Goal: Task Accomplishment & Management: Use online tool/utility

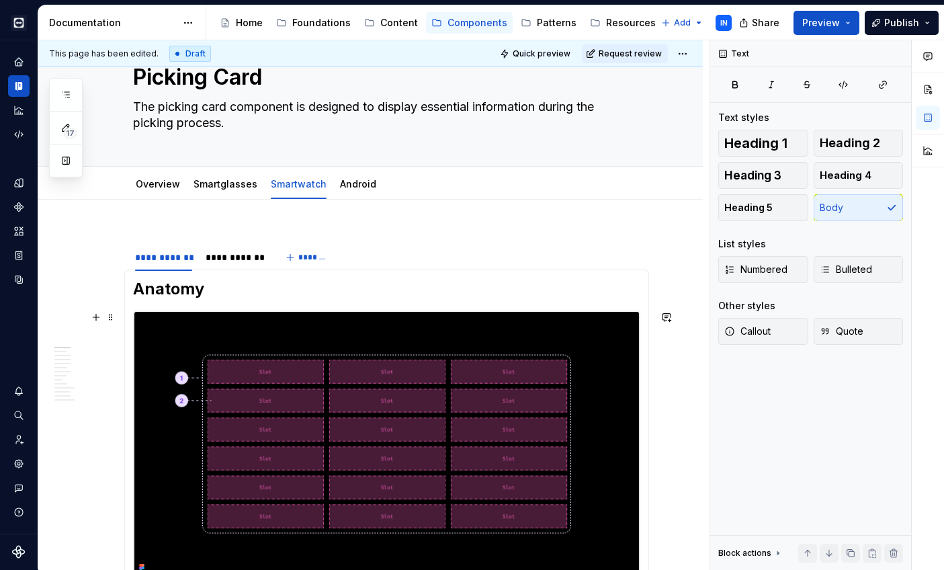
scroll to position [76, 0]
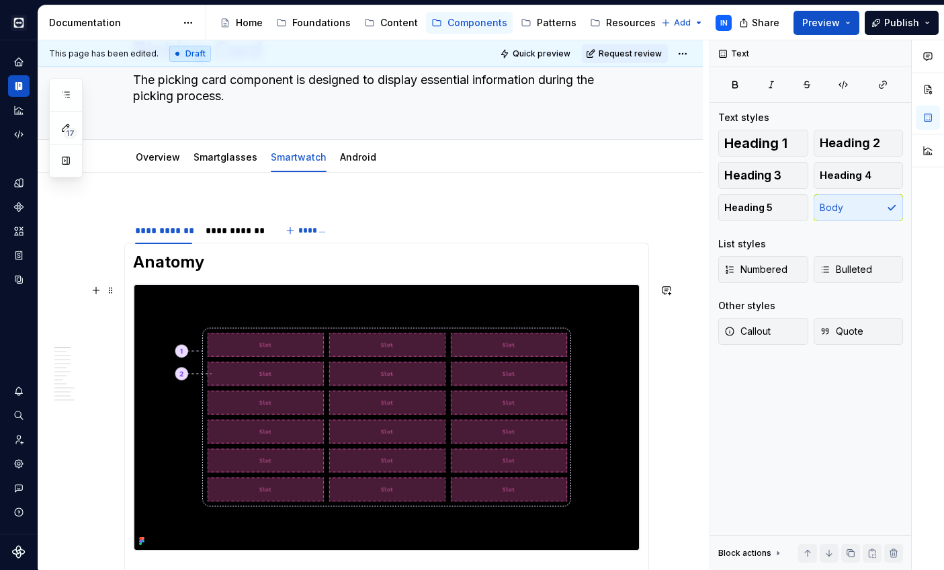
click at [501, 357] on img at bounding box center [387, 417] width 506 height 266
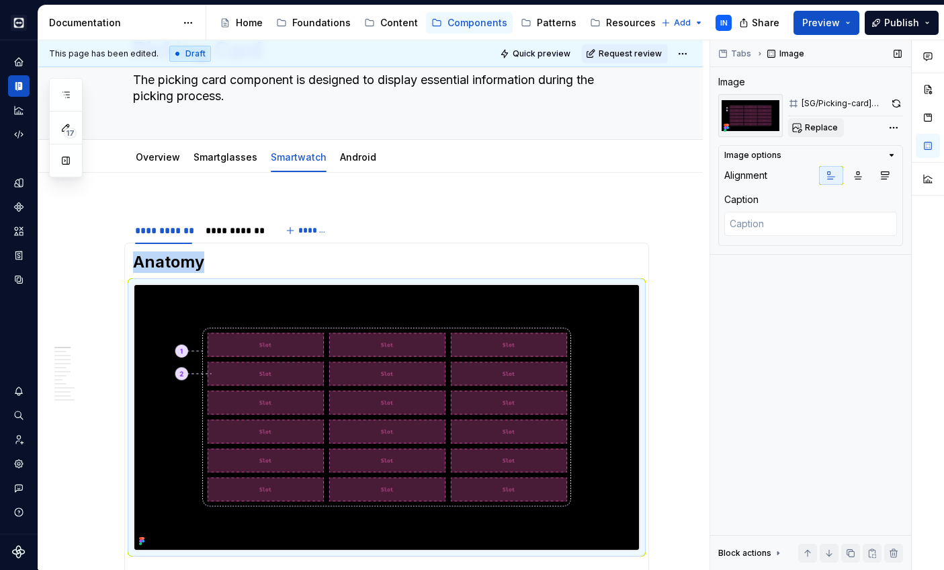
click at [829, 126] on span "Replace" at bounding box center [821, 127] width 33 height 11
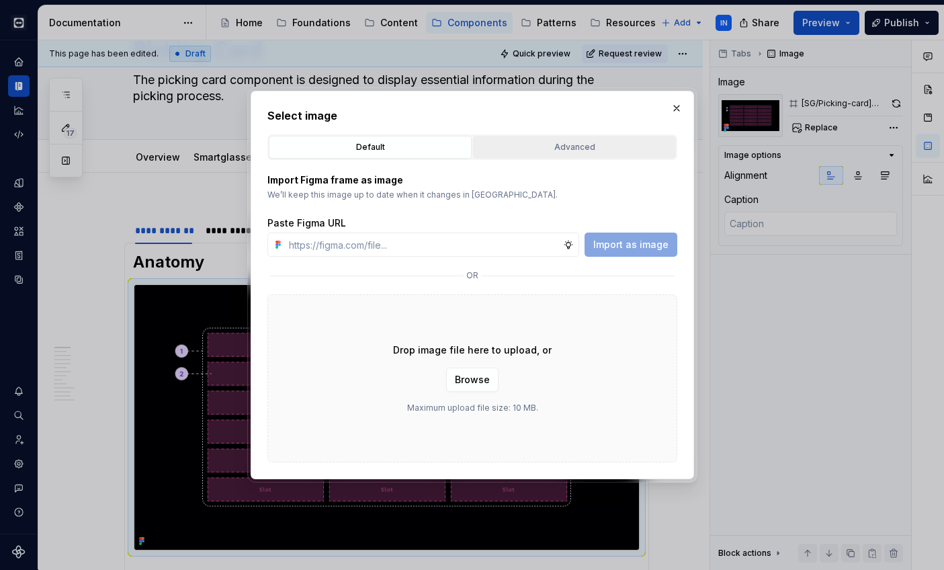
click at [522, 145] on div "Advanced" at bounding box center [575, 146] width 194 height 13
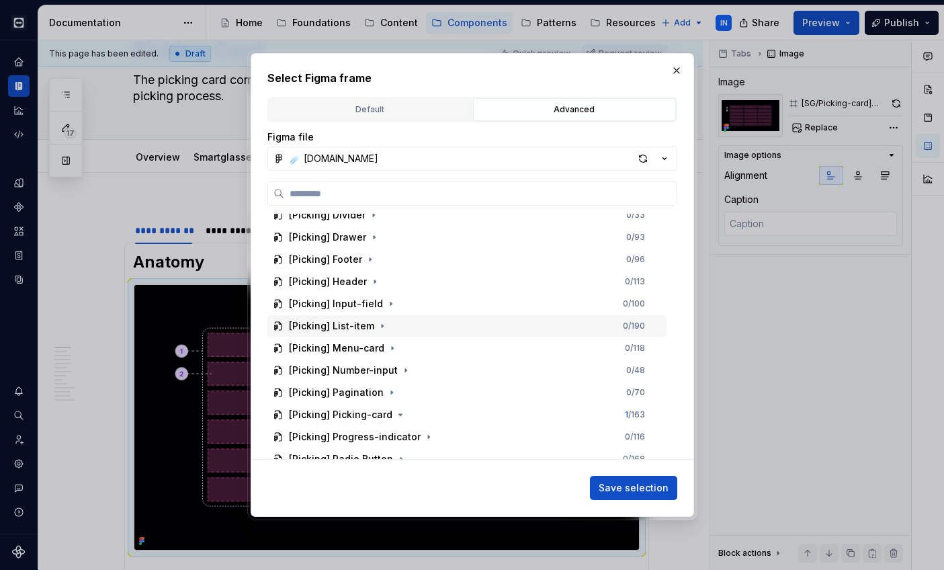
scroll to position [2494, 0]
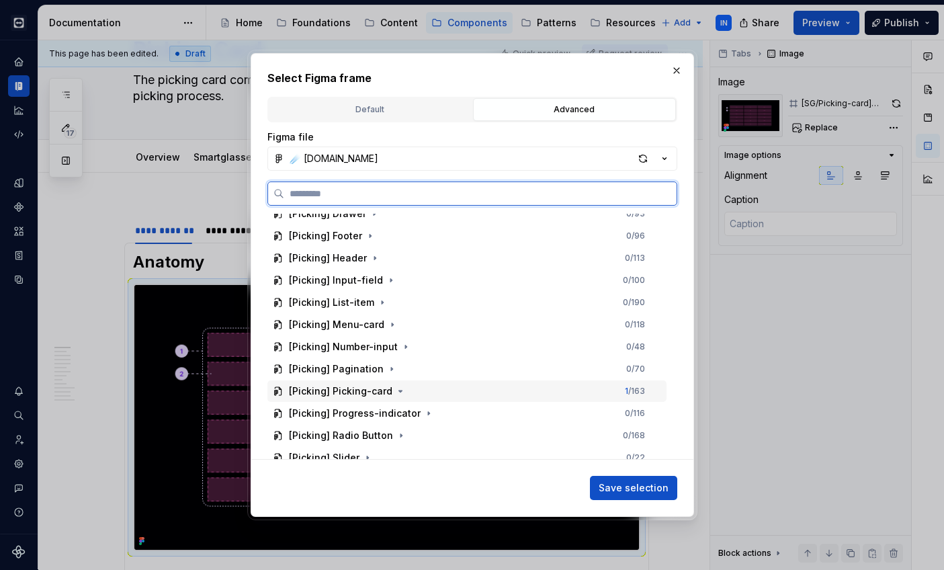
click at [424, 392] on div "[Picking] Picking-card 1 / 163" at bounding box center [466, 391] width 399 height 22
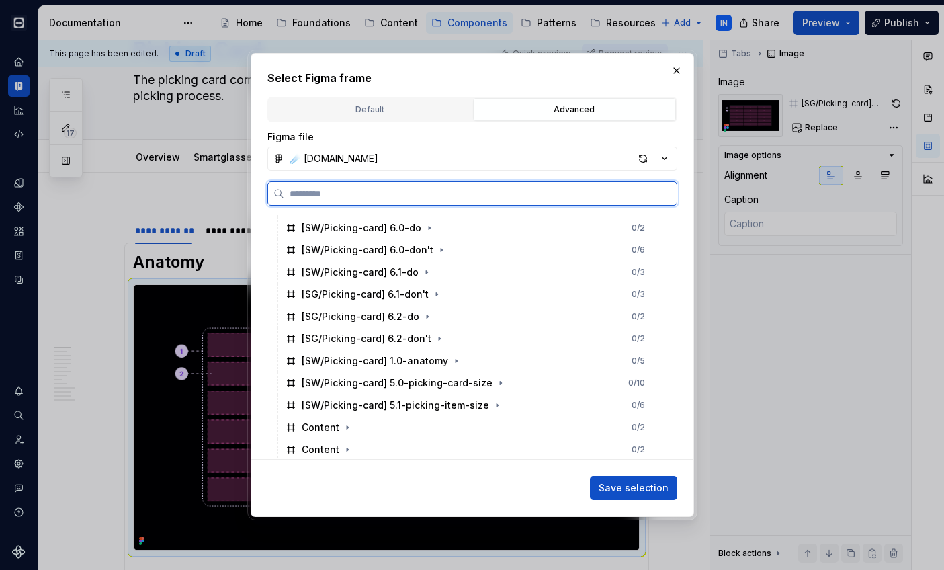
scroll to position [3325, 0]
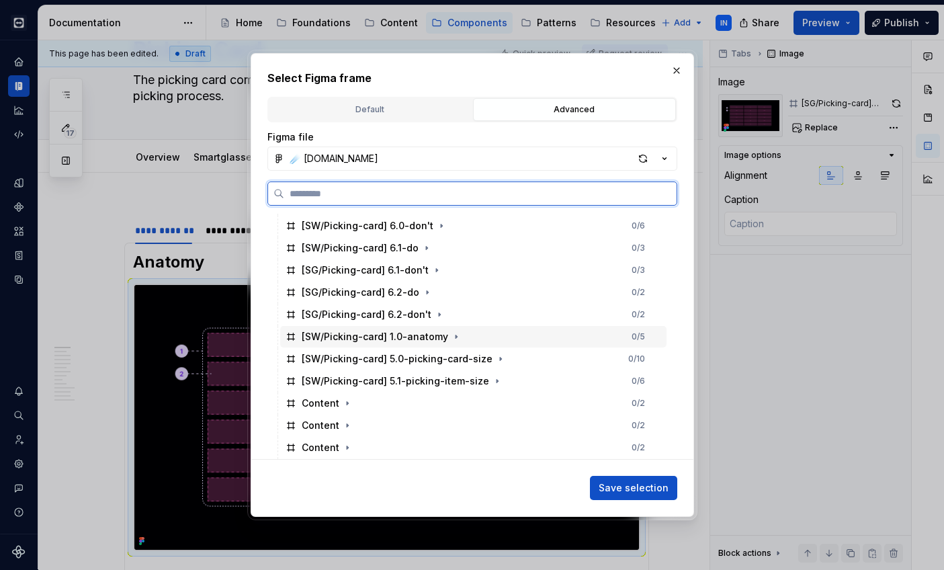
click at [471, 333] on div "[SW/Picking-card] 1.0-anatomy 0 / 5" at bounding box center [473, 337] width 386 height 22
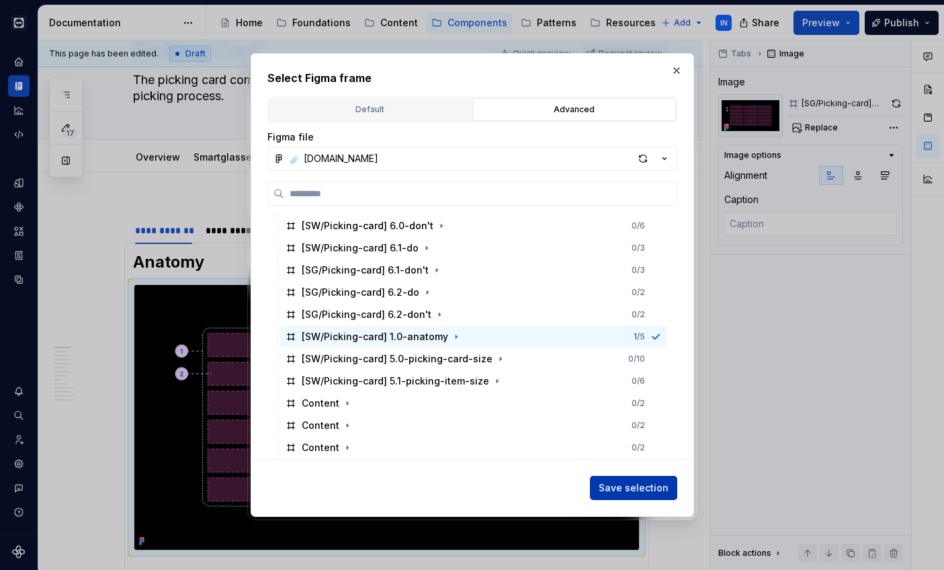
click at [605, 483] on span "Save selection" at bounding box center [634, 487] width 70 height 13
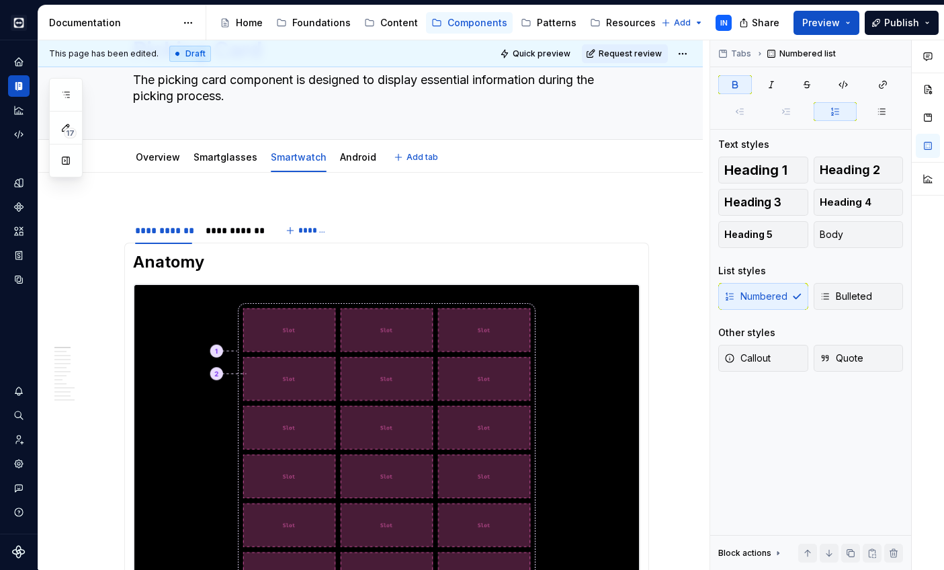
type textarea "*"
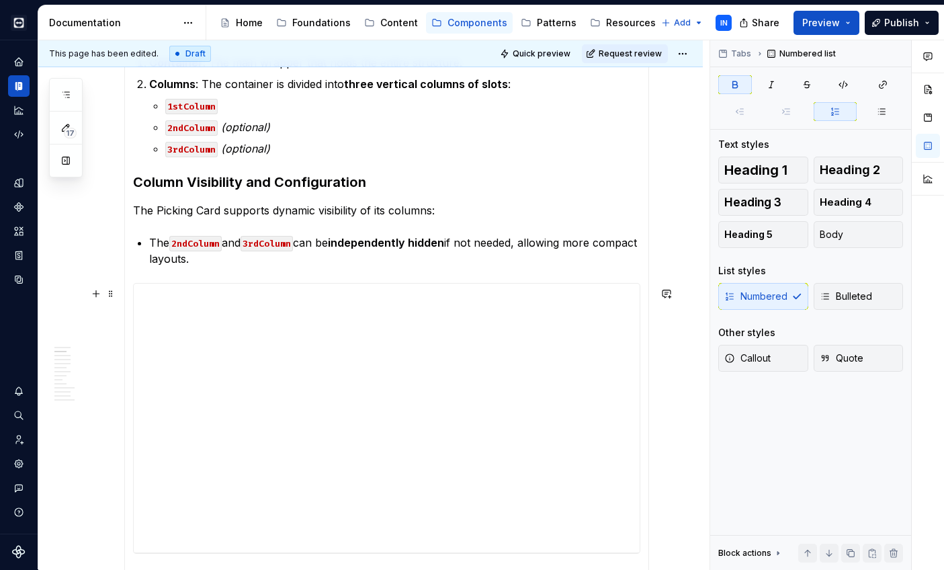
scroll to position [690, 0]
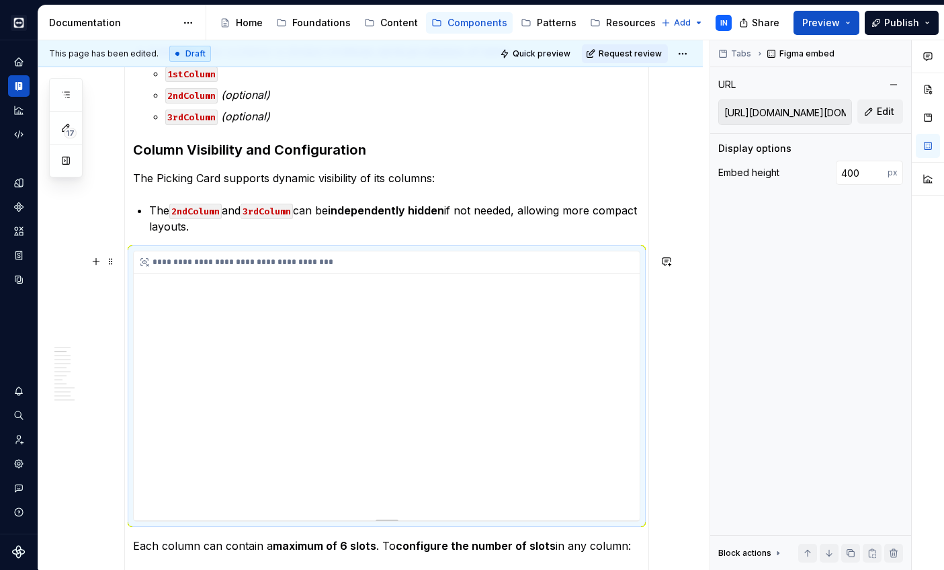
click at [345, 357] on div "**********" at bounding box center [387, 385] width 506 height 269
click at [821, 110] on input "[URL][DOMAIN_NAME][DOMAIN_NAME]" at bounding box center [785, 112] width 132 height 24
click at [872, 109] on button "Edit" at bounding box center [880, 111] width 46 height 24
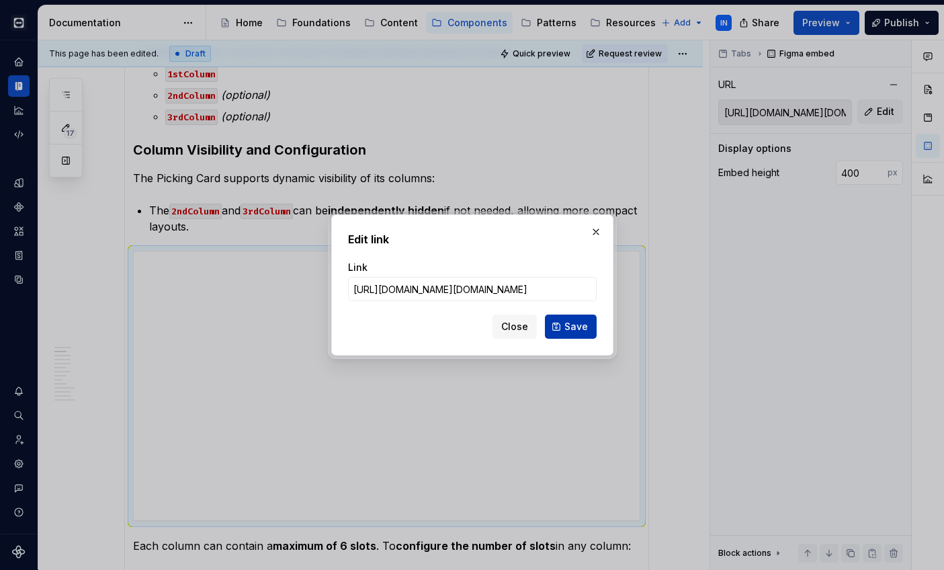
type input "[URL][DOMAIN_NAME][DOMAIN_NAME]"
click at [566, 327] on span "Save" at bounding box center [576, 326] width 24 height 13
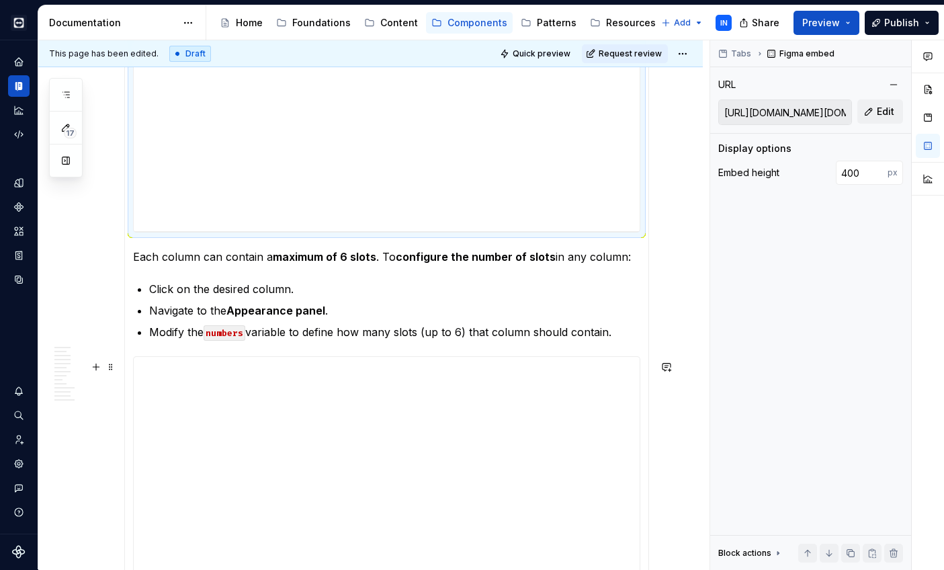
scroll to position [1038, 0]
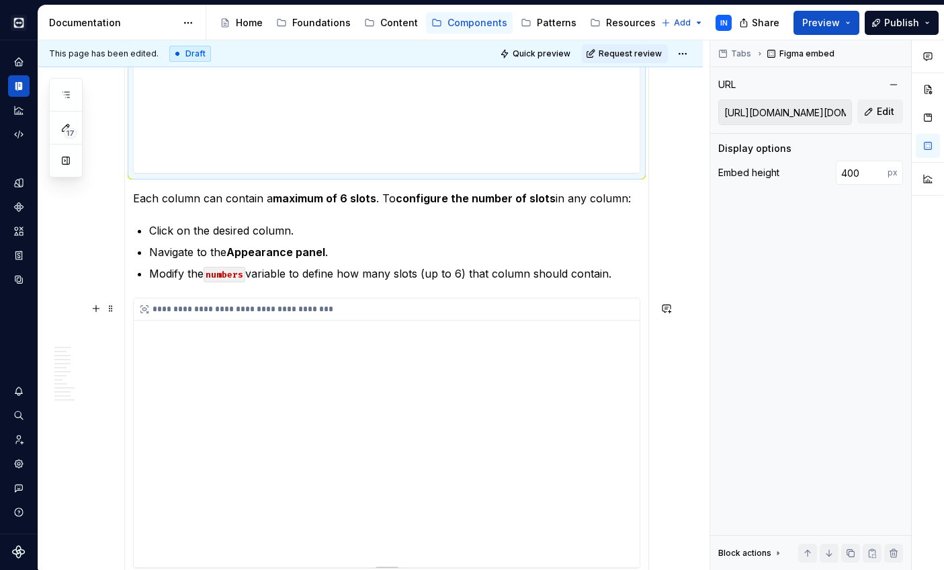
type input "[URL][DOMAIN_NAME][DOMAIN_NAME]"
click at [335, 382] on div "**********" at bounding box center [387, 432] width 506 height 269
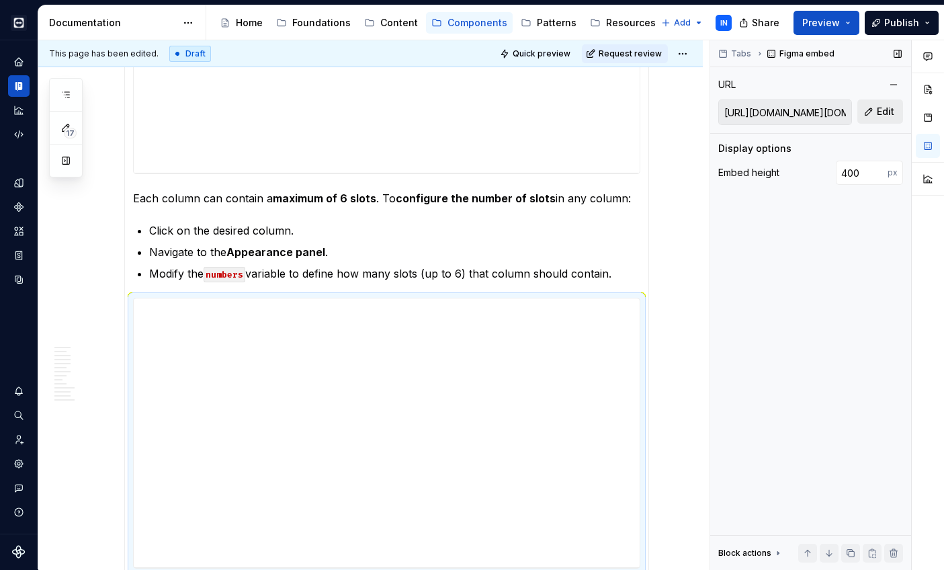
click at [878, 112] on span "Edit" at bounding box center [885, 111] width 17 height 13
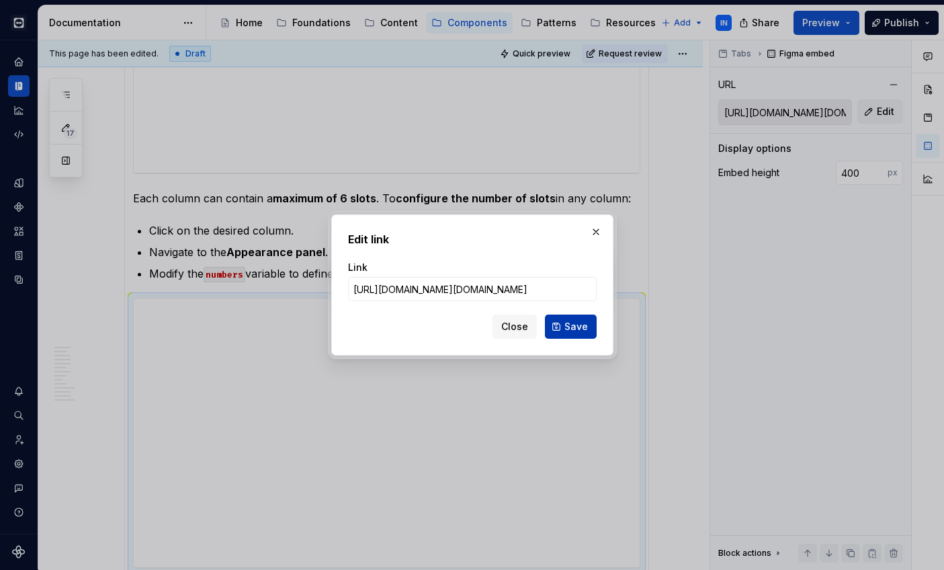
type input "[URL][DOMAIN_NAME][DOMAIN_NAME]"
click at [569, 333] on button "Save" at bounding box center [571, 326] width 52 height 24
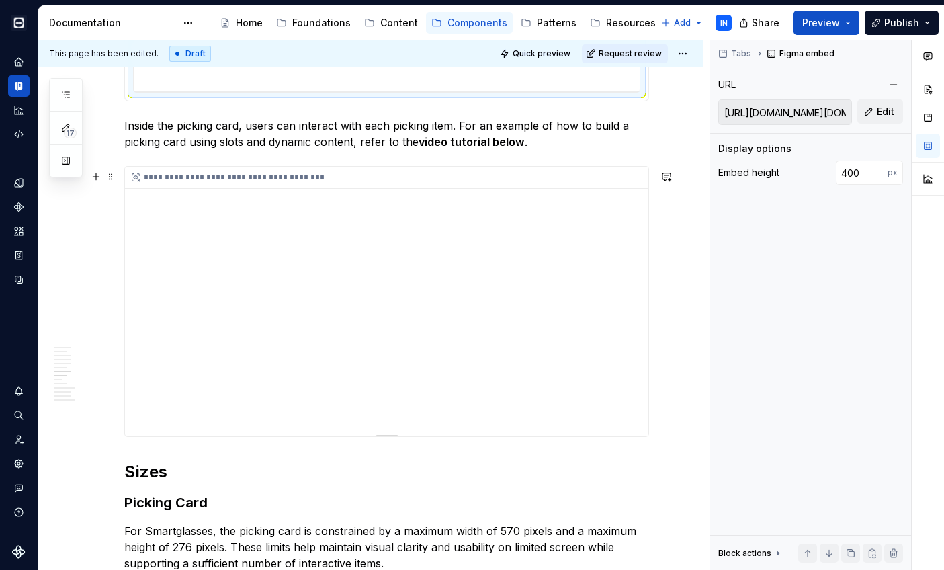
scroll to position [1516, 0]
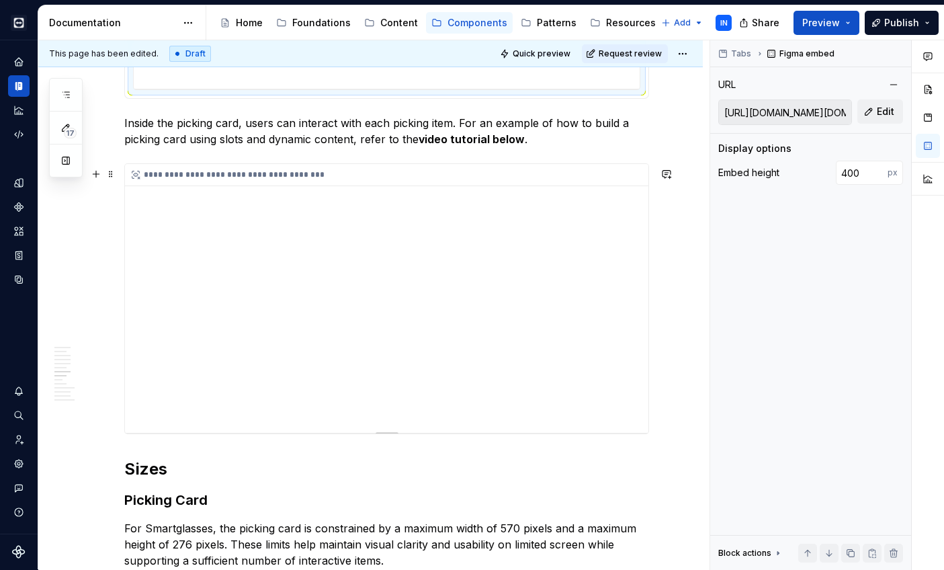
type input "[URL][DOMAIN_NAME][DOMAIN_NAME]"
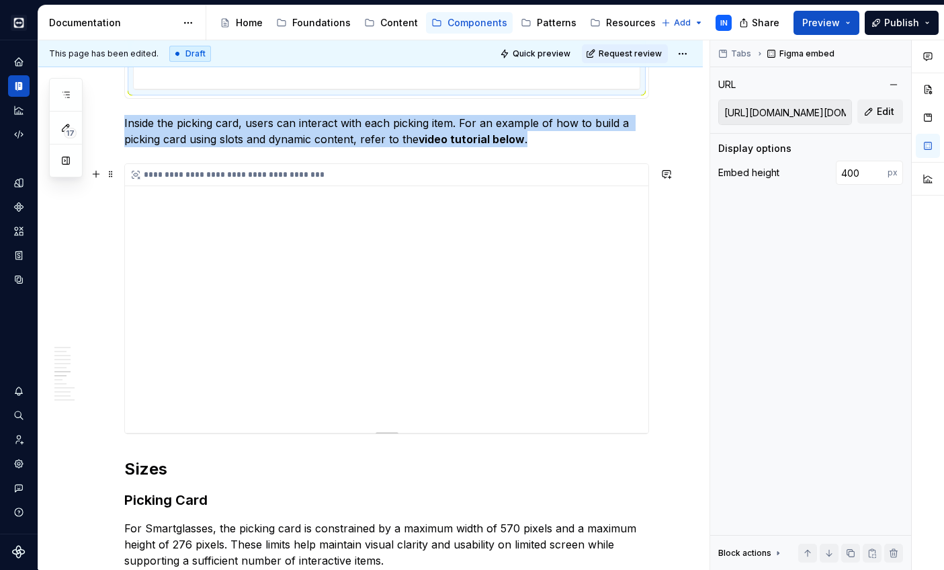
click at [614, 336] on div "**********" at bounding box center [386, 298] width 523 height 269
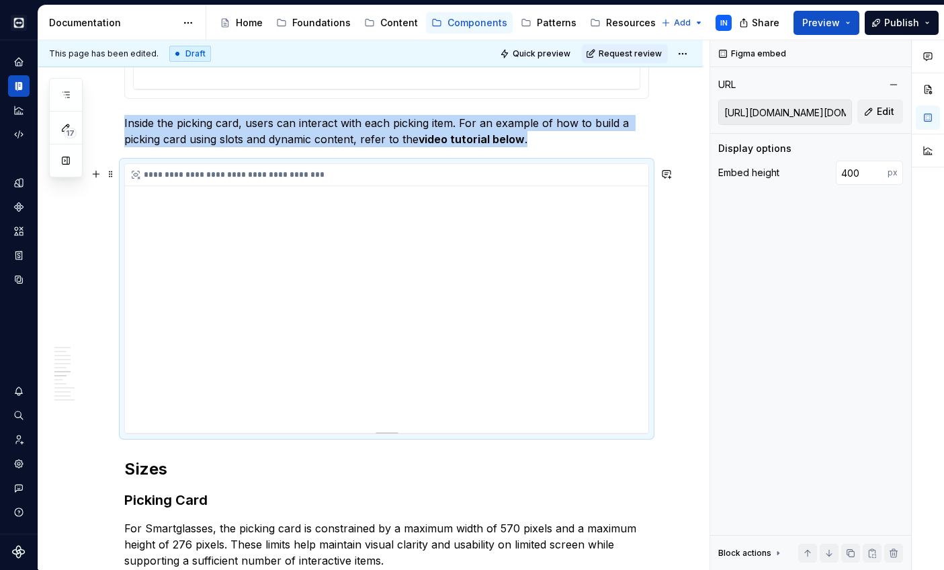
click at [281, 402] on div "**********" at bounding box center [386, 298] width 523 height 269
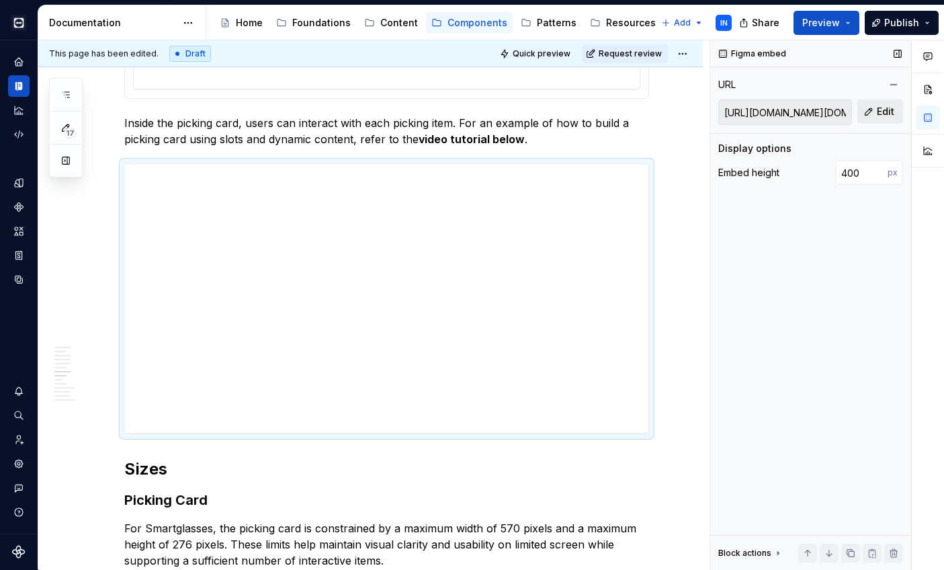
click at [875, 110] on button "Edit" at bounding box center [880, 111] width 46 height 24
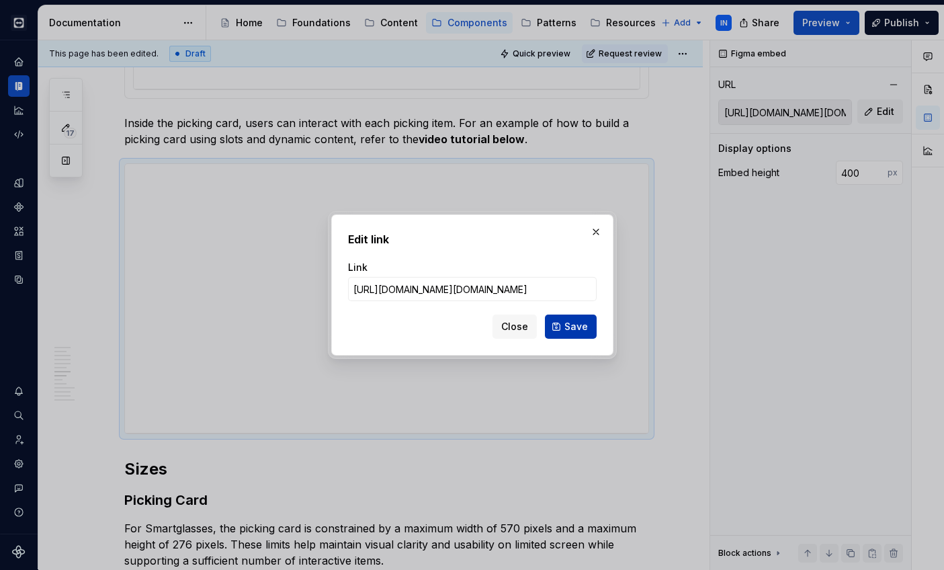
type input "[URL][DOMAIN_NAME][DOMAIN_NAME]"
click at [567, 327] on span "Save" at bounding box center [576, 326] width 24 height 13
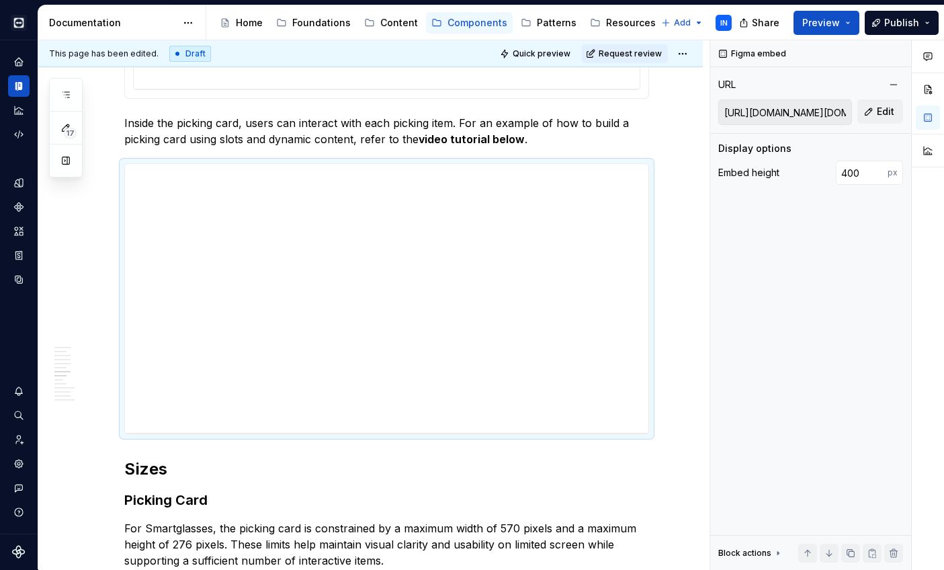
type input "[URL][DOMAIN_NAME][DOMAIN_NAME]"
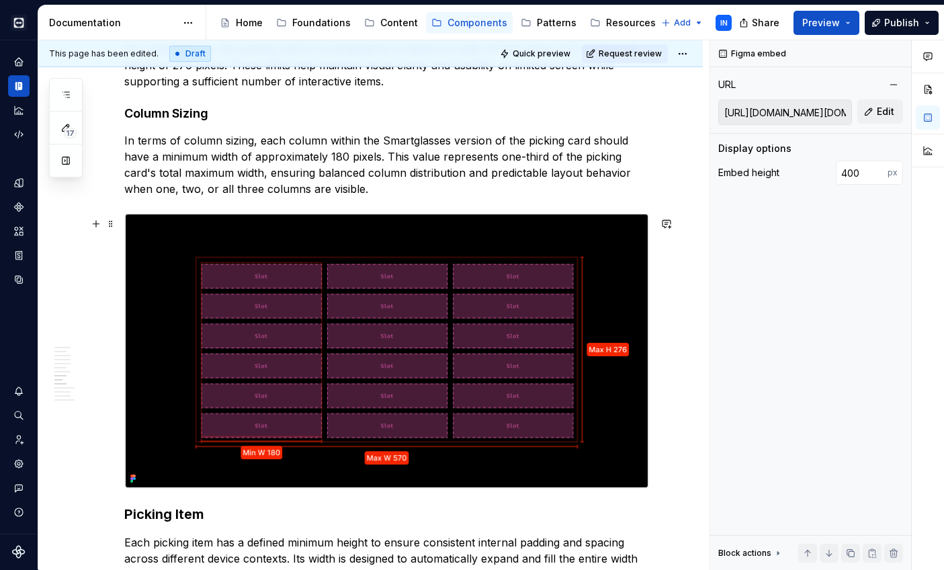
scroll to position [2003, 0]
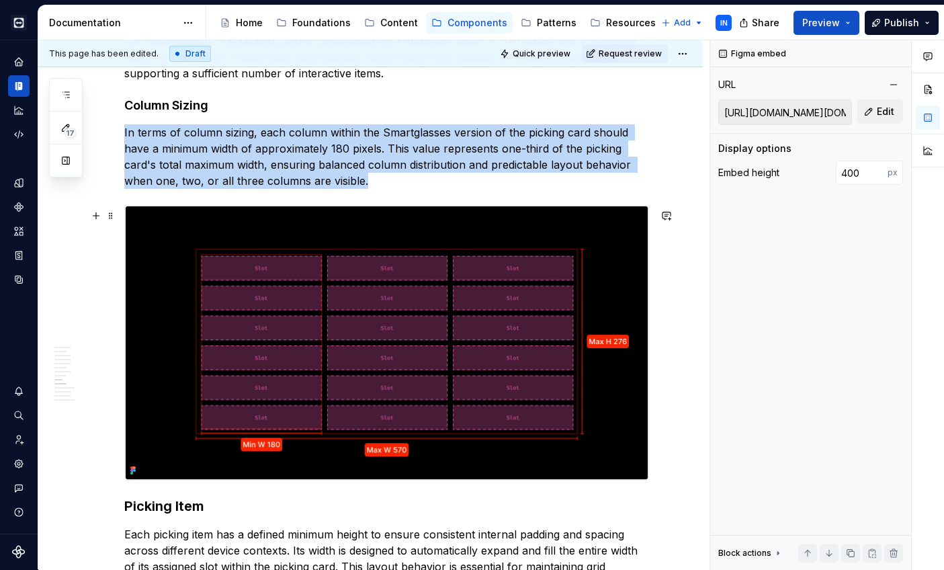
click at [553, 278] on img at bounding box center [386, 343] width 523 height 274
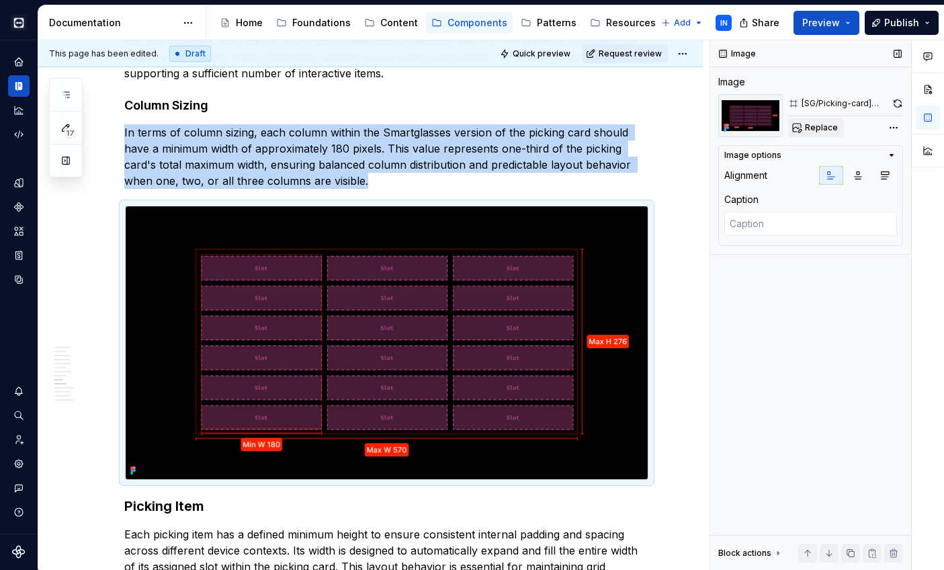
click at [822, 124] on span "Replace" at bounding box center [821, 127] width 33 height 11
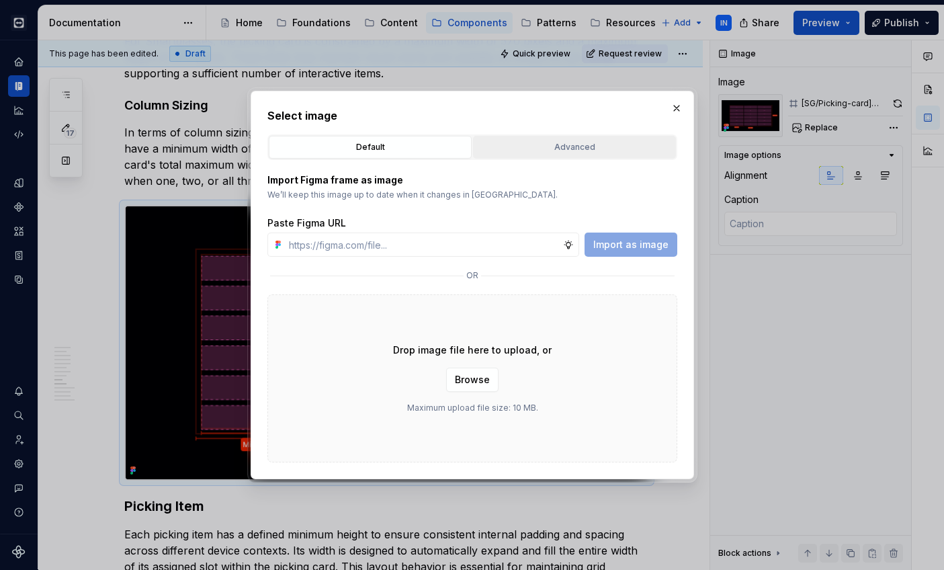
click at [534, 144] on div "Advanced" at bounding box center [575, 146] width 194 height 13
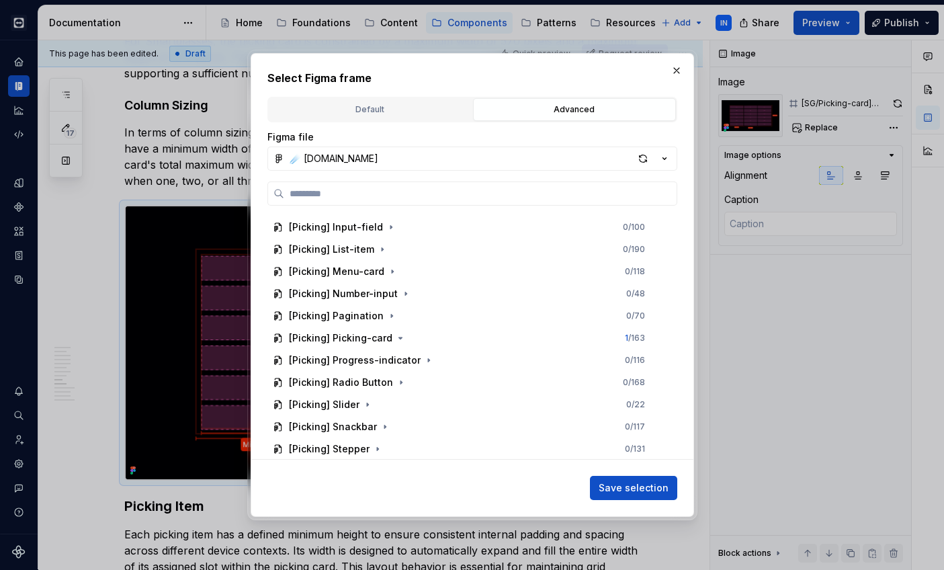
scroll to position [2553, 0]
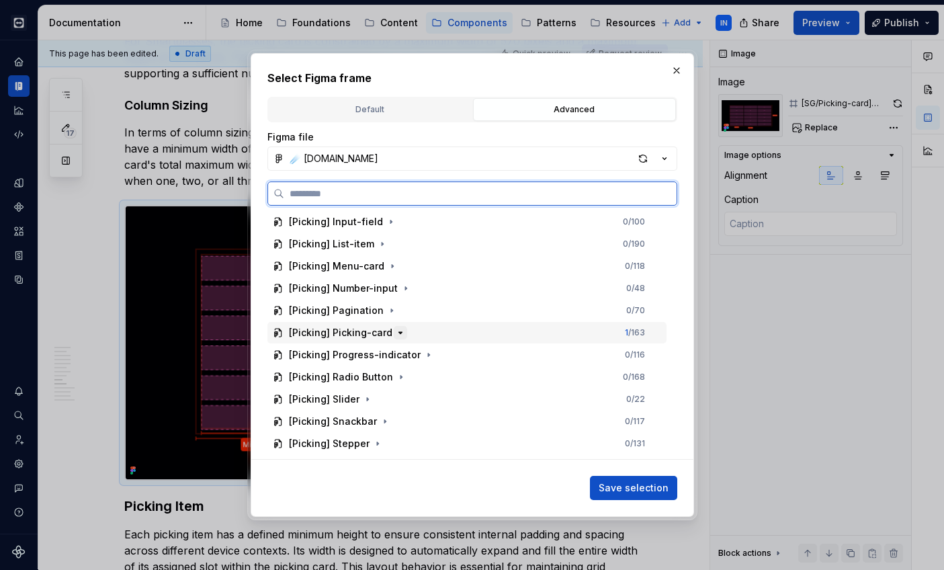
click at [395, 335] on icon "button" at bounding box center [400, 332] width 11 height 11
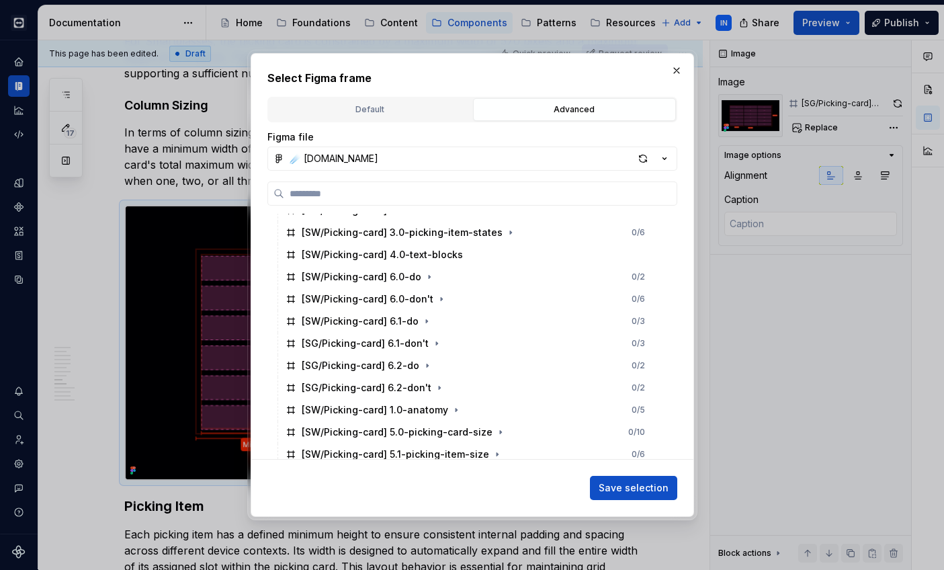
scroll to position [3256, 0]
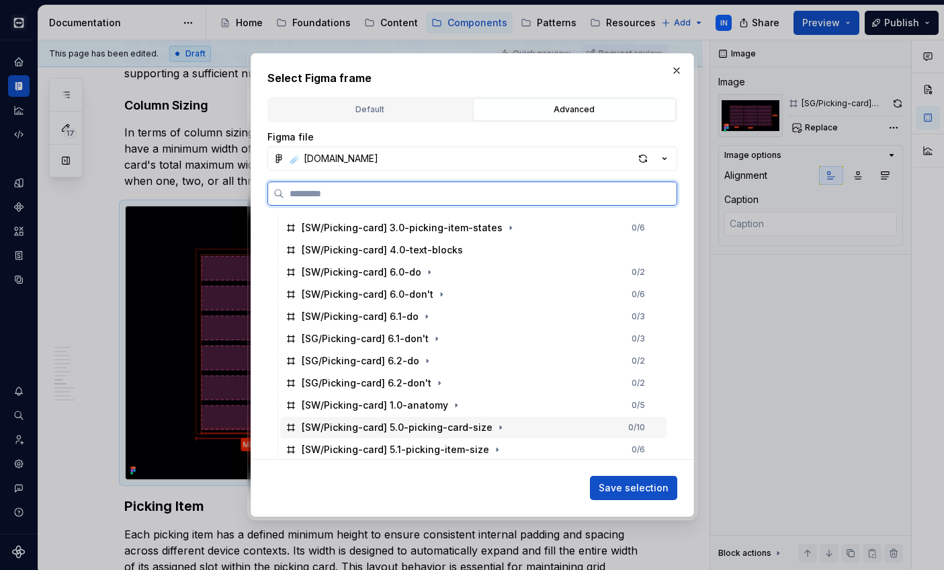
click at [427, 429] on div "[SW/Picking-card] 5.0-picking-card-size" at bounding box center [397, 427] width 191 height 13
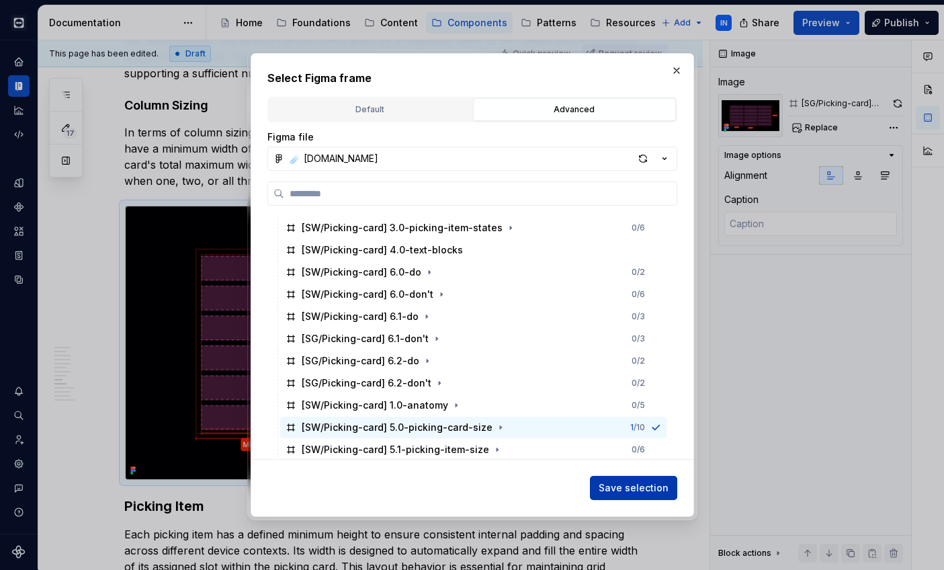
click at [611, 483] on span "Save selection" at bounding box center [634, 487] width 70 height 13
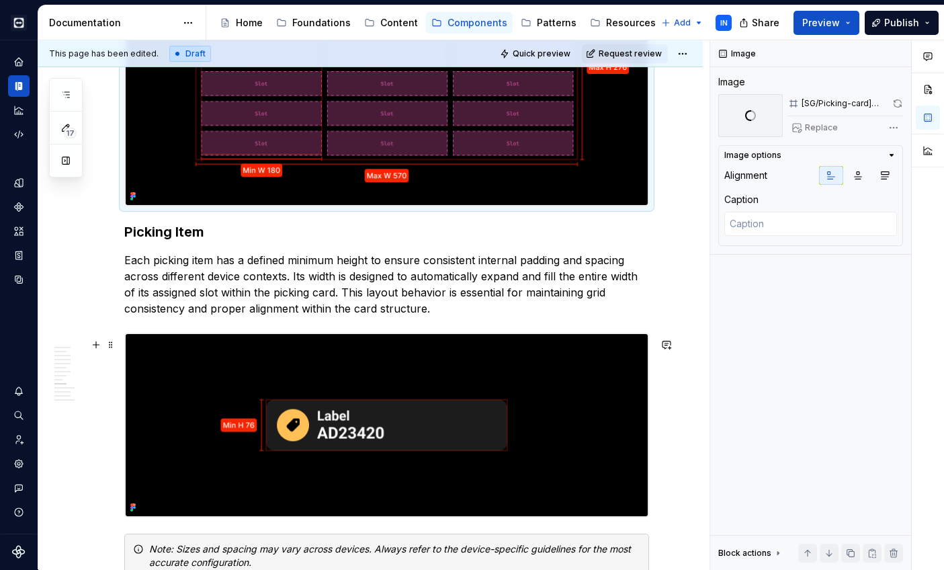
scroll to position [2313, 0]
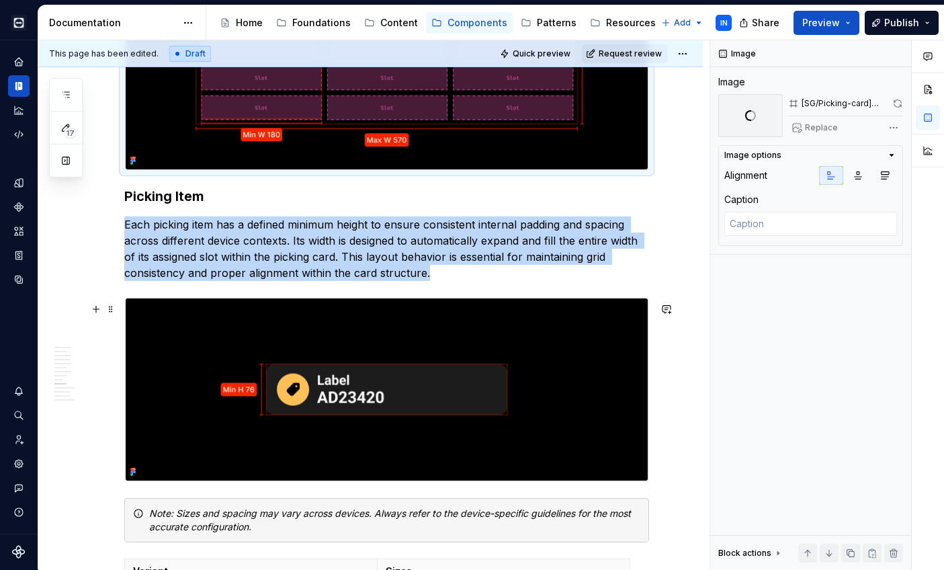
click at [485, 426] on img at bounding box center [386, 389] width 523 height 183
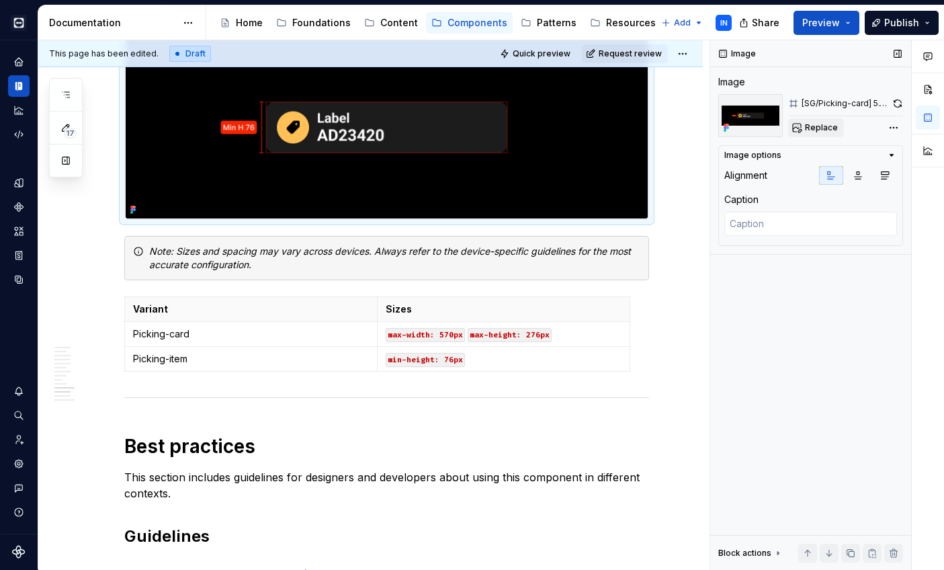
click at [816, 124] on span "Replace" at bounding box center [821, 127] width 33 height 11
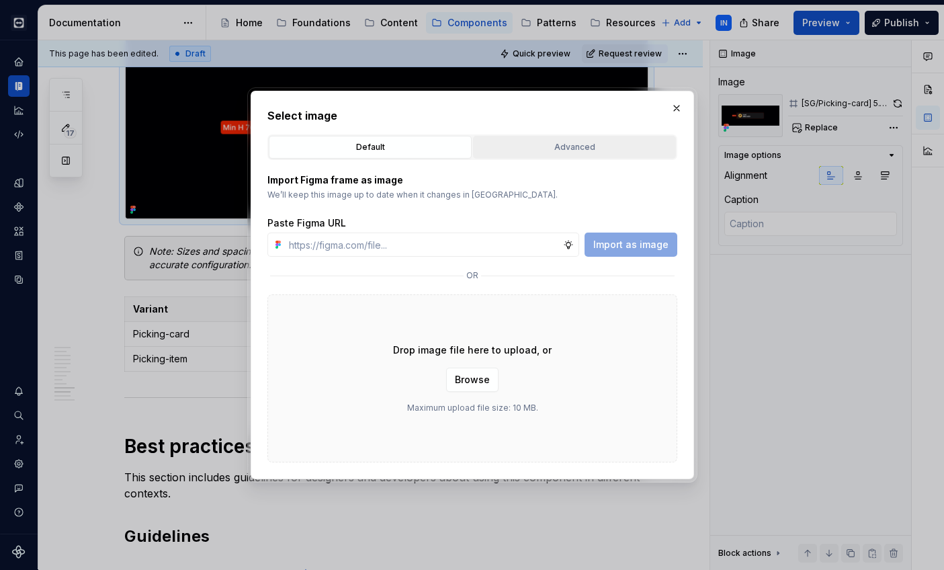
click at [622, 150] on div "Advanced" at bounding box center [575, 146] width 194 height 13
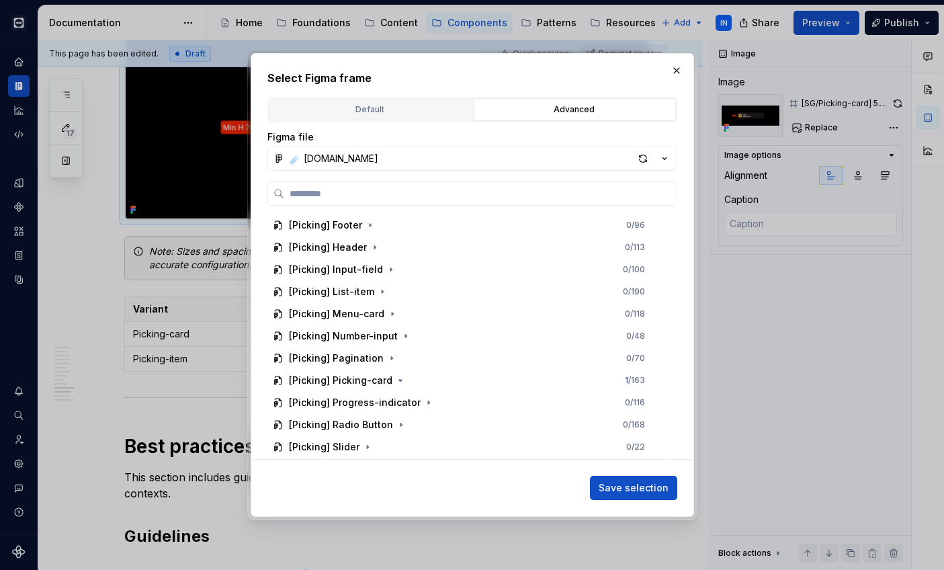
scroll to position [2498, 0]
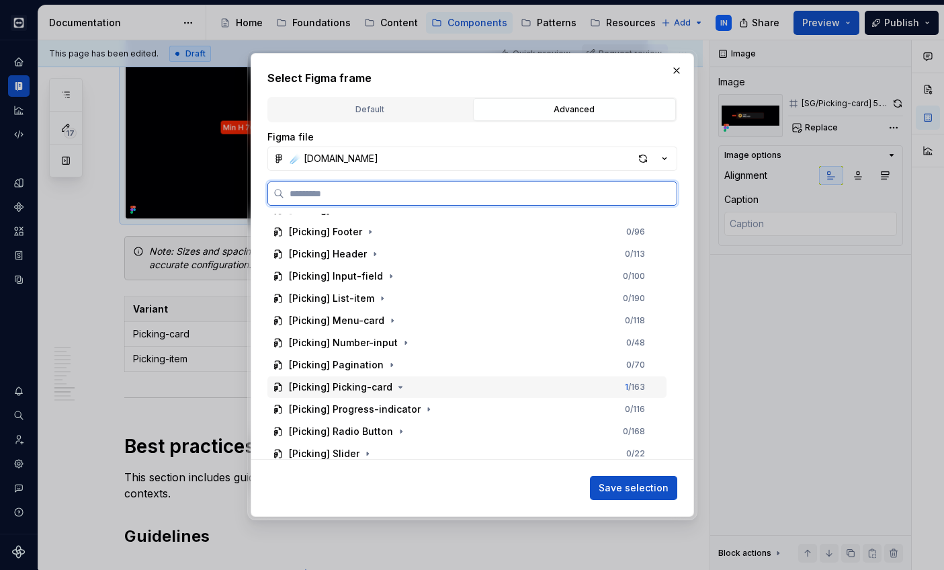
click at [423, 390] on div "[Picking] Picking-card 1 / 163" at bounding box center [466, 387] width 399 height 22
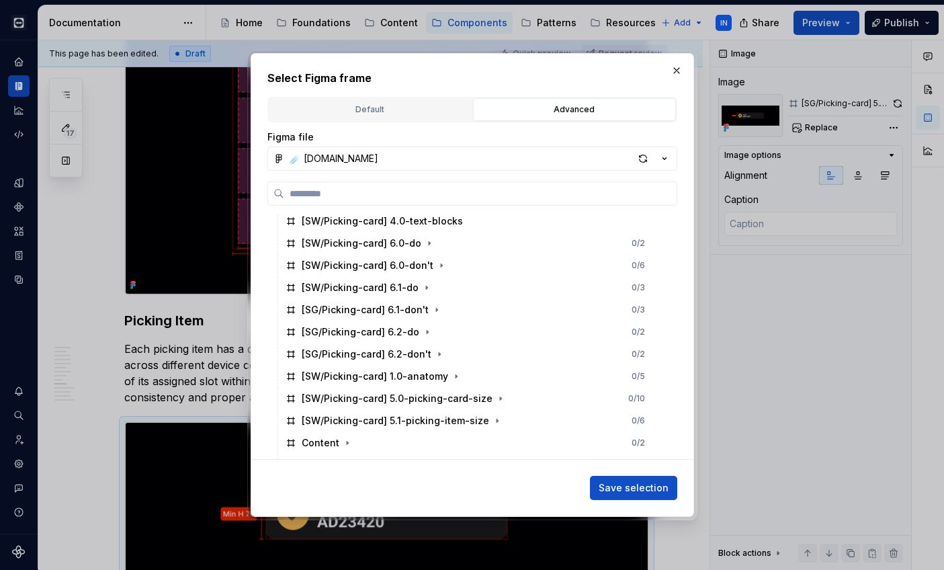
scroll to position [3295, 0]
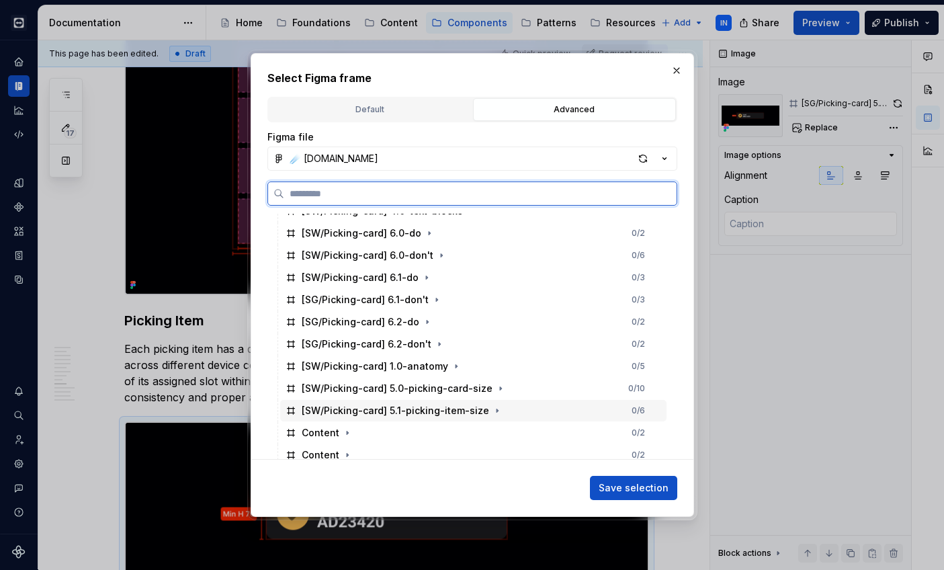
click at [519, 409] on div "[SW/Picking-card] 5.1-picking-item-size 0 / 6" at bounding box center [473, 411] width 386 height 22
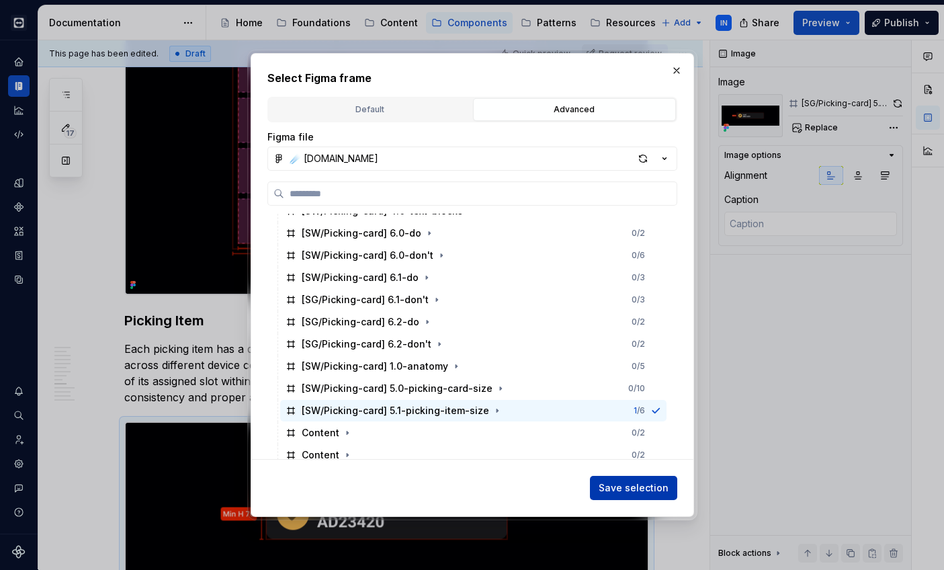
click at [626, 487] on span "Save selection" at bounding box center [634, 487] width 70 height 13
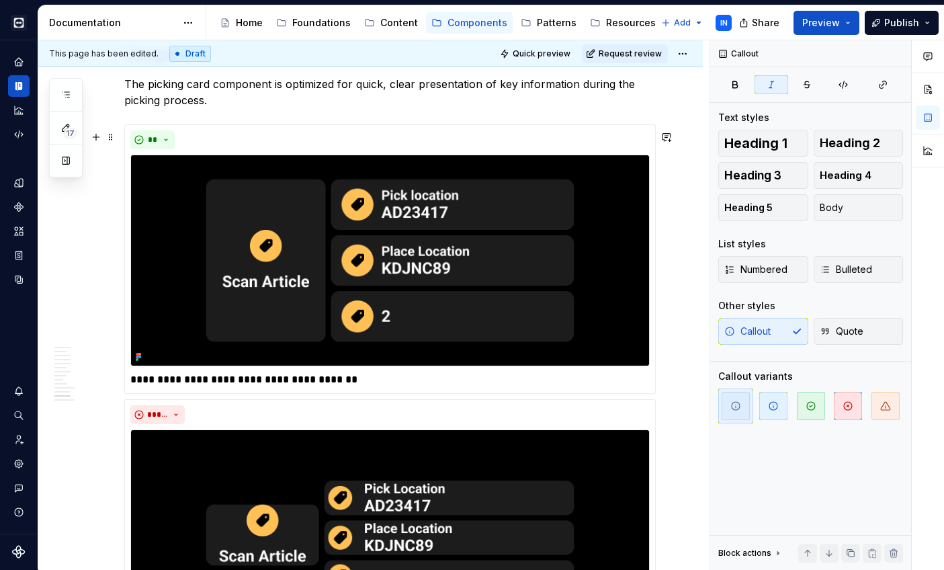
scroll to position [3199, 0]
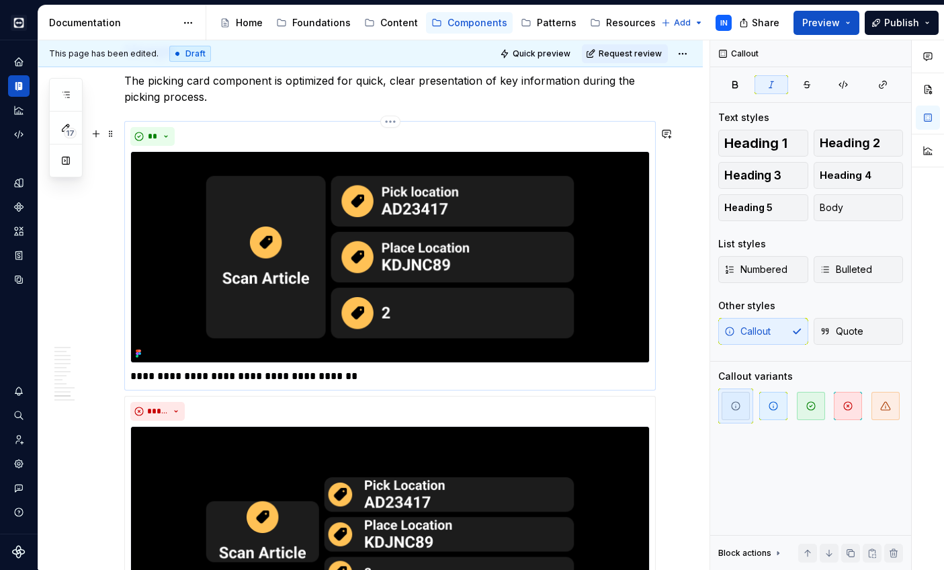
click at [509, 290] on img at bounding box center [389, 256] width 519 height 211
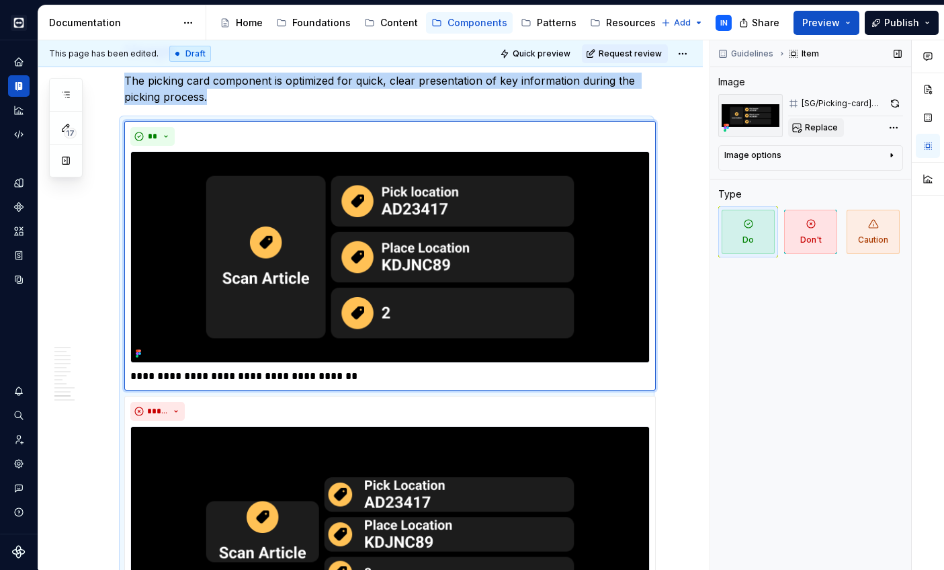
click at [813, 124] on span "Replace" at bounding box center [821, 127] width 33 height 11
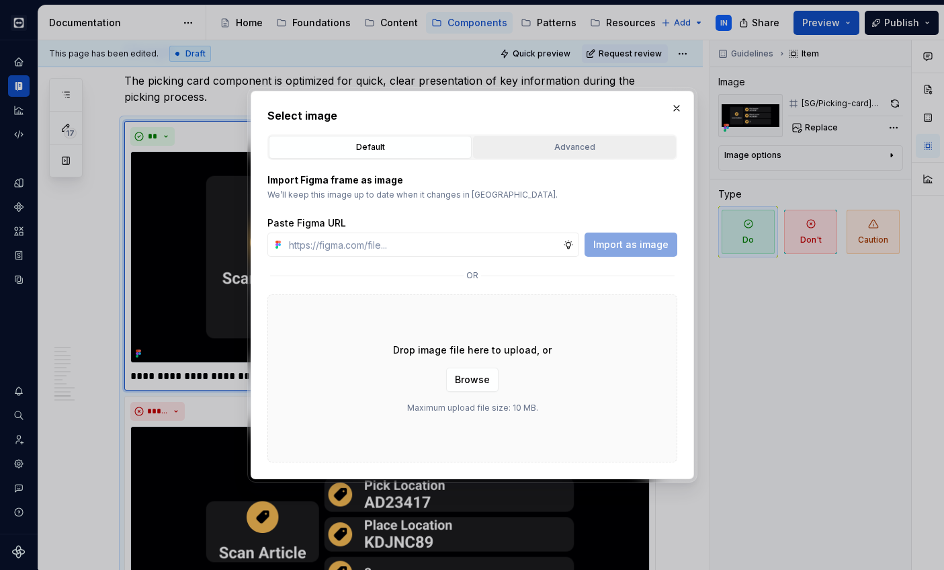
click at [523, 149] on div "Advanced" at bounding box center [575, 146] width 194 height 13
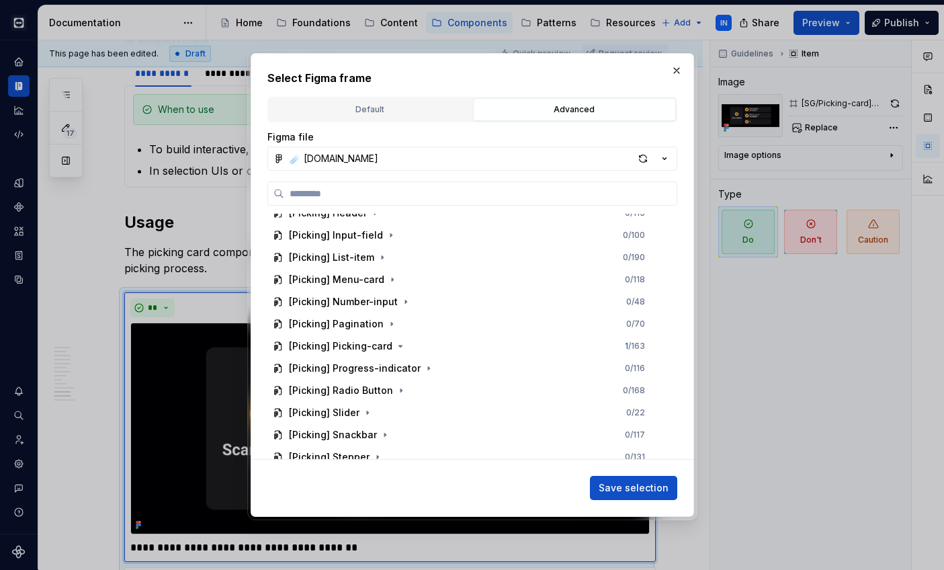
scroll to position [2532, 0]
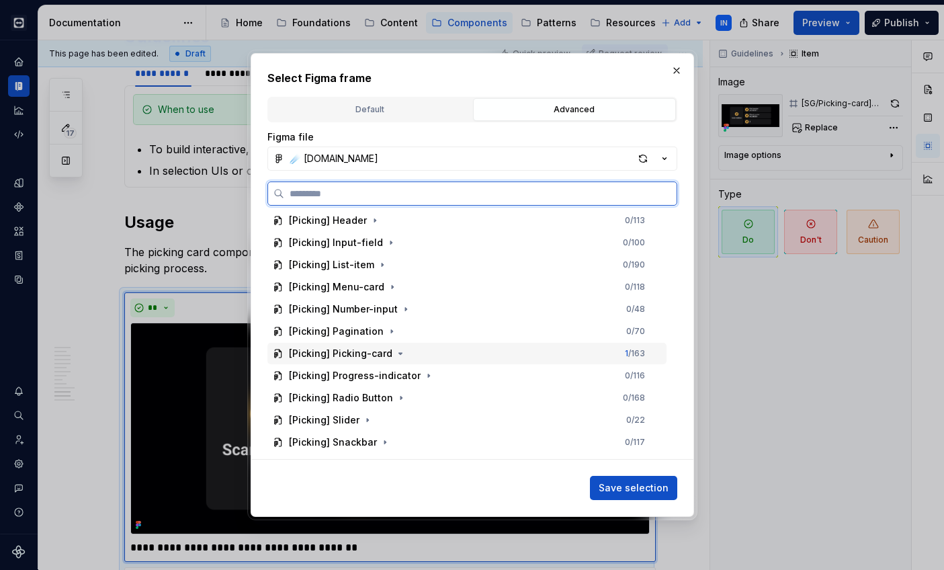
click at [447, 351] on div "[Picking] Picking-card 1 / 163" at bounding box center [466, 354] width 399 height 22
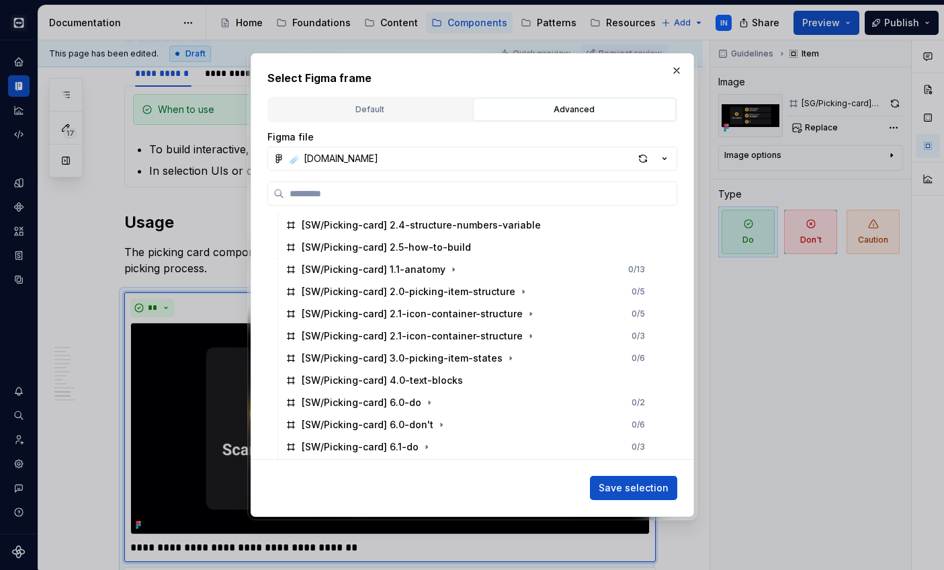
scroll to position [3145, 0]
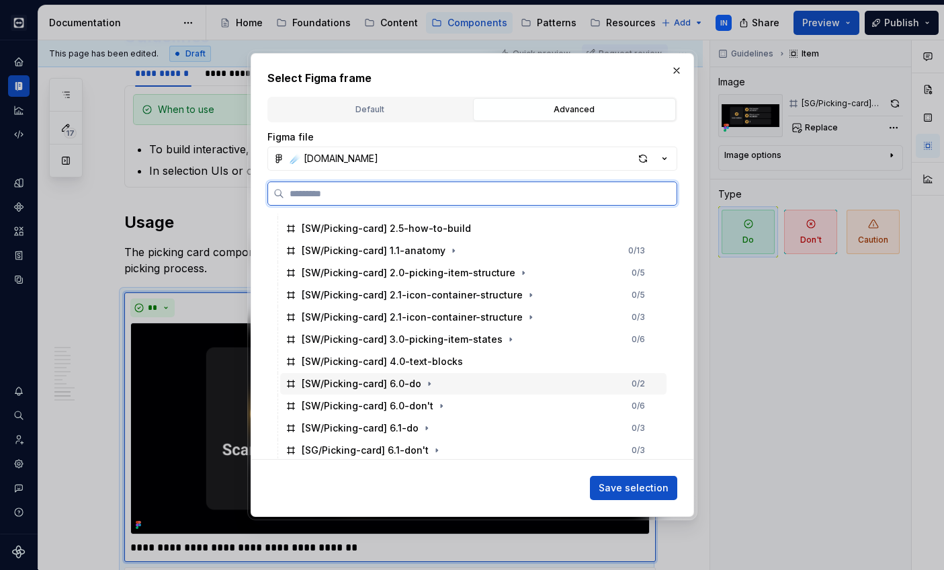
click at [474, 384] on div "[SW/Picking-card] 6.0-do 0 / 2" at bounding box center [473, 384] width 386 height 22
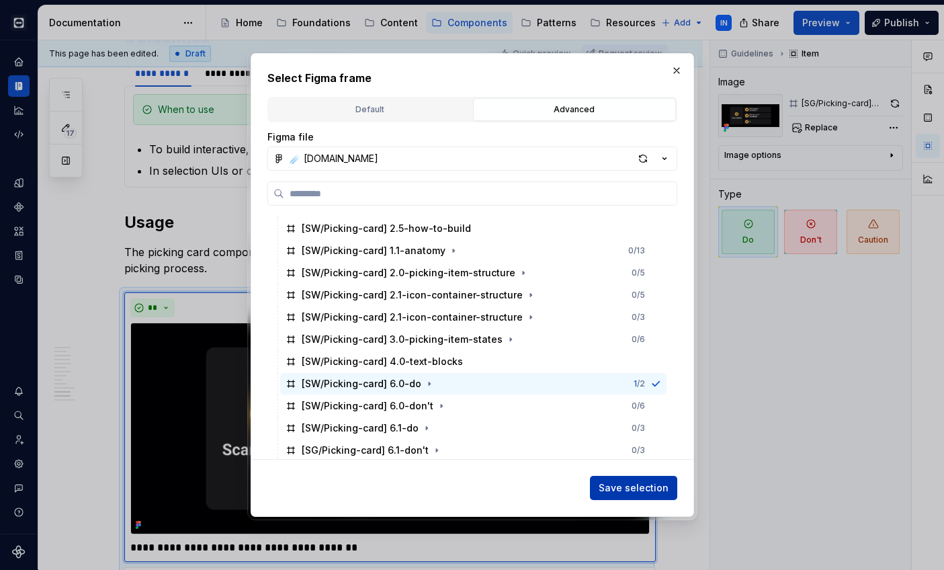
click at [642, 485] on span "Save selection" at bounding box center [634, 487] width 70 height 13
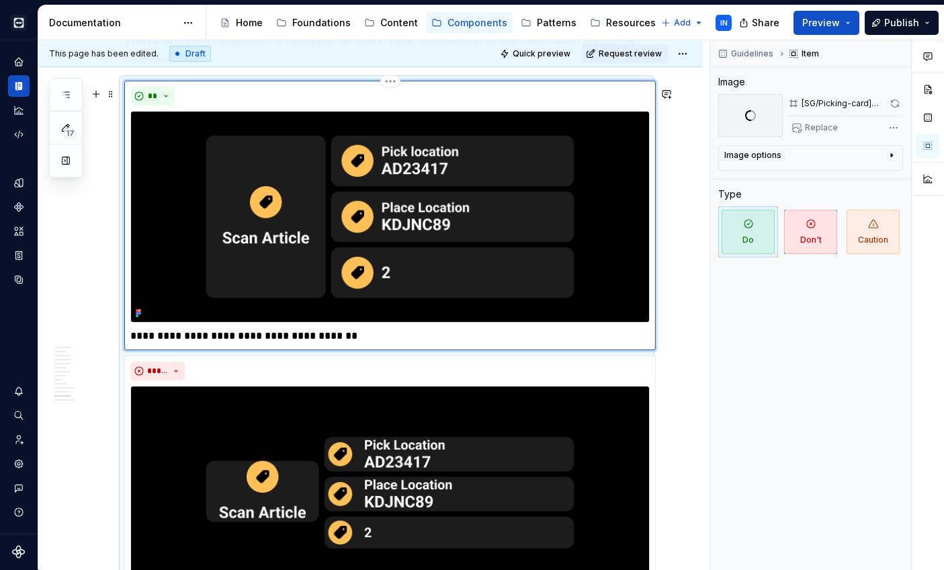
scroll to position [3412, 0]
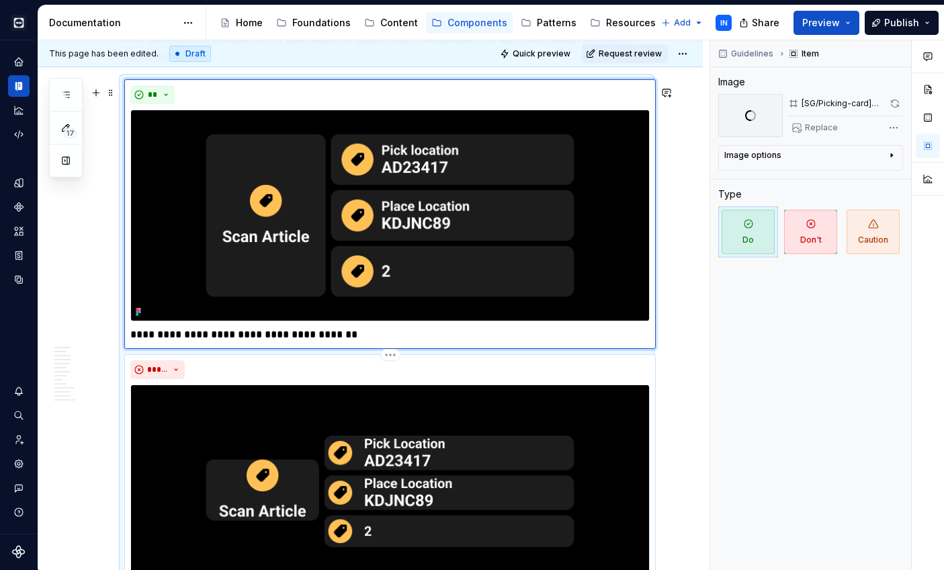
click at [552, 436] on img at bounding box center [389, 489] width 519 height 211
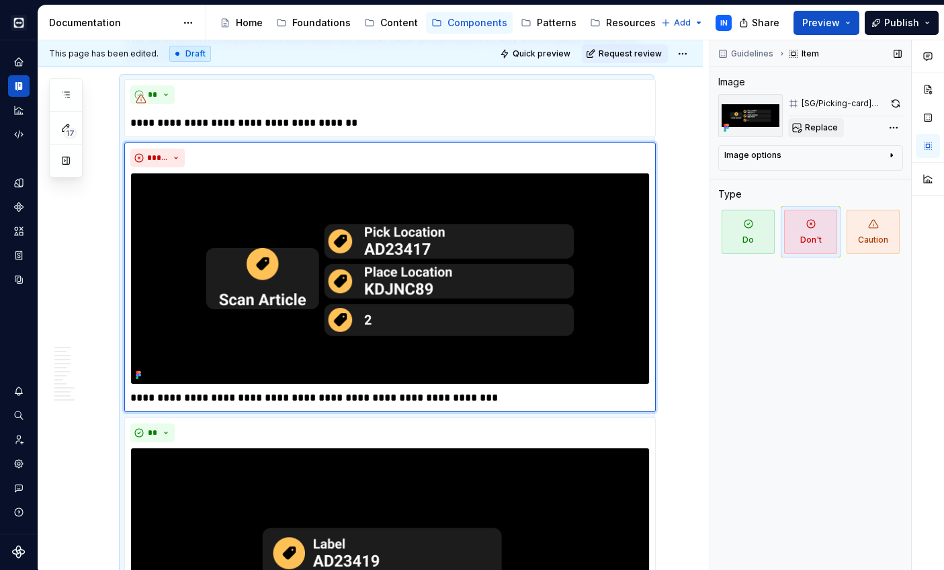
click at [821, 130] on span "Replace" at bounding box center [821, 127] width 33 height 11
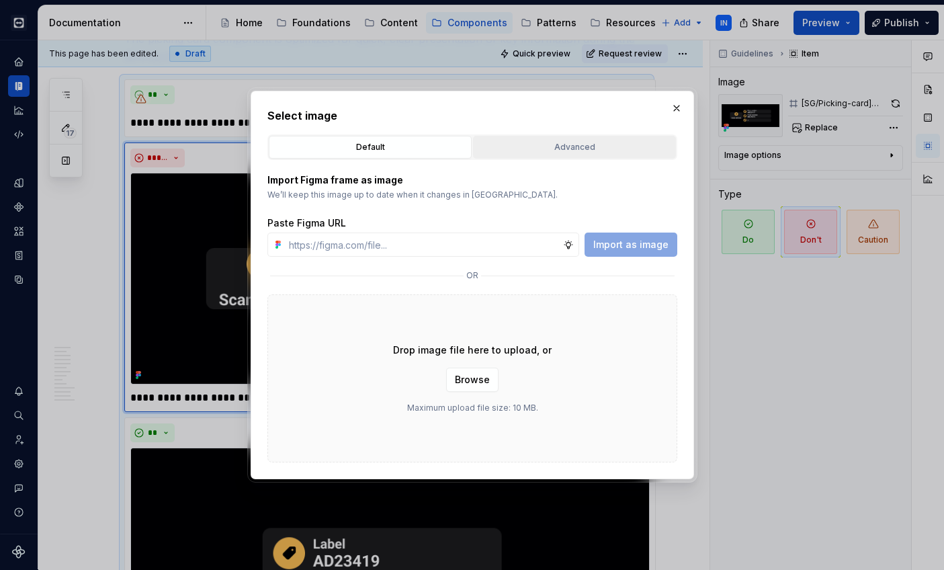
click at [600, 149] on div "Advanced" at bounding box center [575, 146] width 194 height 13
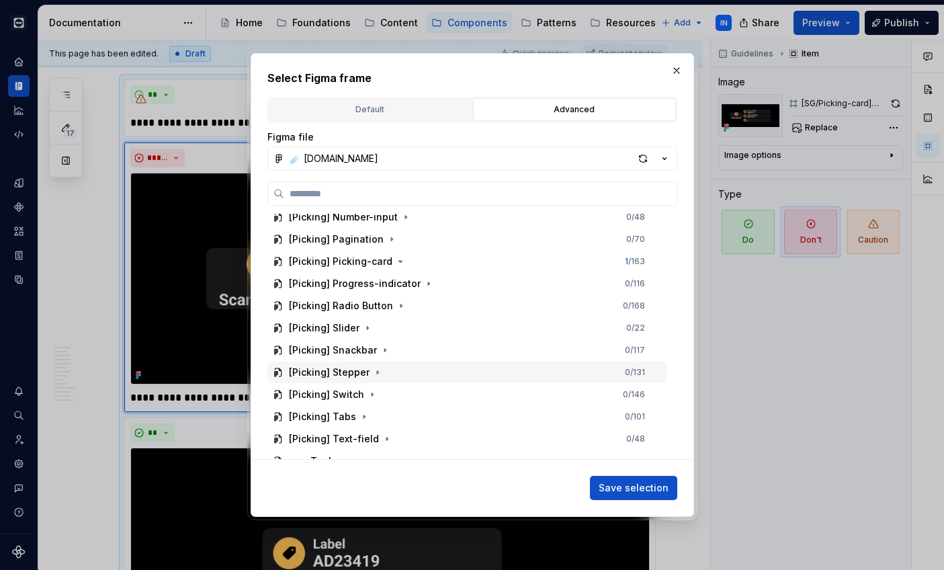
scroll to position [2602, 0]
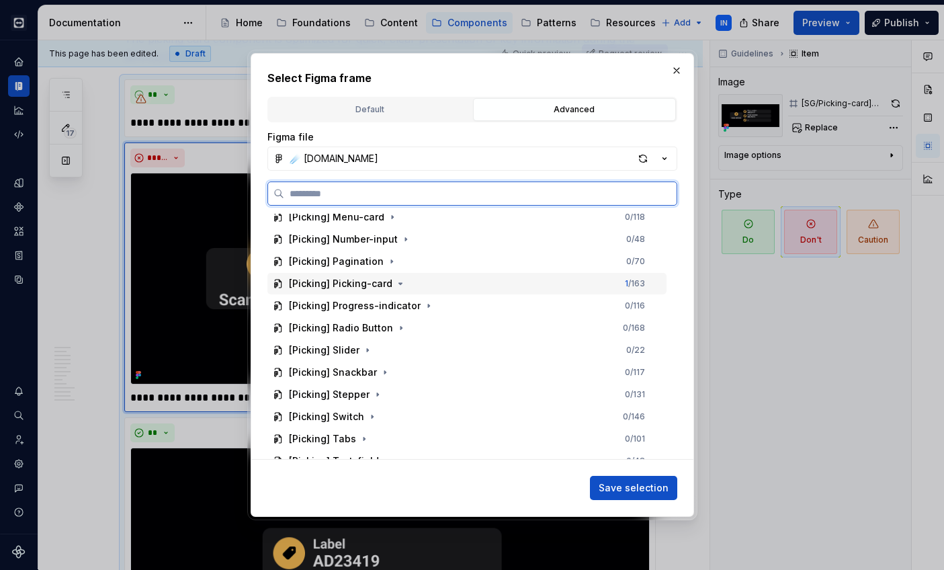
click at [419, 285] on div "[Picking] Picking-card 1 / 163" at bounding box center [466, 284] width 399 height 22
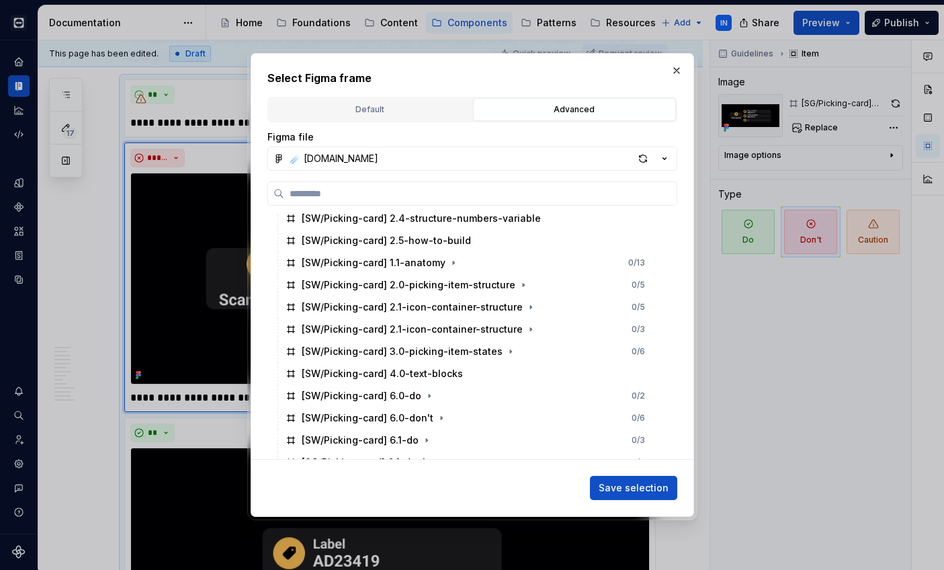
scroll to position [3150, 0]
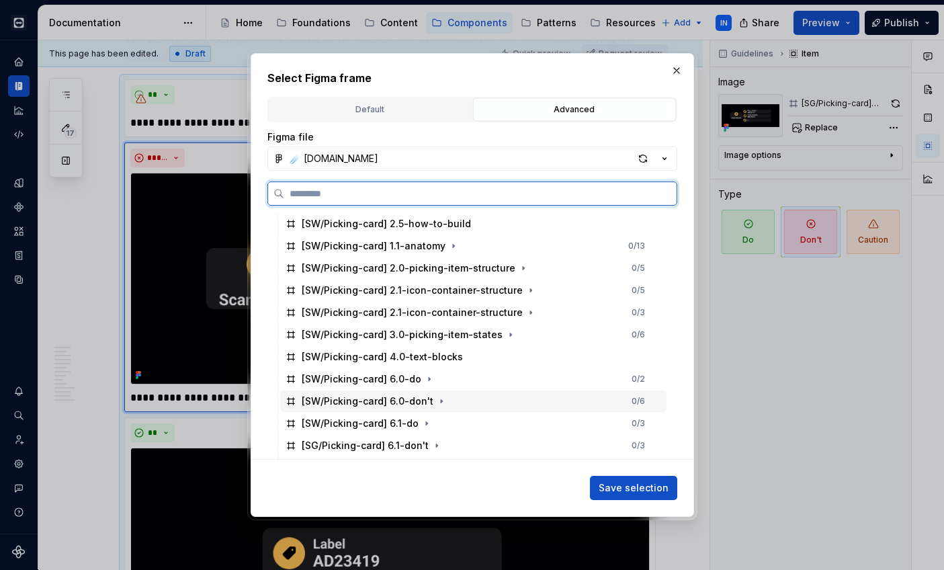
click at [476, 399] on div "[SW/Picking-card] 6.0-don't 0 / 6" at bounding box center [473, 401] width 386 height 22
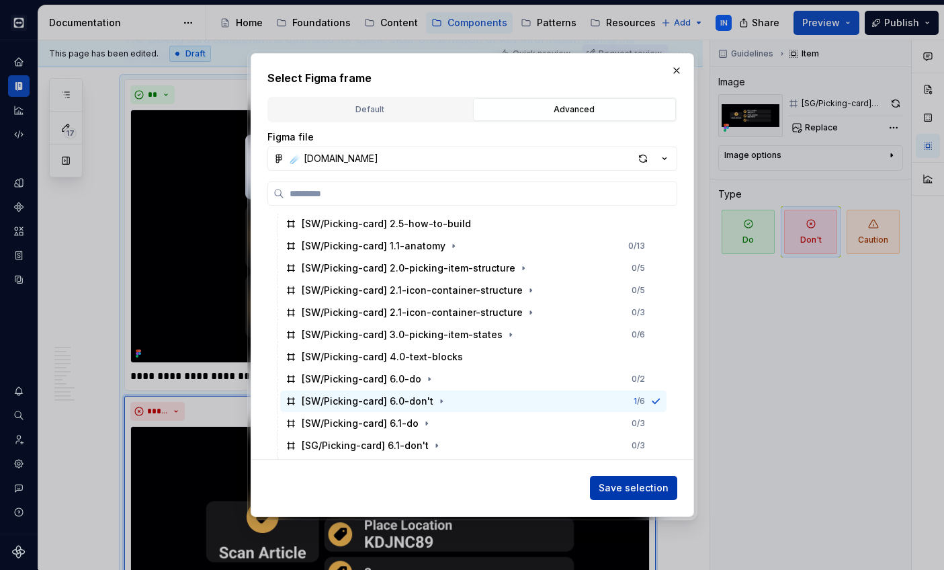
click at [632, 491] on span "Save selection" at bounding box center [634, 487] width 70 height 13
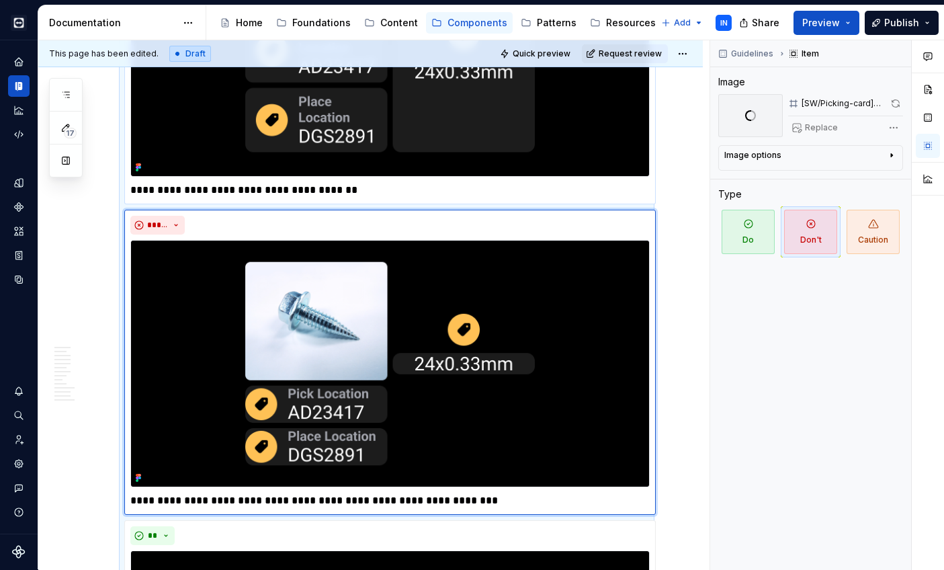
scroll to position [3611, 0]
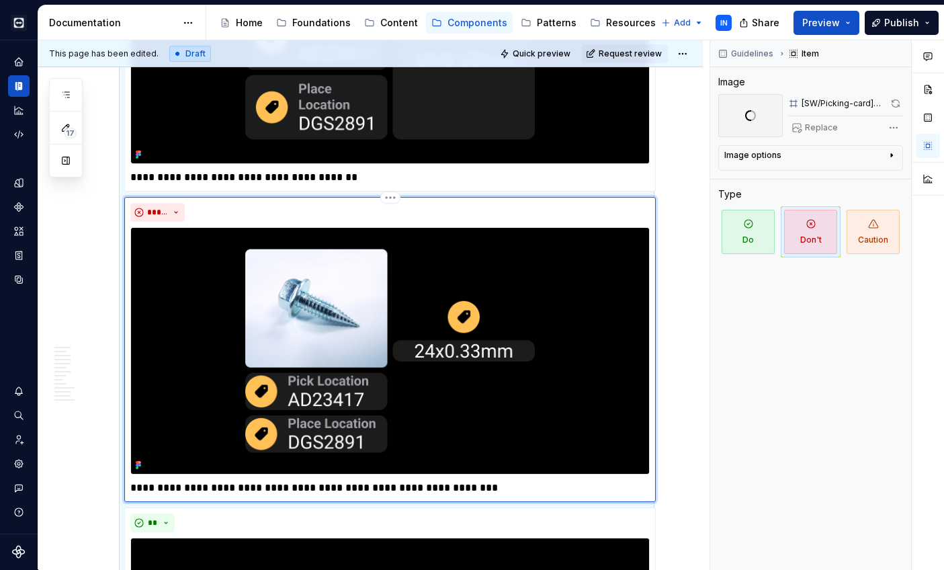
click at [536, 233] on div "**********" at bounding box center [389, 349] width 519 height 293
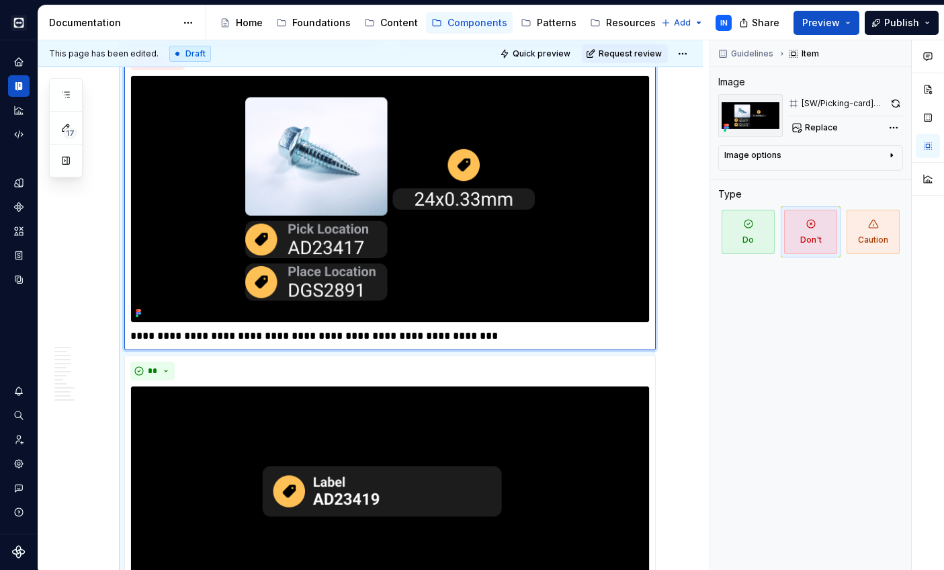
scroll to position [3765, 0]
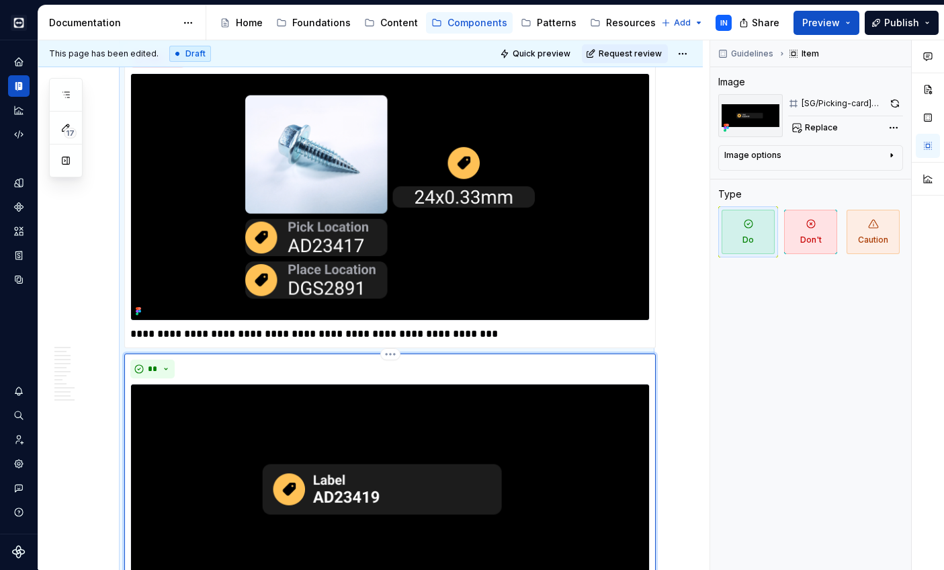
click at [501, 439] on img at bounding box center [389, 489] width 519 height 211
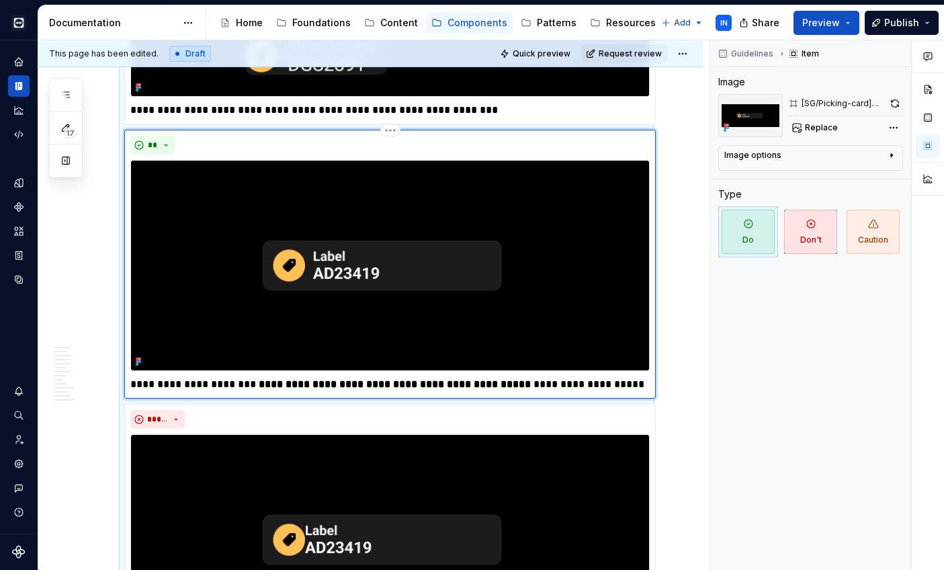
scroll to position [3986, 0]
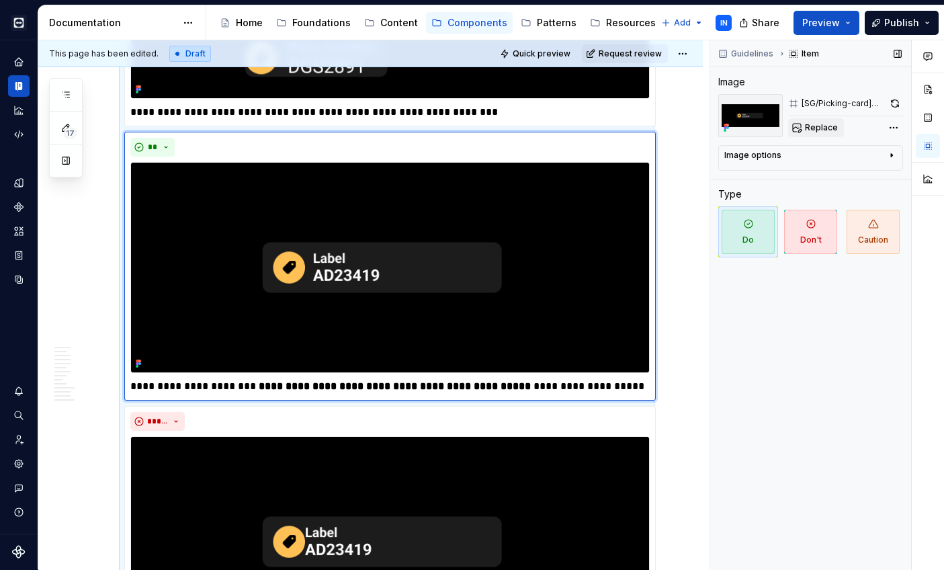
click at [814, 128] on span "Replace" at bounding box center [821, 127] width 33 height 11
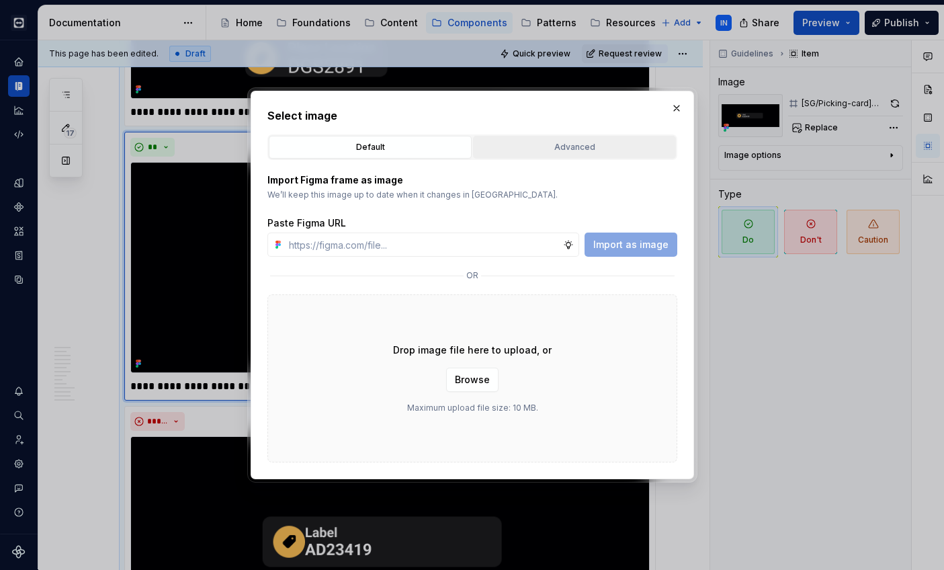
click at [558, 141] on div "Advanced" at bounding box center [575, 146] width 194 height 13
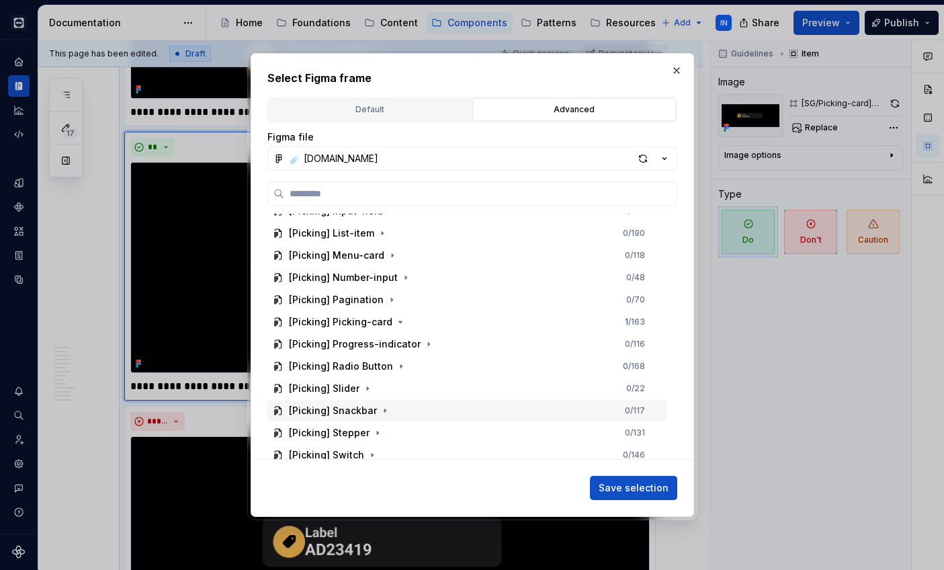
scroll to position [2560, 0]
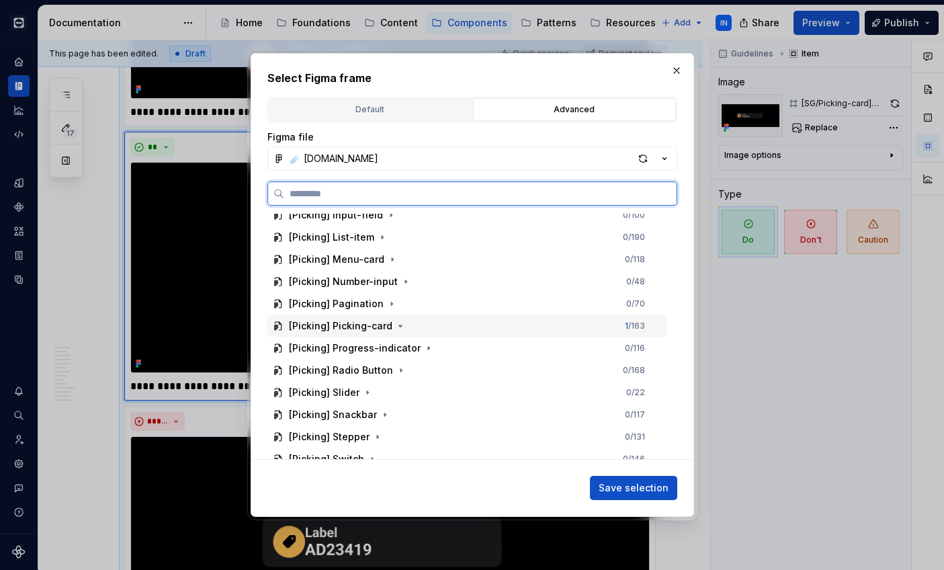
click at [448, 319] on div "[Picking] Picking-card 1 / 163" at bounding box center [466, 326] width 399 height 22
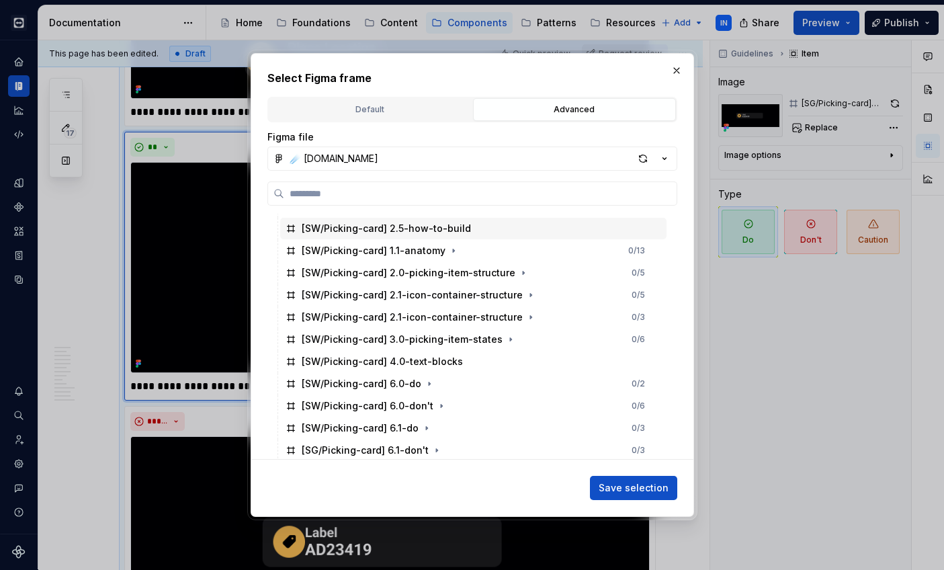
scroll to position [3156, 0]
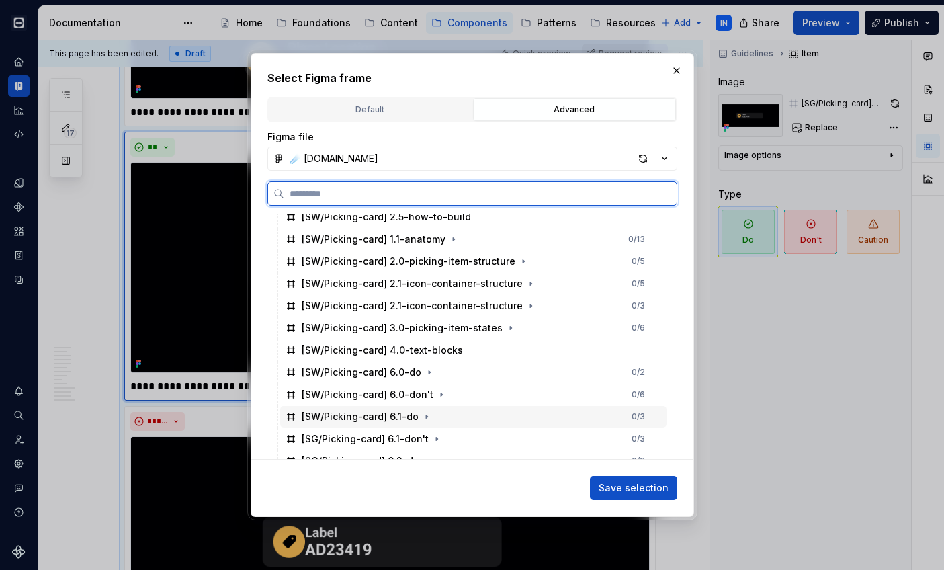
click at [469, 414] on div "[SW/Picking-card] 6.1-do 0 / 3" at bounding box center [473, 417] width 386 height 22
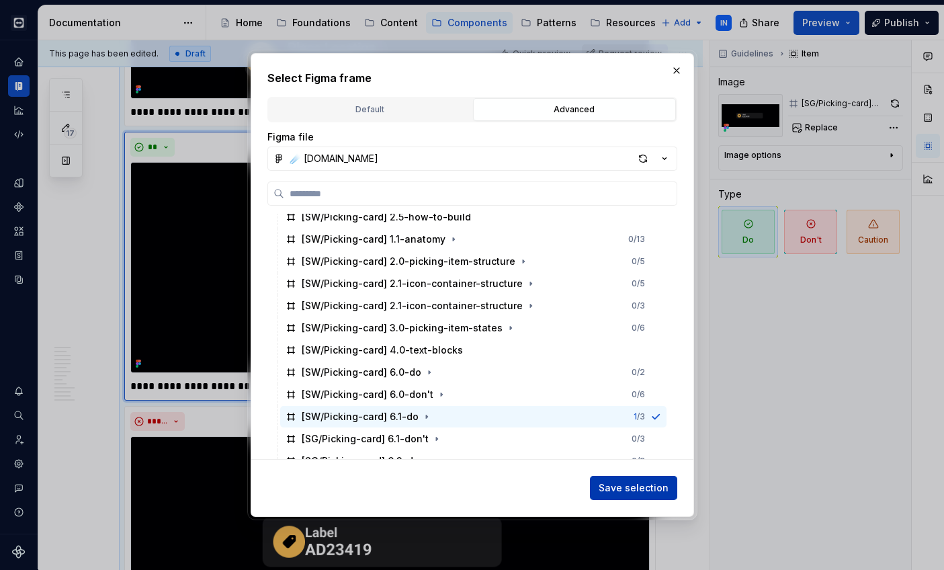
click at [606, 485] on span "Save selection" at bounding box center [634, 487] width 70 height 13
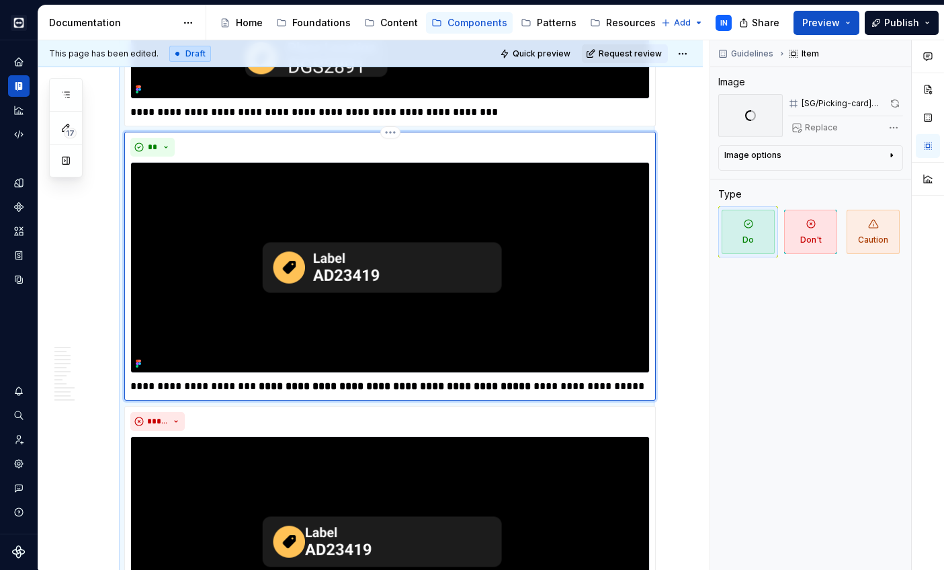
click at [444, 391] on strong "**********" at bounding box center [395, 386] width 272 height 10
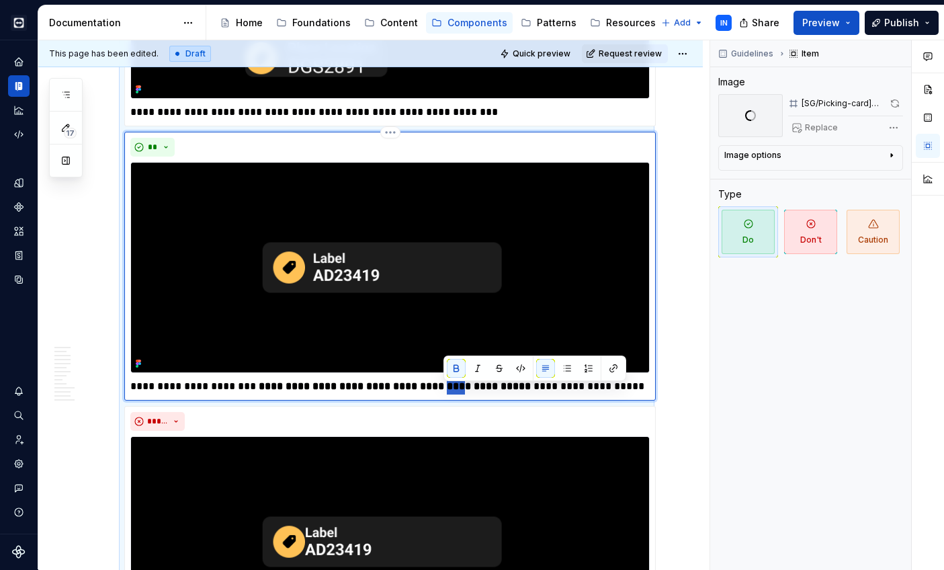
click at [444, 391] on strong "**********" at bounding box center [395, 386] width 272 height 10
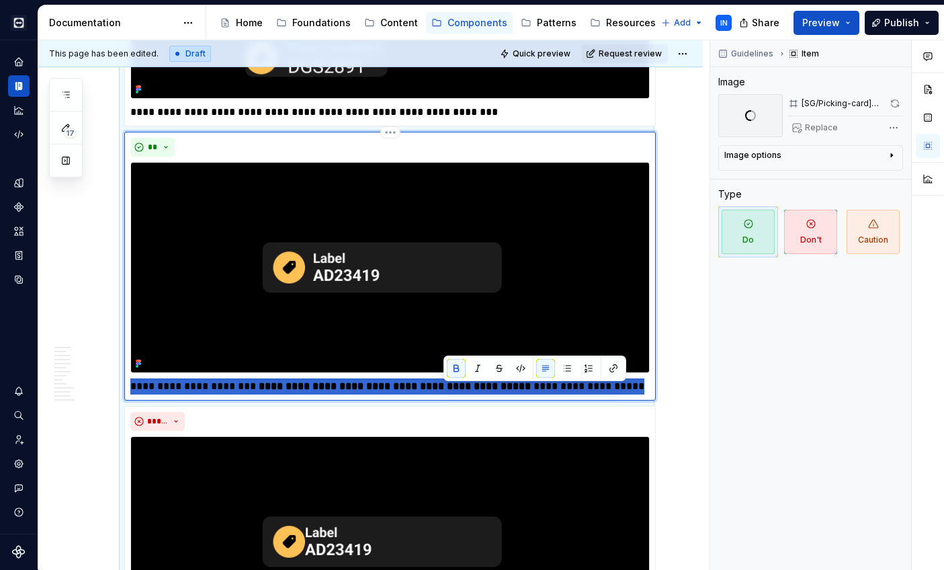
click at [444, 391] on strong "**********" at bounding box center [395, 386] width 272 height 10
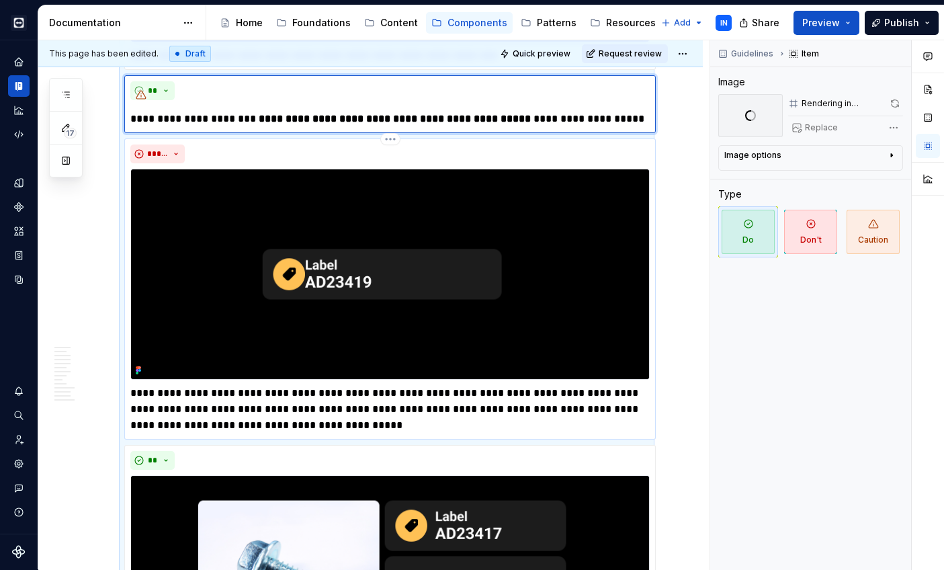
scroll to position [4019, 0]
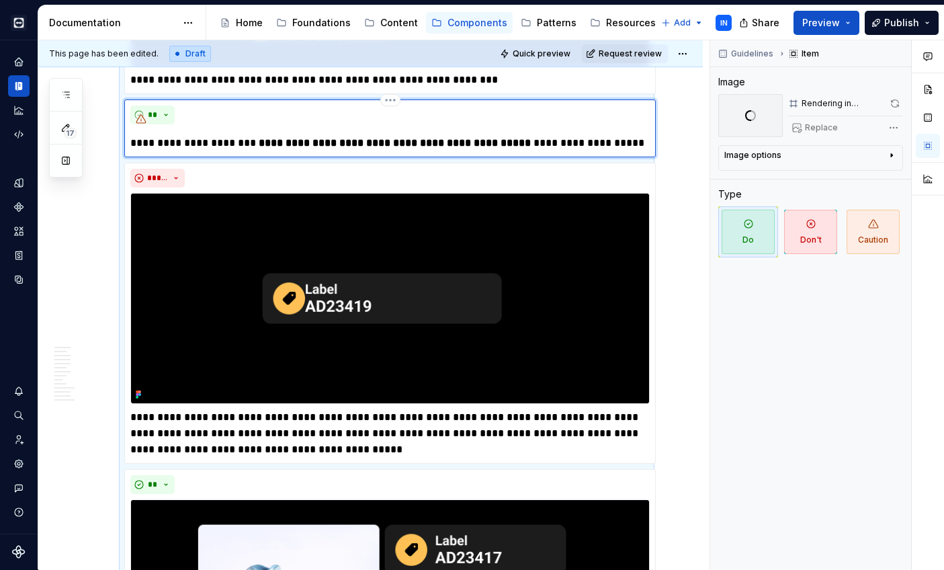
click at [176, 150] on p "**********" at bounding box center [389, 143] width 519 height 16
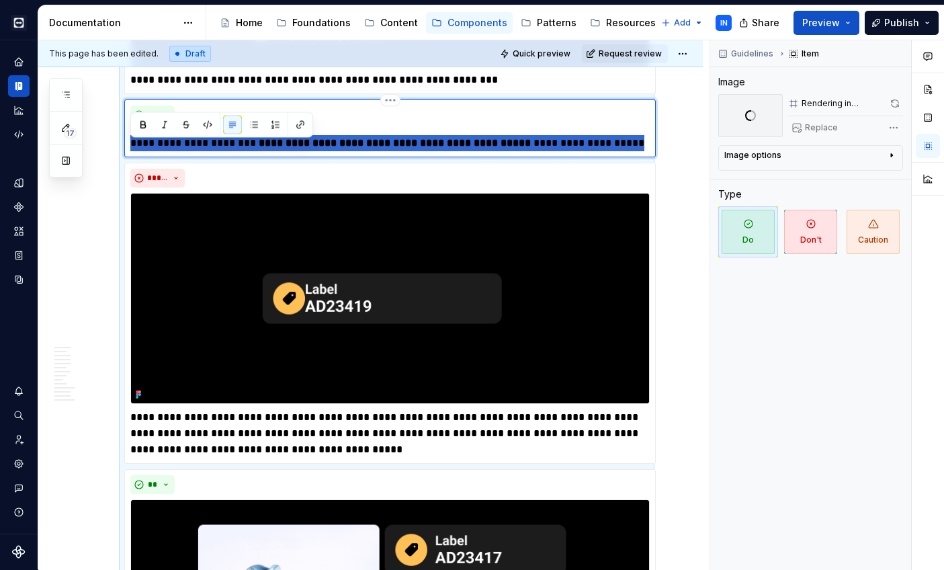
click at [176, 150] on p "**********" at bounding box center [389, 143] width 519 height 16
click at [140, 126] on button "button" at bounding box center [143, 125] width 19 height 19
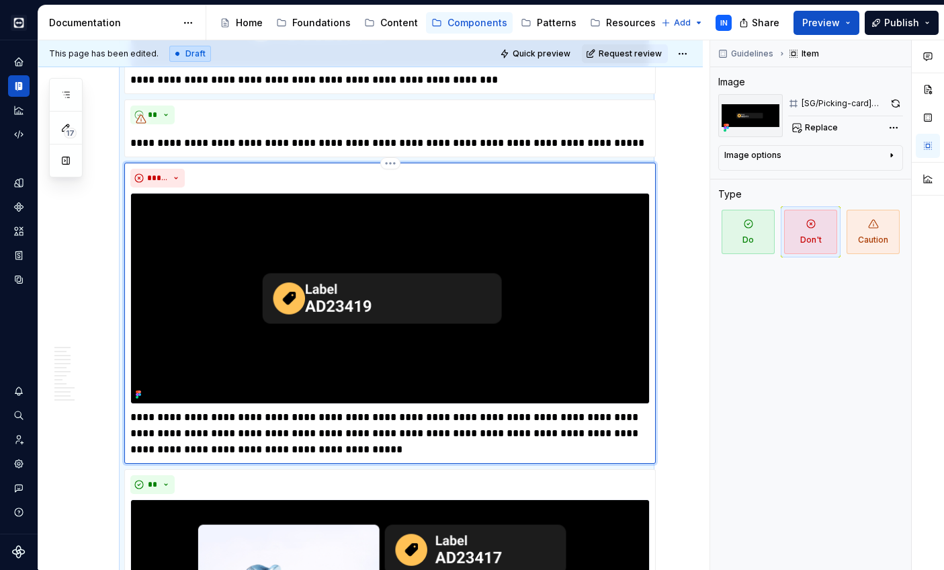
click at [306, 343] on img at bounding box center [389, 298] width 519 height 211
click at [819, 129] on span "Replace" at bounding box center [821, 127] width 33 height 11
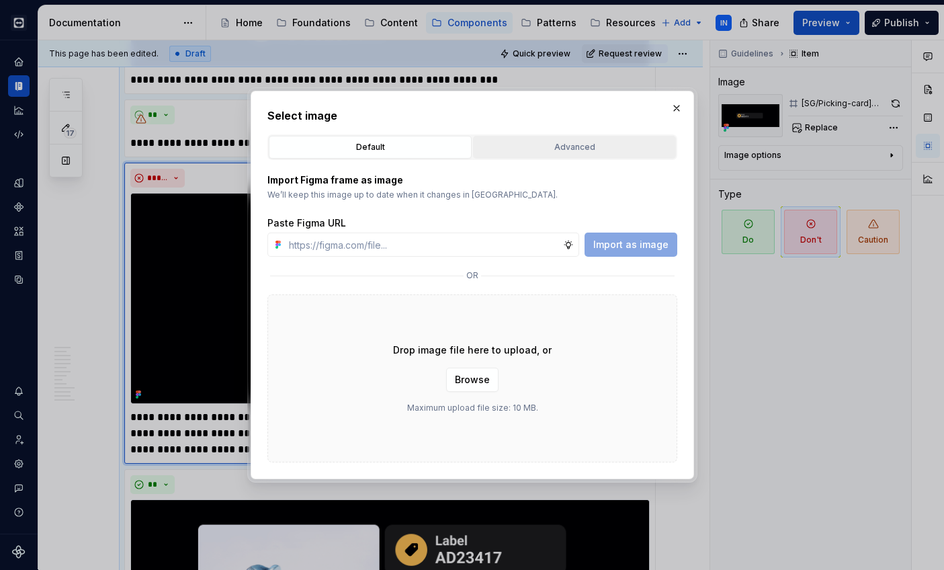
click at [549, 151] on div "Advanced" at bounding box center [575, 146] width 194 height 13
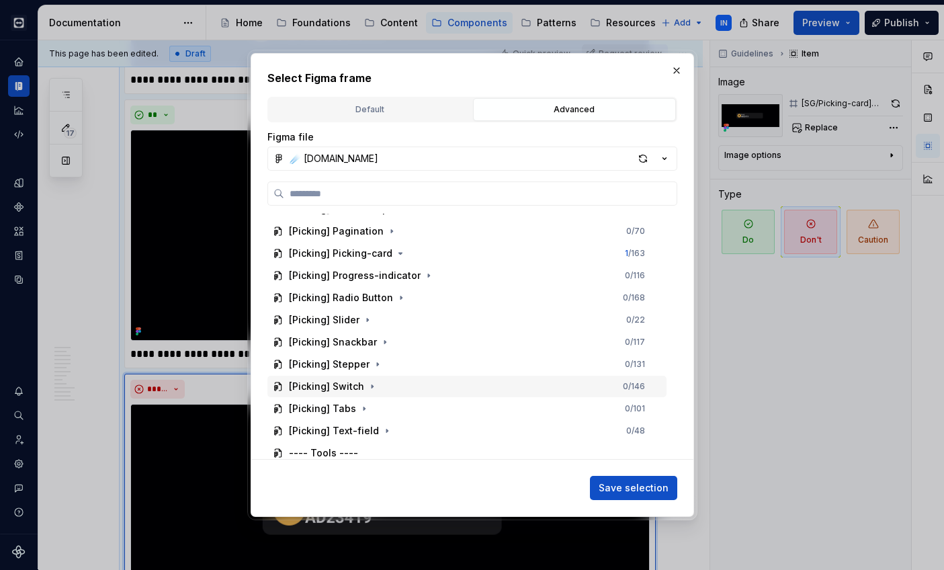
scroll to position [2621, 0]
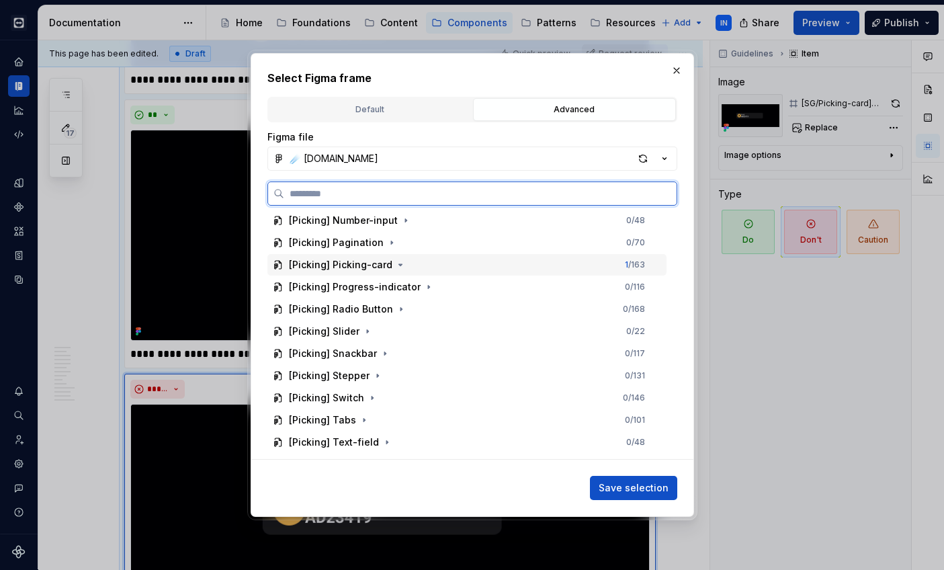
click at [431, 265] on div "[Picking] Picking-card 1 / 163" at bounding box center [466, 265] width 399 height 22
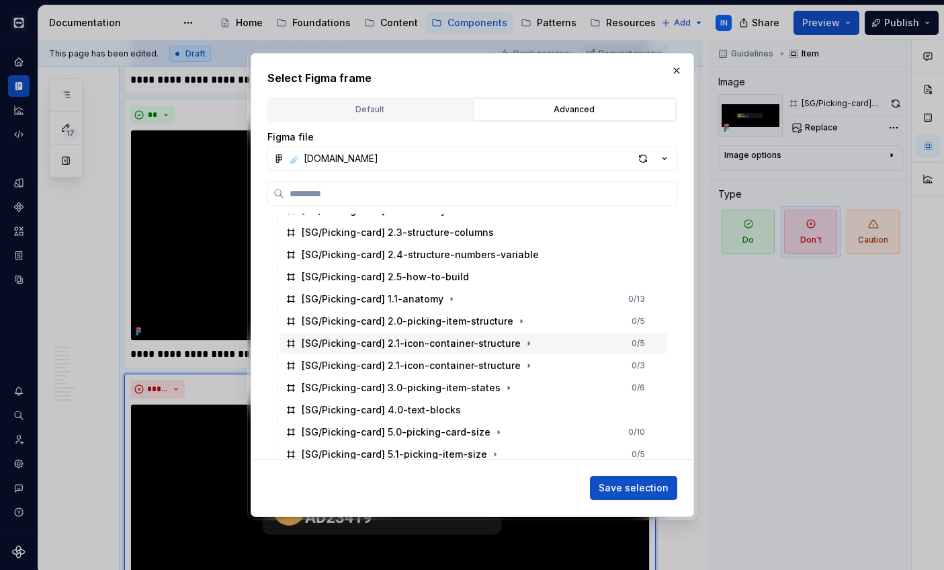
scroll to position [2746, 0]
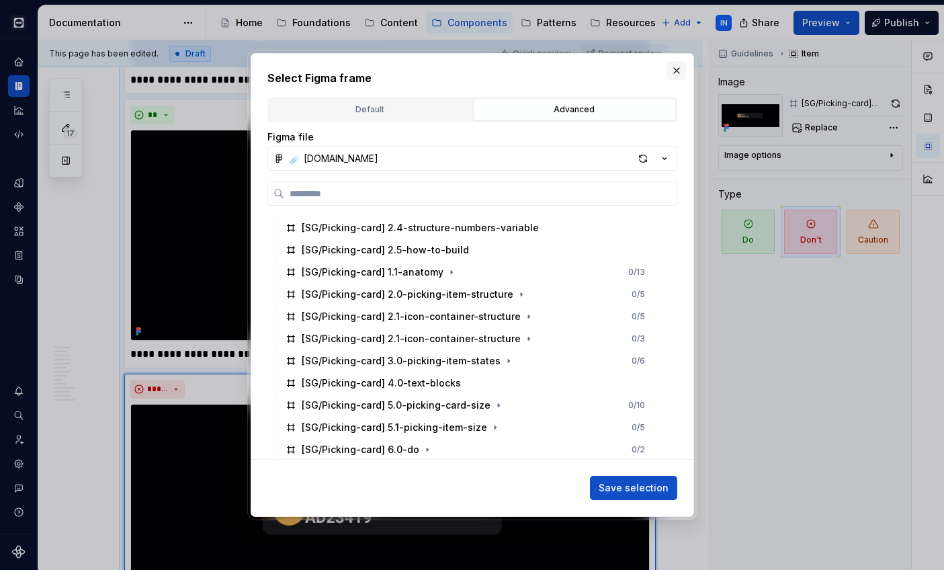
click at [676, 70] on button "button" at bounding box center [676, 70] width 19 height 19
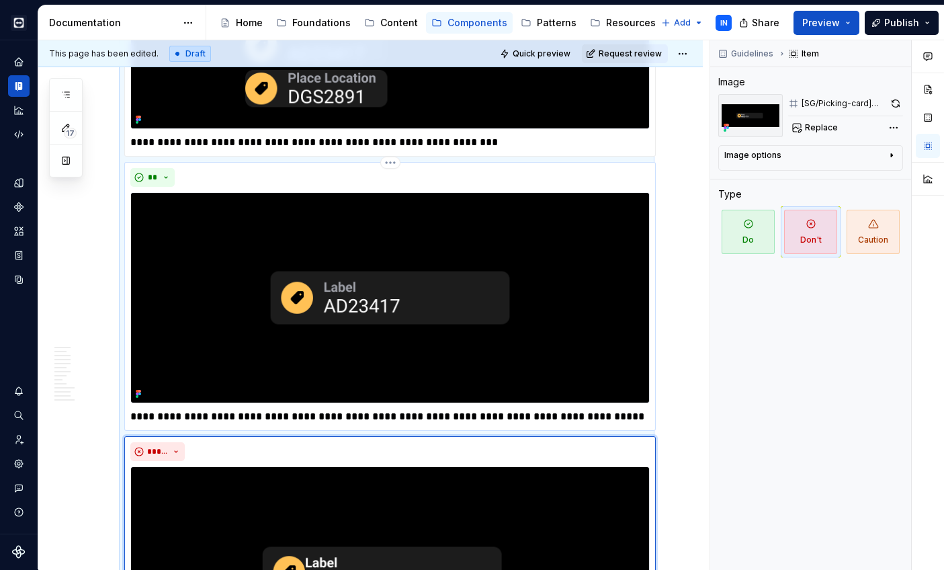
scroll to position [3955, 0]
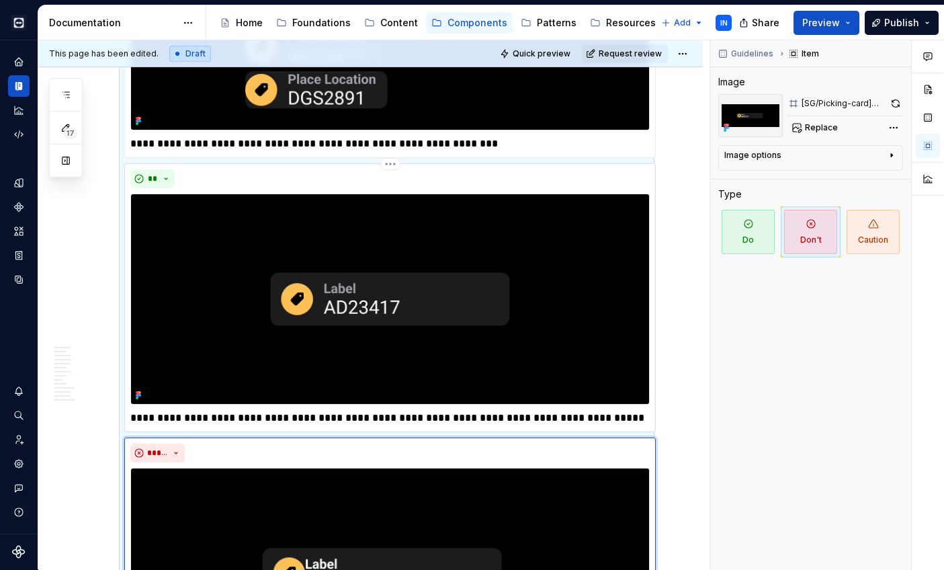
click at [477, 287] on img at bounding box center [389, 299] width 519 height 211
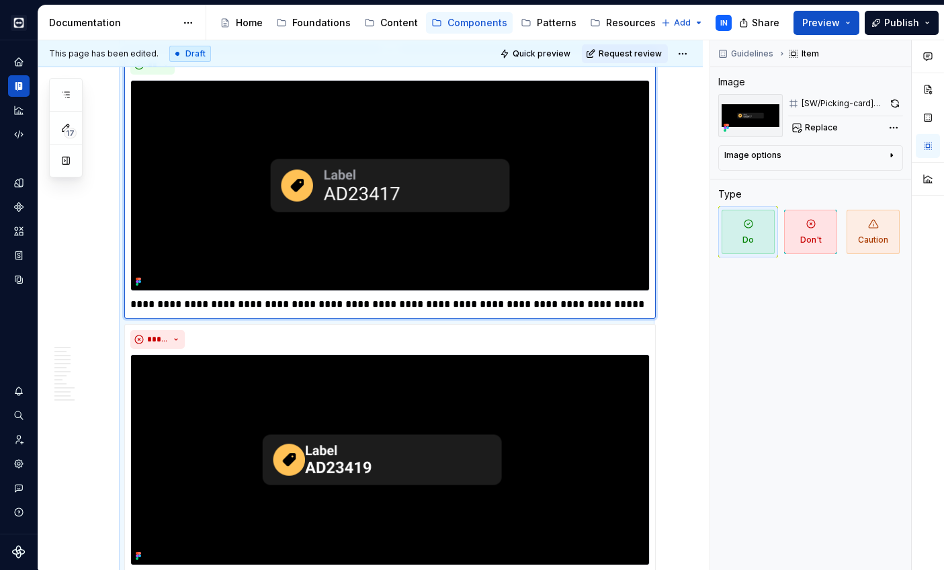
scroll to position [4072, 0]
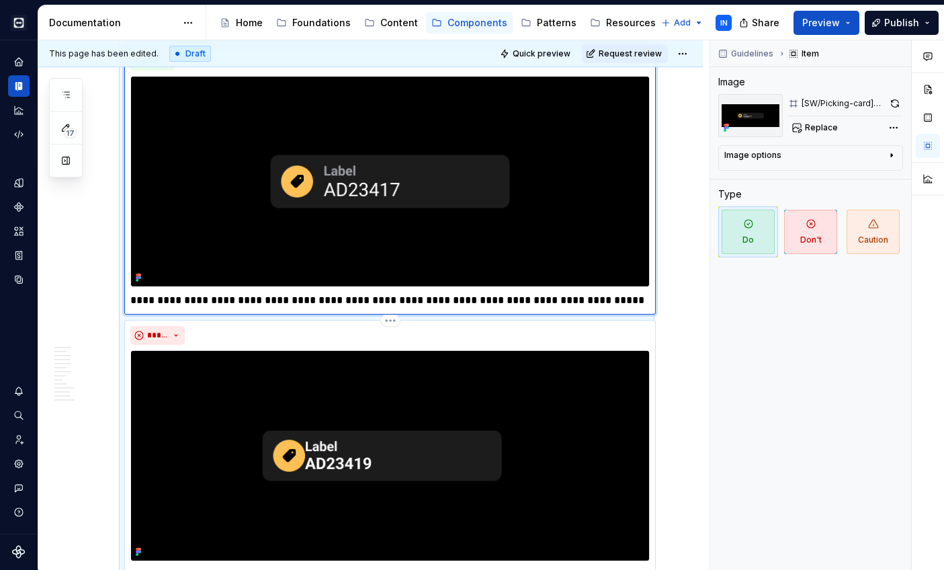
click at [433, 383] on img at bounding box center [389, 455] width 519 height 211
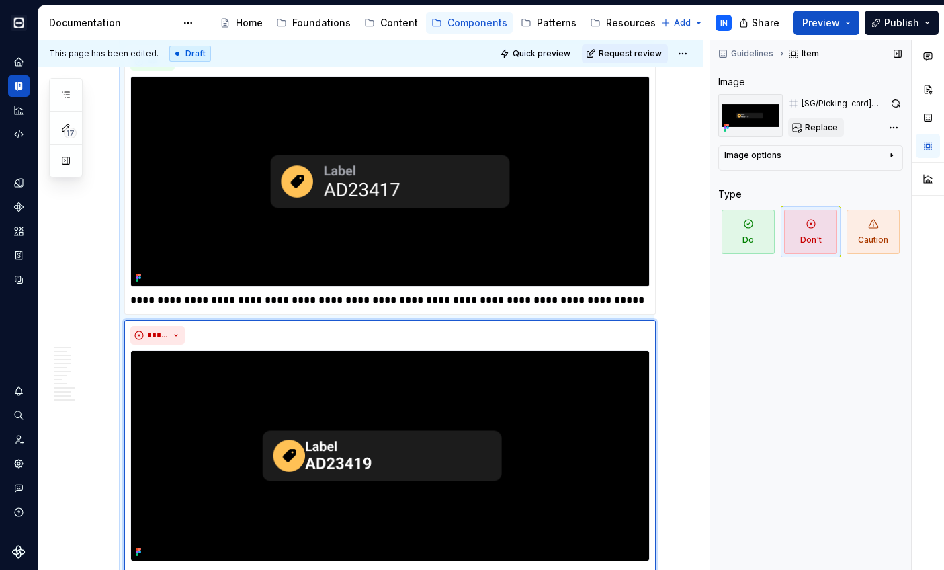
click at [810, 128] on span "Replace" at bounding box center [821, 127] width 33 height 11
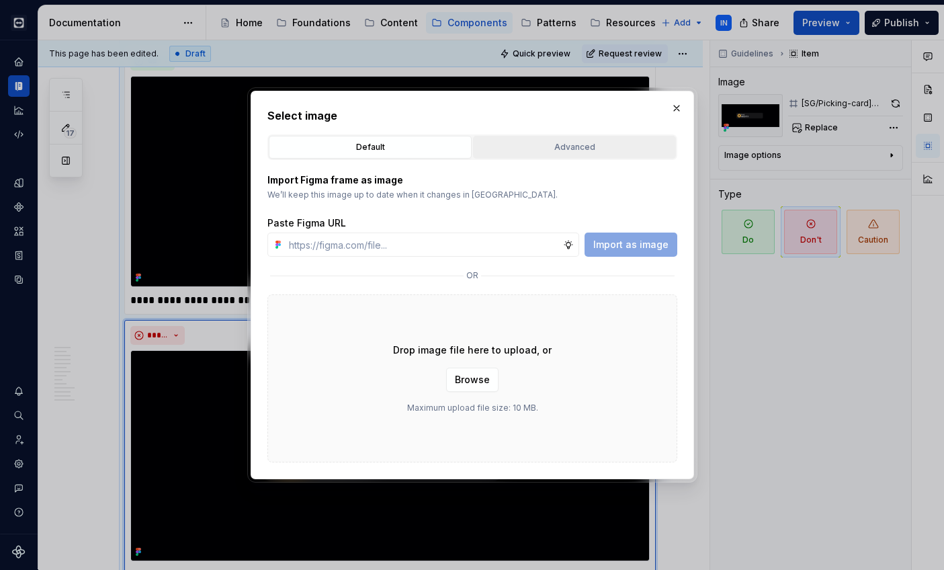
click at [544, 149] on div "Advanced" at bounding box center [575, 146] width 194 height 13
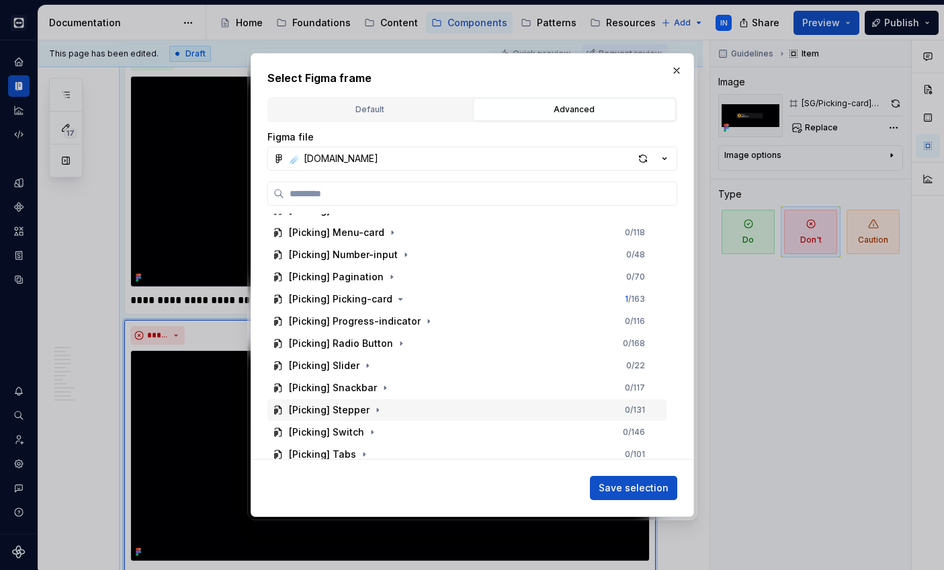
scroll to position [2574, 0]
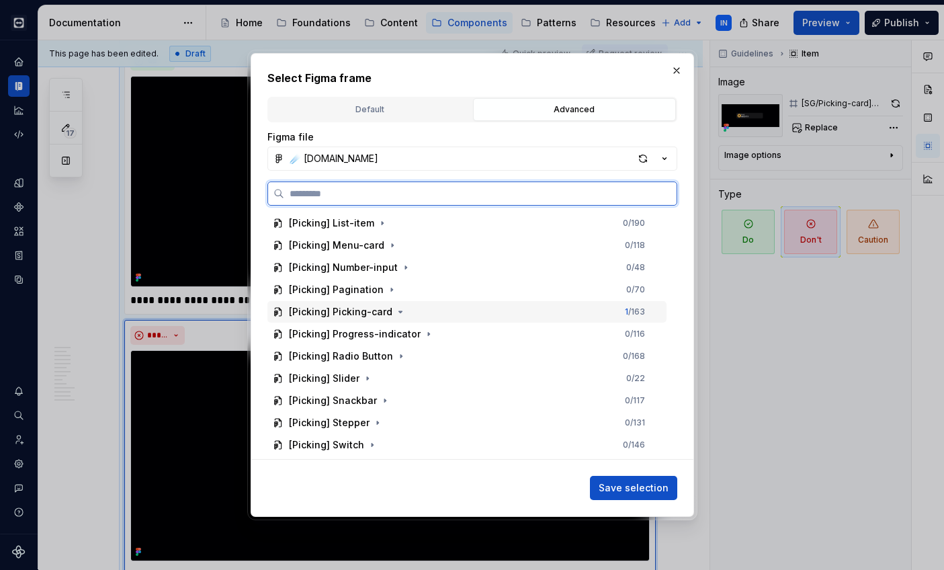
click at [449, 307] on div "[Picking] Picking-card 1 / 163" at bounding box center [466, 312] width 399 height 22
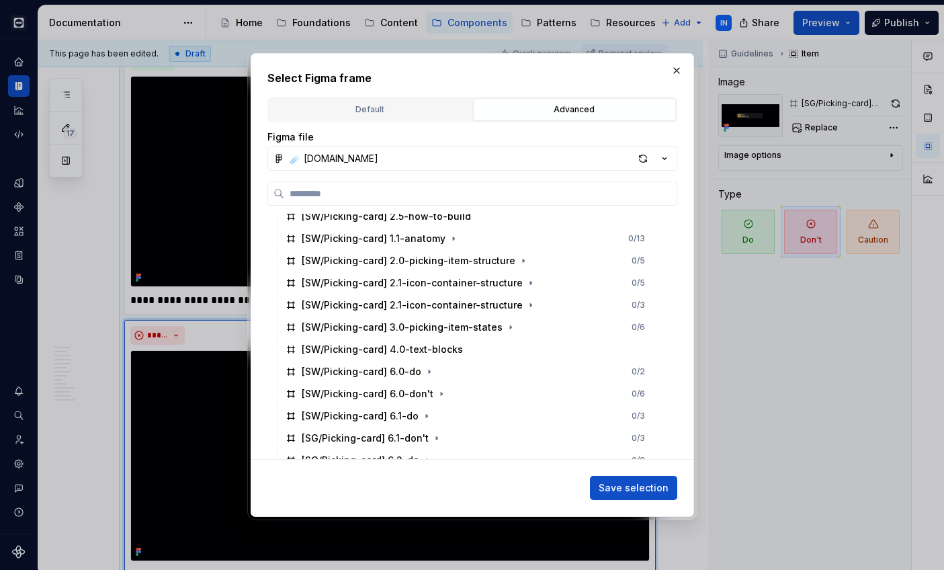
scroll to position [3159, 0]
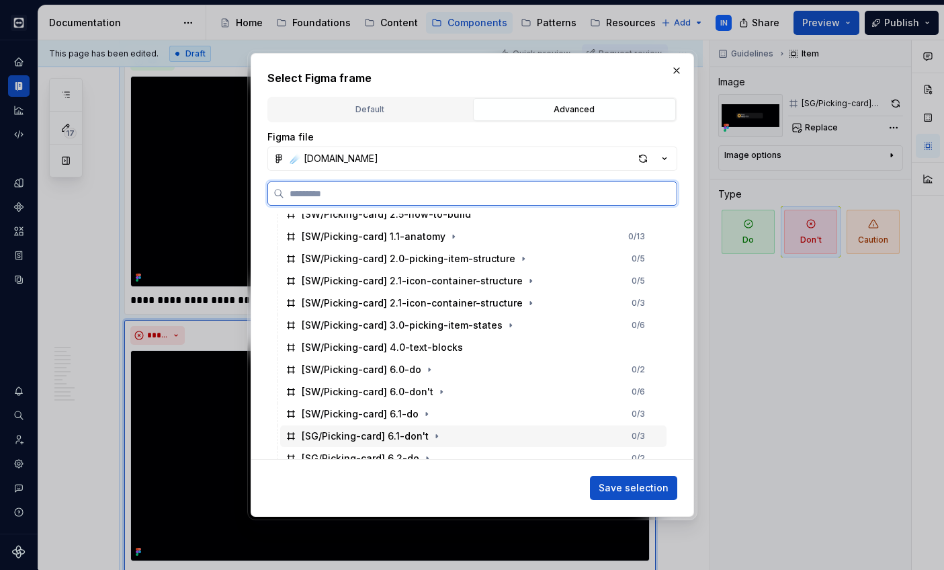
click at [470, 437] on div "[SG/Picking-card] 6.1-don't 0 / 3" at bounding box center [473, 436] width 386 height 22
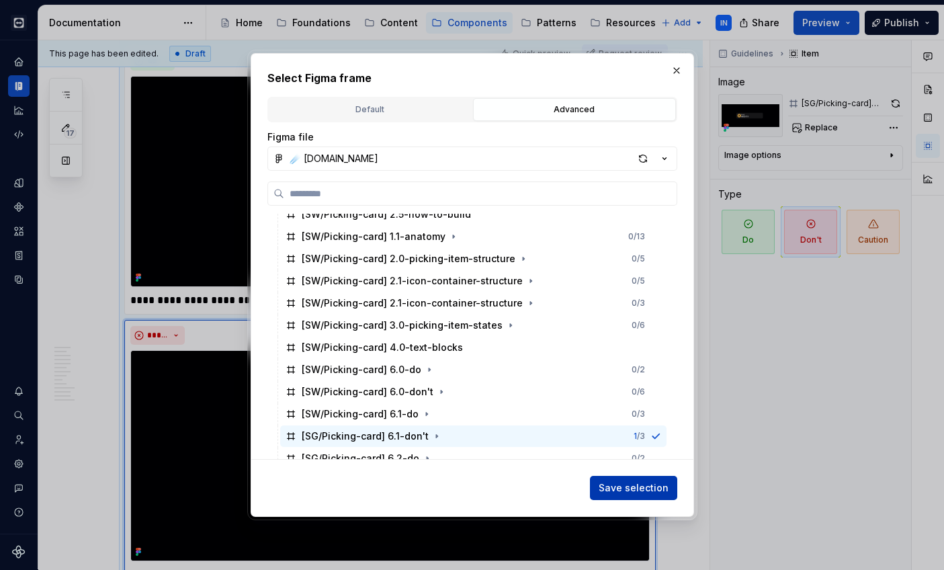
click at [622, 489] on span "Save selection" at bounding box center [634, 487] width 70 height 13
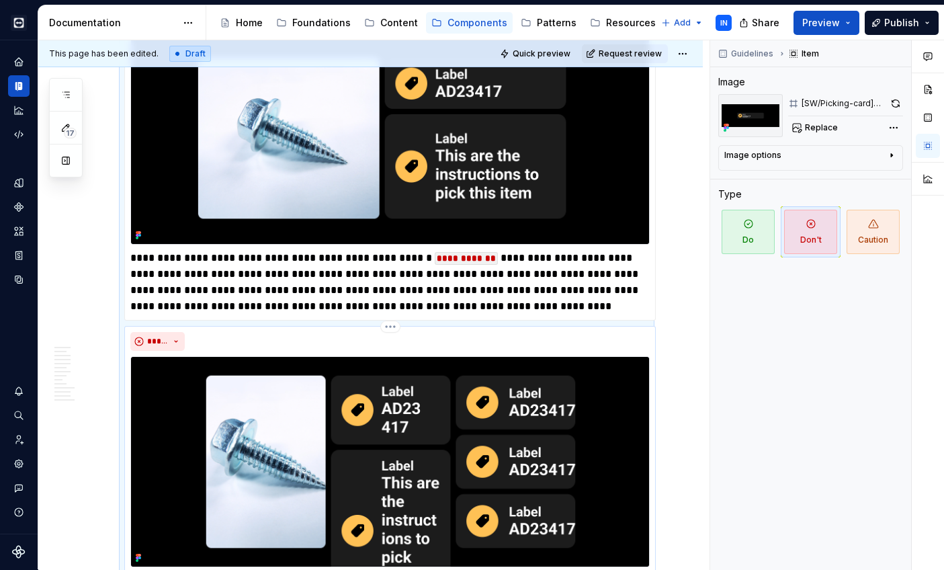
scroll to position [4685, 0]
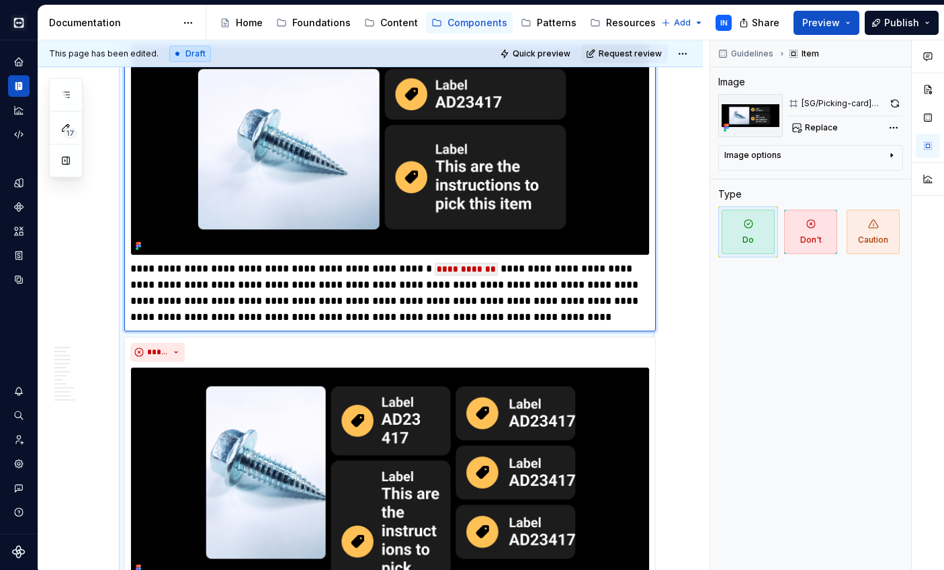
drag, startPoint x: 511, startPoint y: 560, endPoint x: 369, endPoint y: 206, distance: 380.8
click at [369, 206] on img at bounding box center [389, 149] width 519 height 211
click at [828, 126] on span "Replace" at bounding box center [821, 127] width 33 height 11
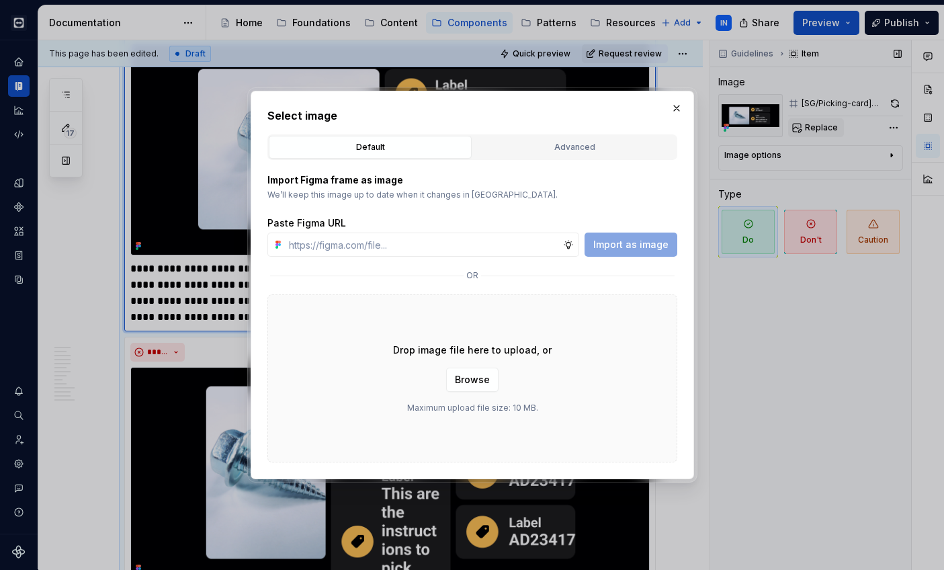
type textarea "*"
click at [542, 157] on button "Advanced" at bounding box center [574, 147] width 203 height 23
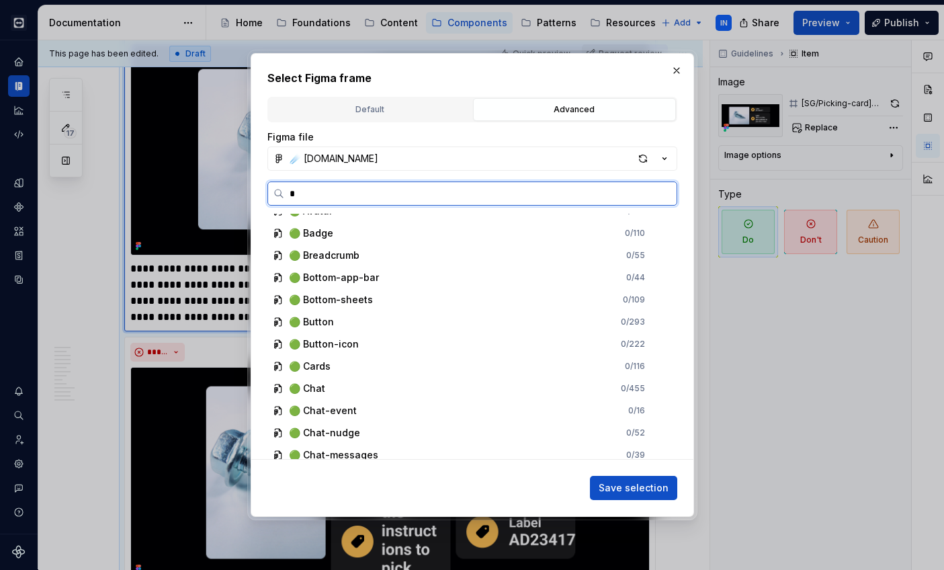
scroll to position [0, 0]
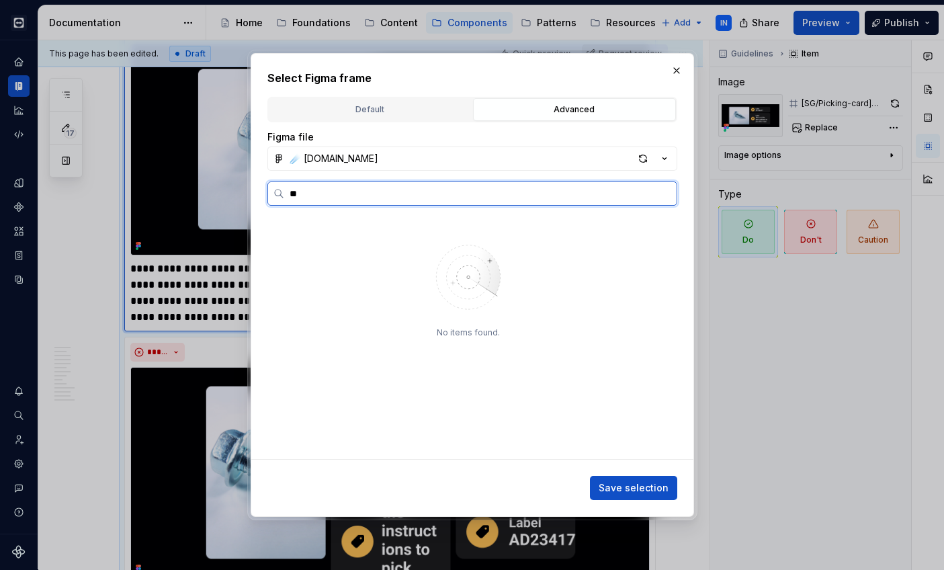
type input "*"
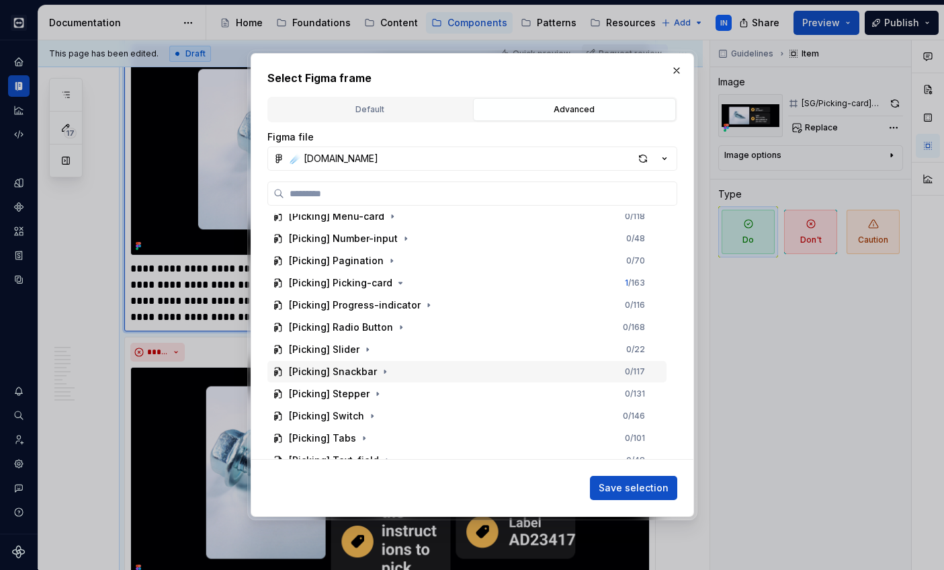
scroll to position [2590, 0]
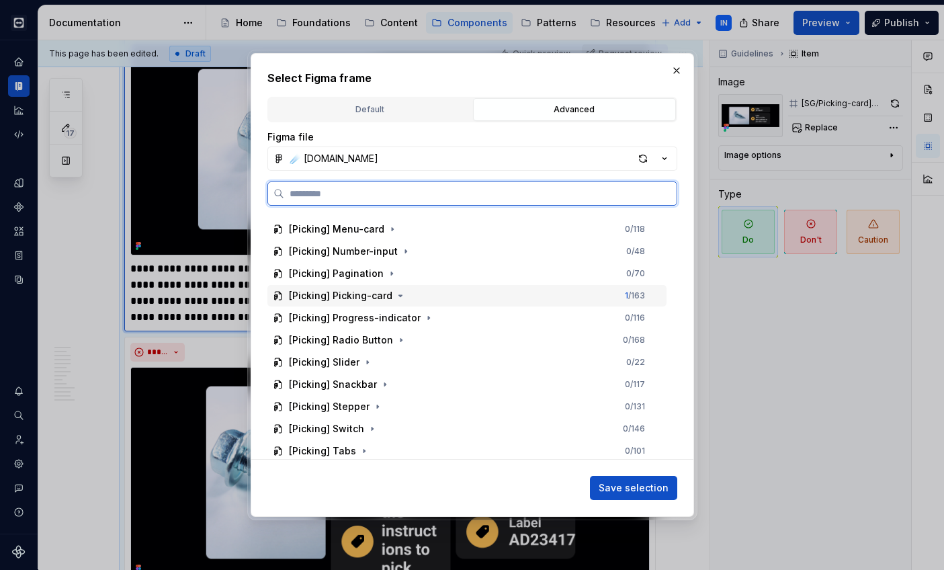
click at [437, 297] on div "[Picking] Picking-card 1 / 163" at bounding box center [466, 296] width 399 height 22
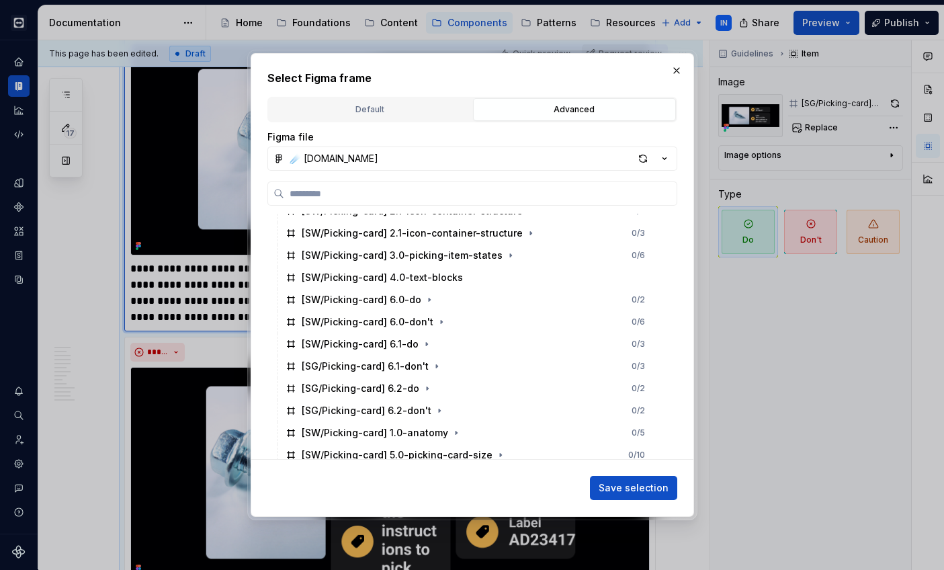
scroll to position [3231, 0]
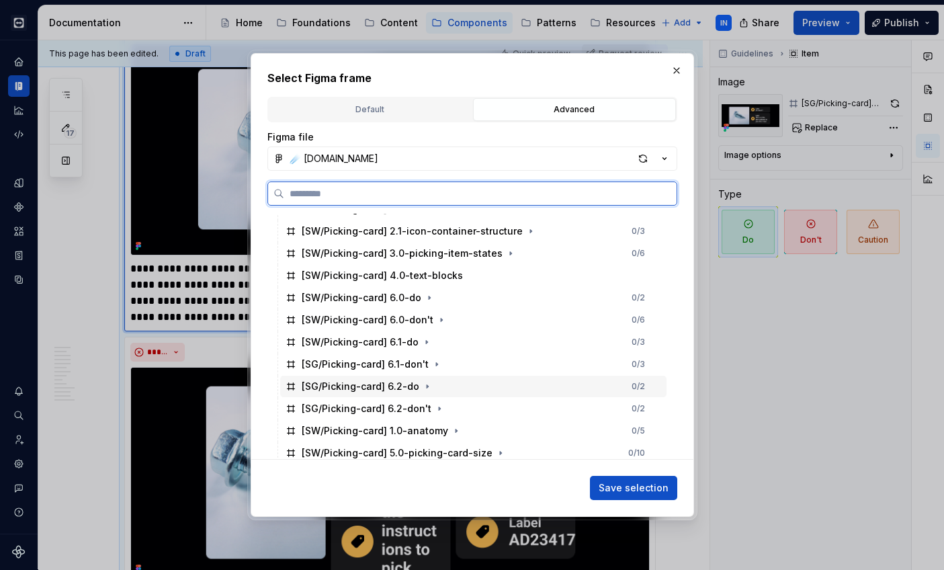
click at [494, 392] on div "[SG/Picking-card] 6.2-do 0 / 2" at bounding box center [473, 387] width 386 height 22
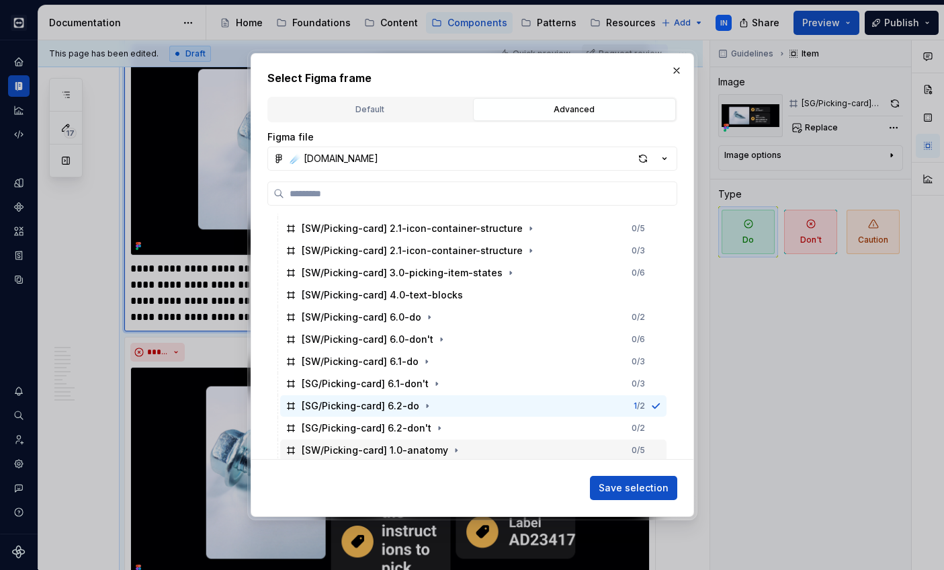
scroll to position [3198, 0]
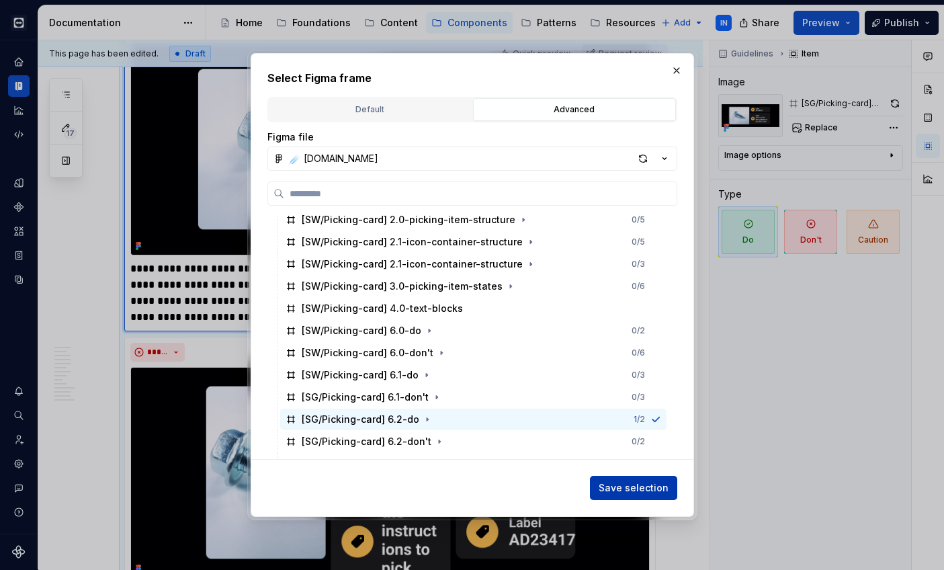
click at [616, 487] on span "Save selection" at bounding box center [634, 487] width 70 height 13
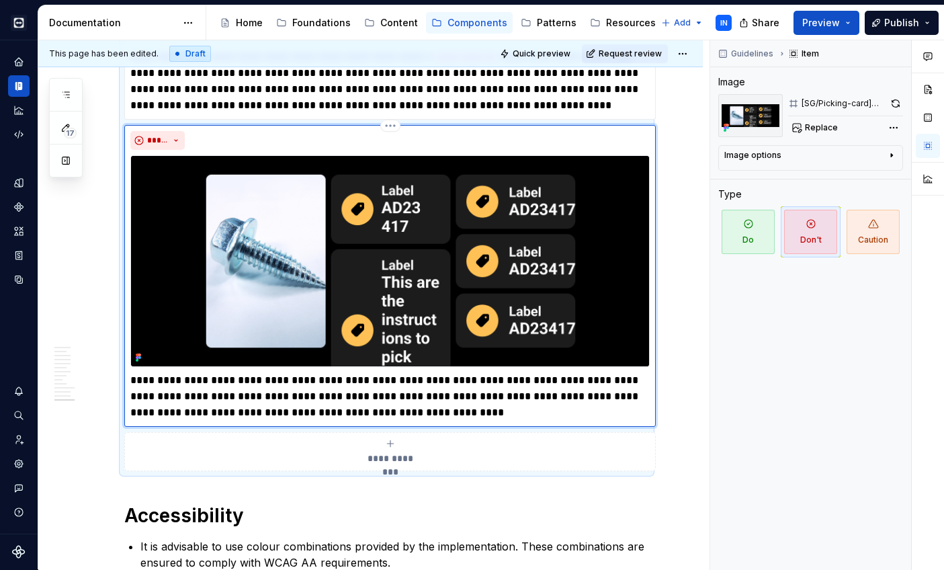
click at [411, 266] on img at bounding box center [389, 260] width 519 height 211
click at [808, 126] on span "Replace" at bounding box center [821, 127] width 33 height 11
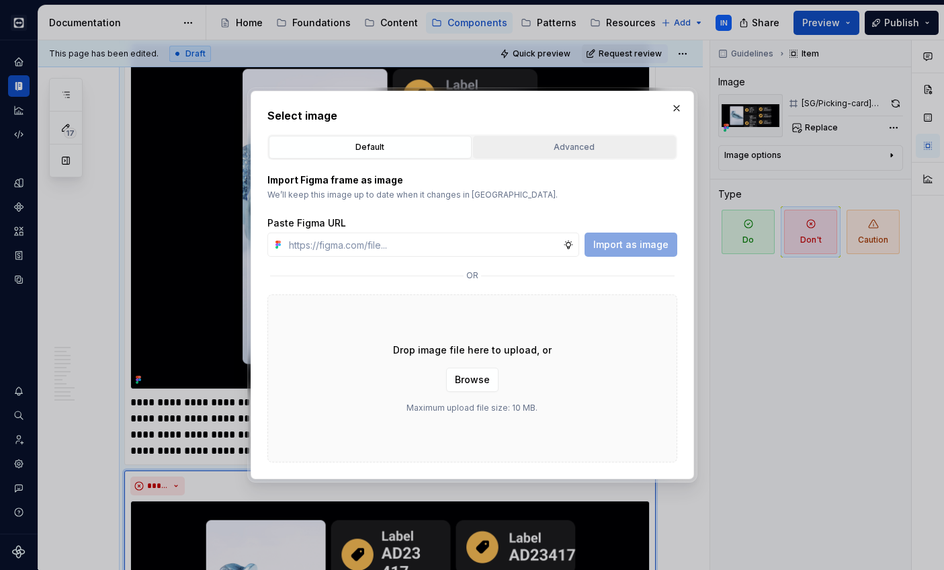
click at [503, 144] on div "Advanced" at bounding box center [575, 146] width 194 height 13
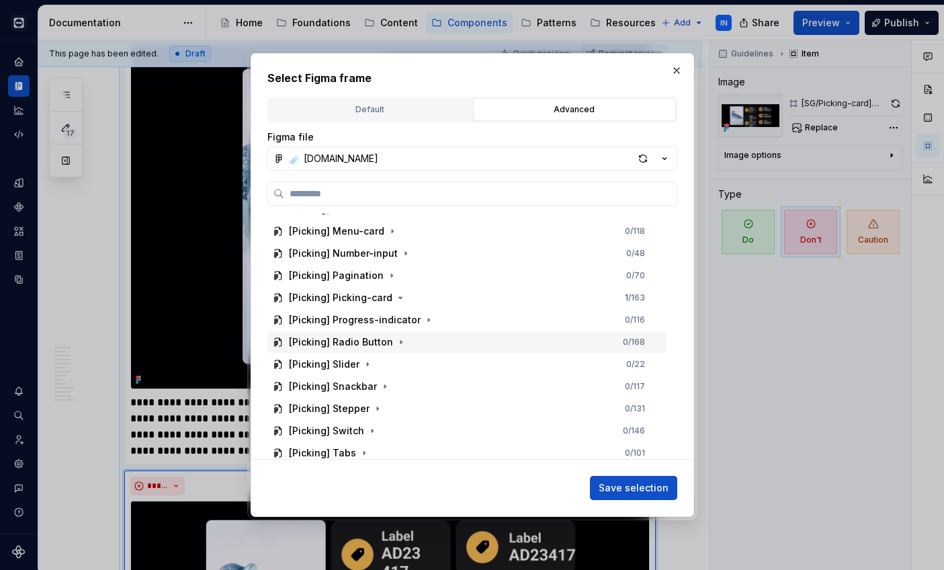
scroll to position [2567, 0]
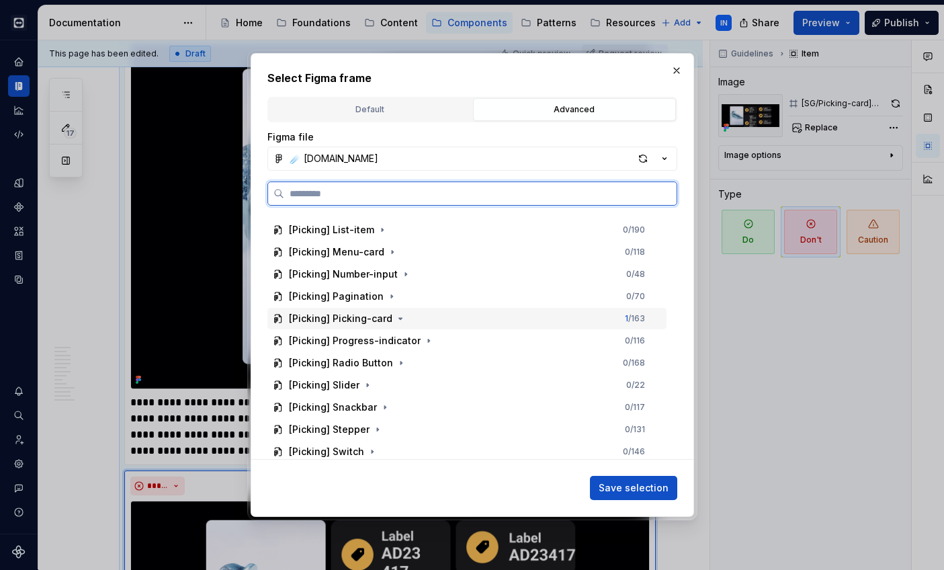
click at [408, 319] on div "[Picking] Picking-card 1 / 163" at bounding box center [466, 319] width 399 height 22
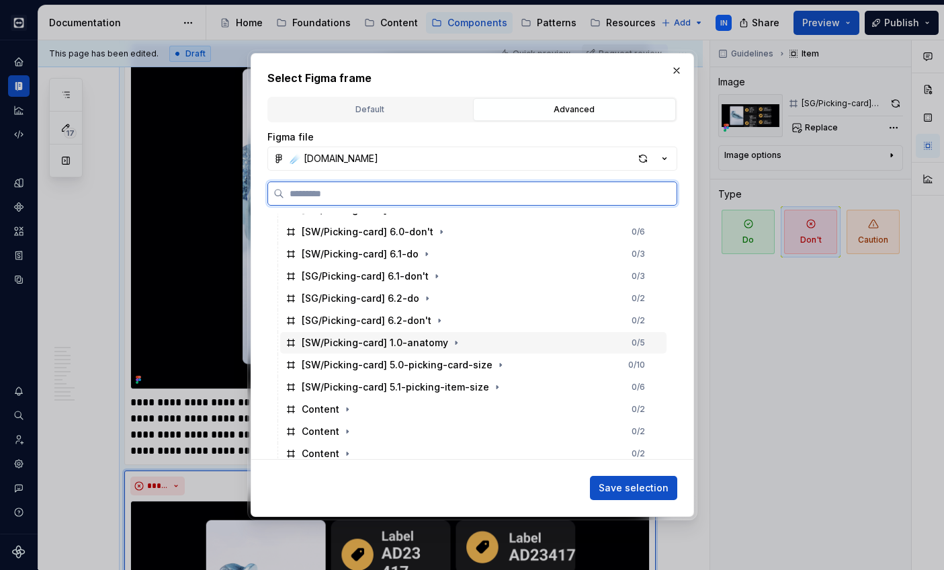
scroll to position [3310, 0]
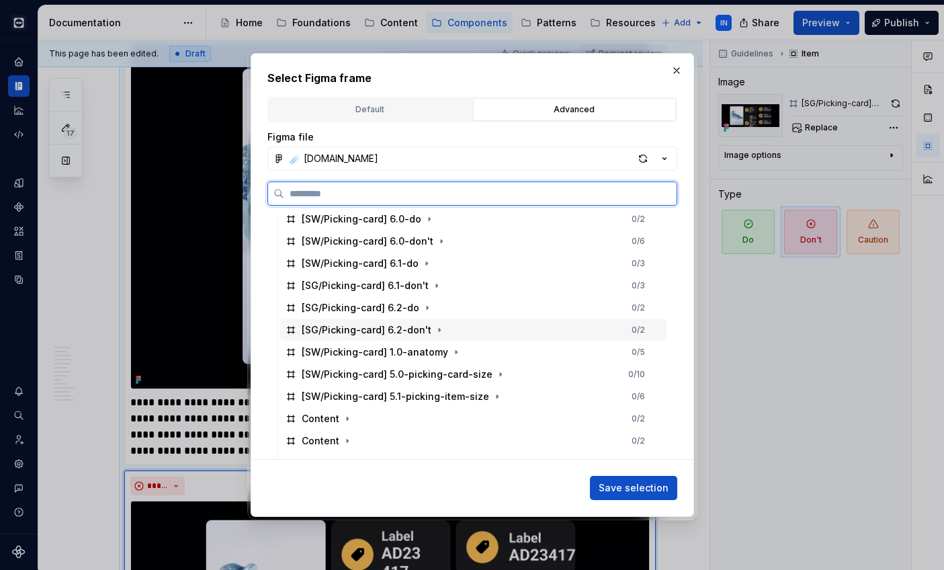
click at [467, 327] on div "[SG/Picking-card] 6.2-don't 0 / 2" at bounding box center [473, 330] width 386 height 22
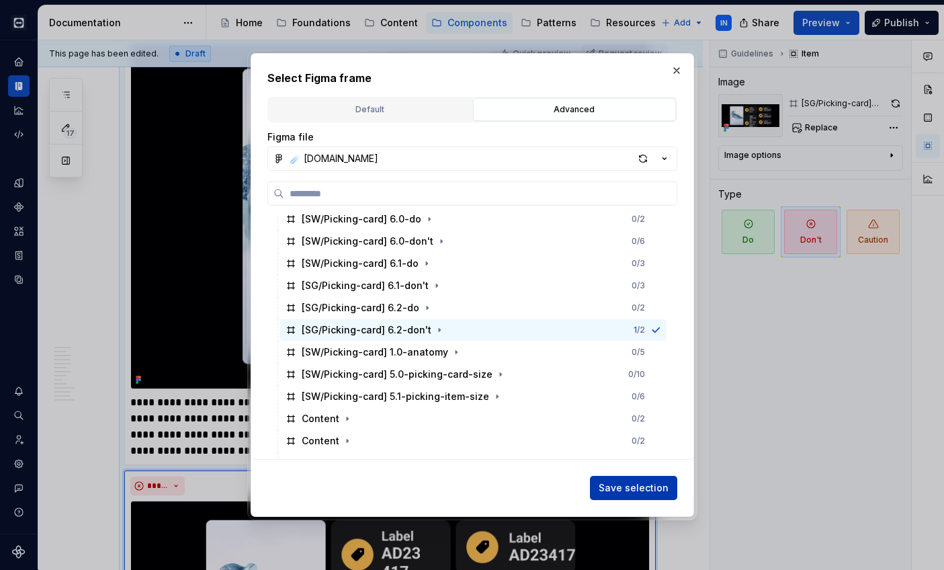
click at [618, 482] on span "Save selection" at bounding box center [634, 487] width 70 height 13
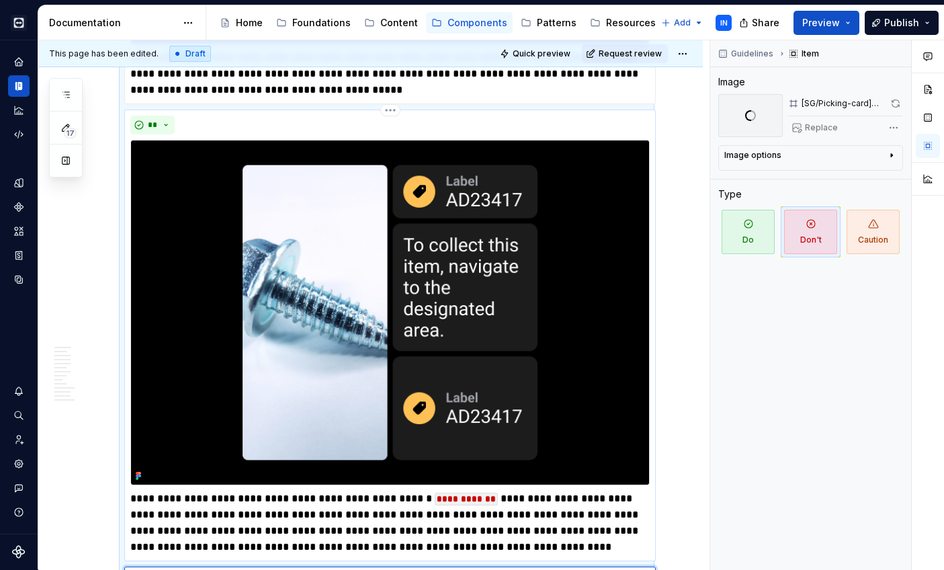
scroll to position [4587, 0]
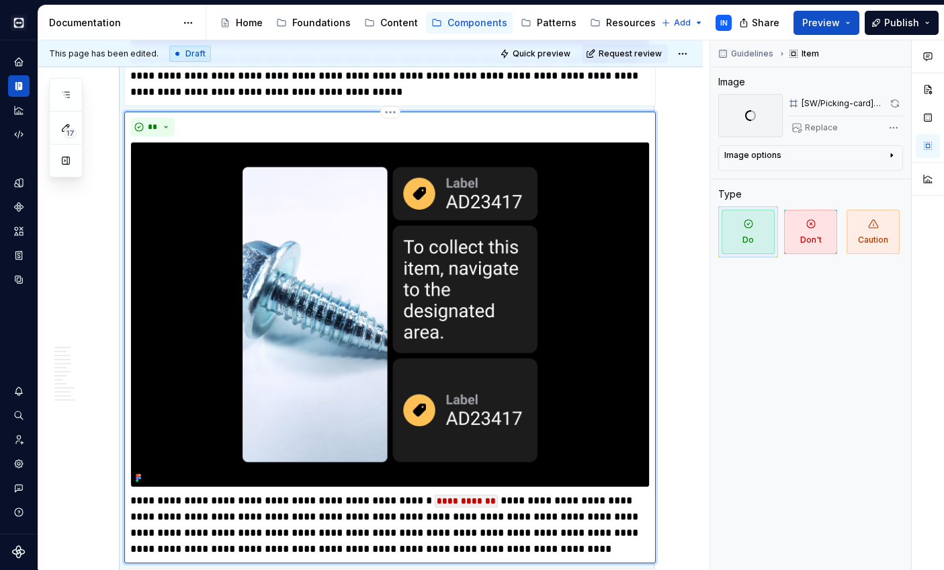
click at [539, 323] on img at bounding box center [389, 314] width 519 height 345
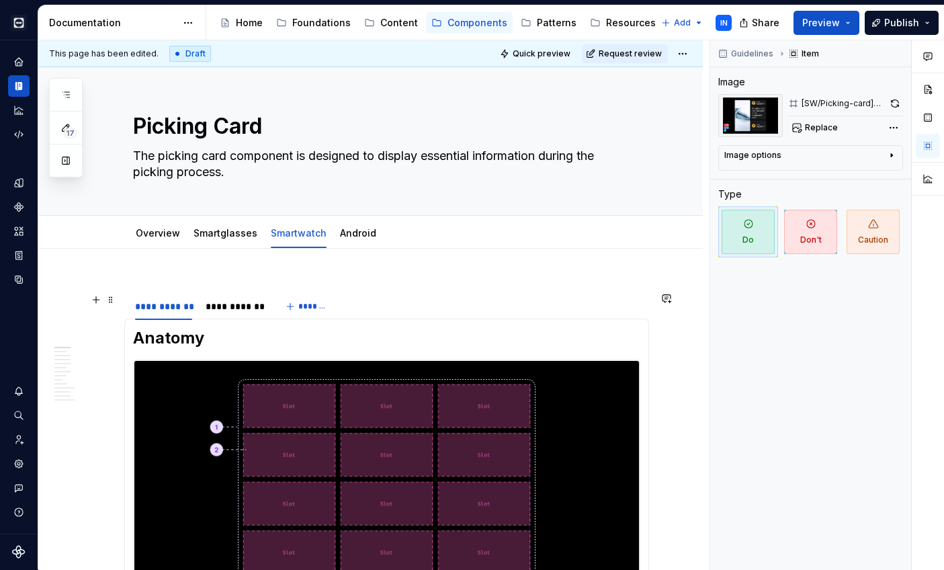
scroll to position [0, 0]
click at [237, 310] on div "**********" at bounding box center [234, 306] width 56 height 13
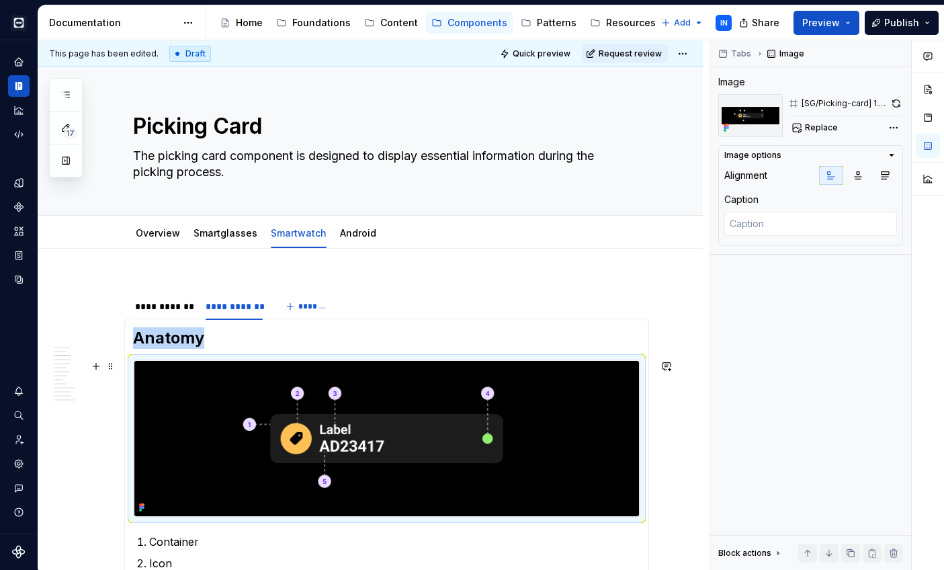
click at [324, 411] on img at bounding box center [387, 438] width 506 height 157
click at [833, 126] on span "Replace" at bounding box center [821, 127] width 33 height 11
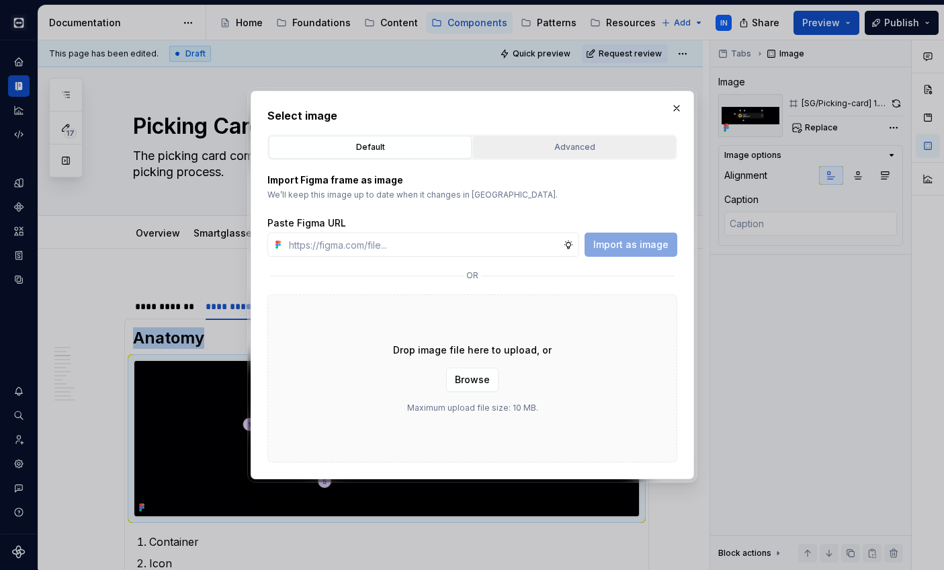
click at [595, 140] on div "Advanced" at bounding box center [575, 146] width 194 height 13
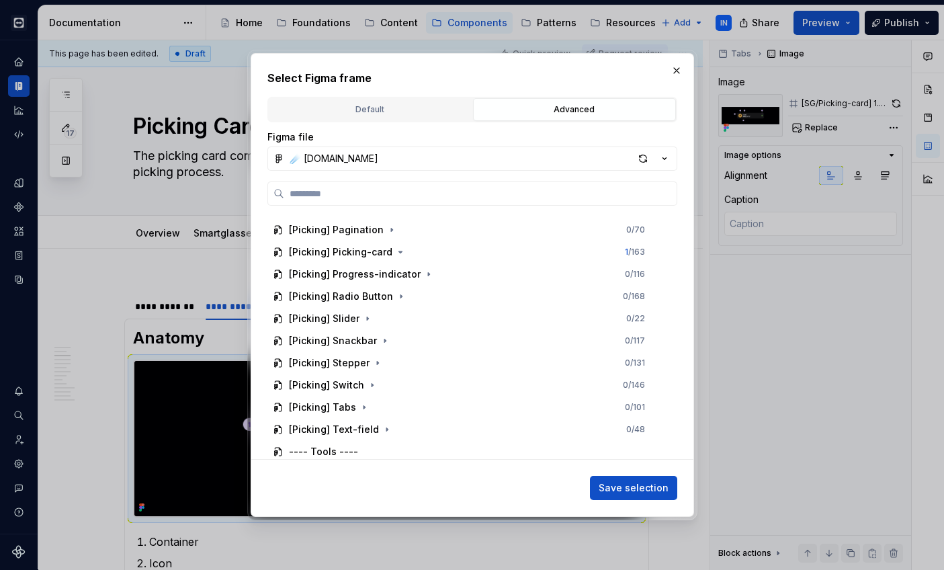
scroll to position [2610, 0]
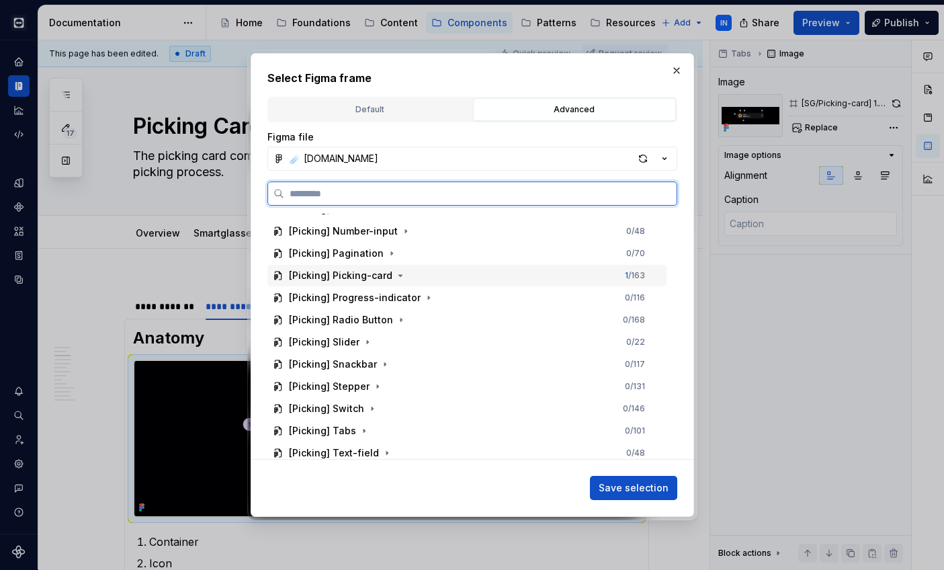
click at [409, 276] on div "[Picking] Picking-card 1 / 163" at bounding box center [466, 276] width 399 height 22
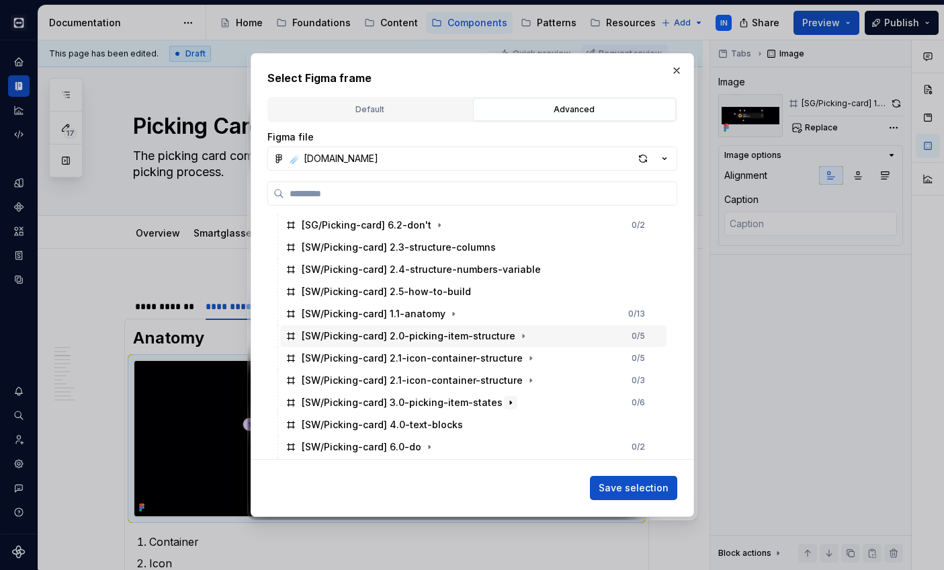
scroll to position [3080, 0]
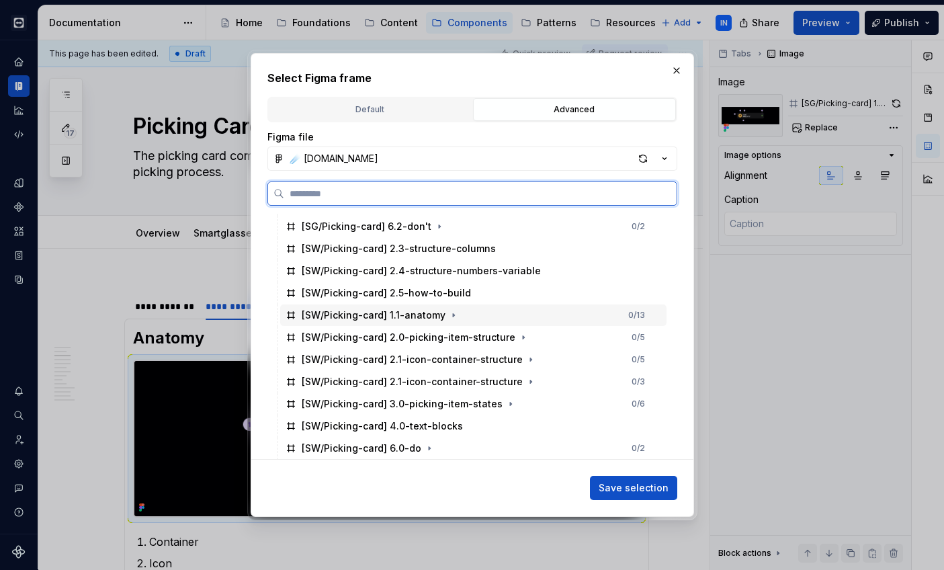
click at [503, 318] on div "[SW/Picking-card] 1.1-anatomy 0 / 13" at bounding box center [473, 315] width 386 height 22
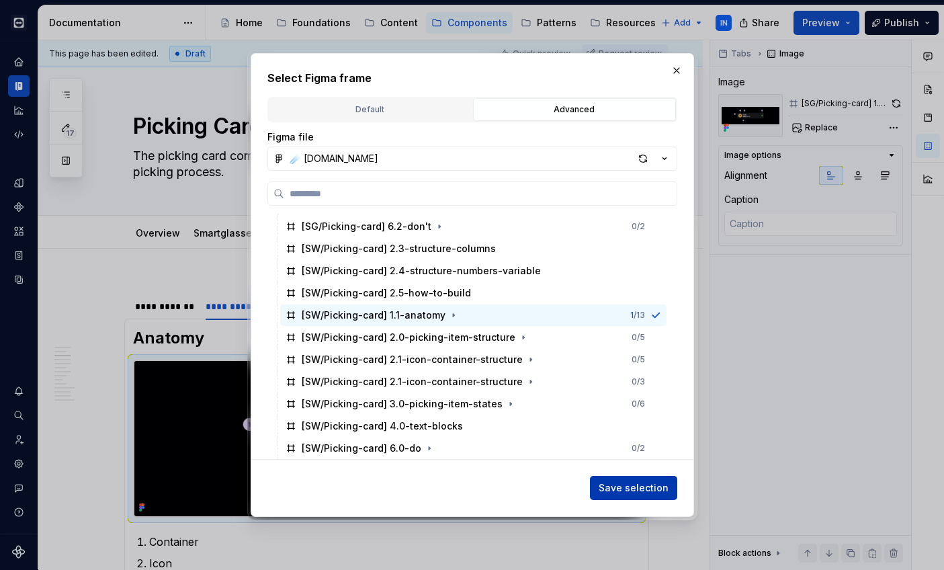
click at [627, 493] on span "Save selection" at bounding box center [634, 487] width 70 height 13
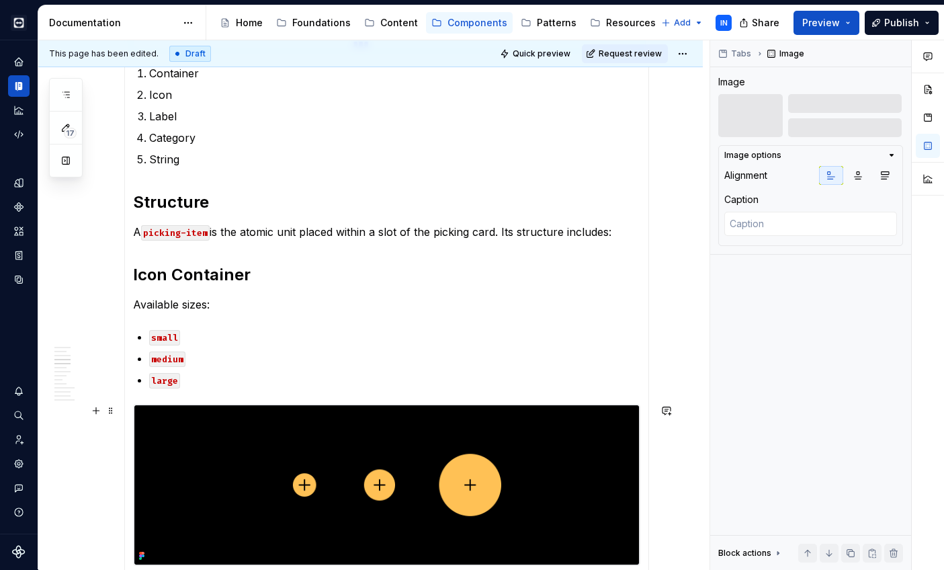
scroll to position [374, 0]
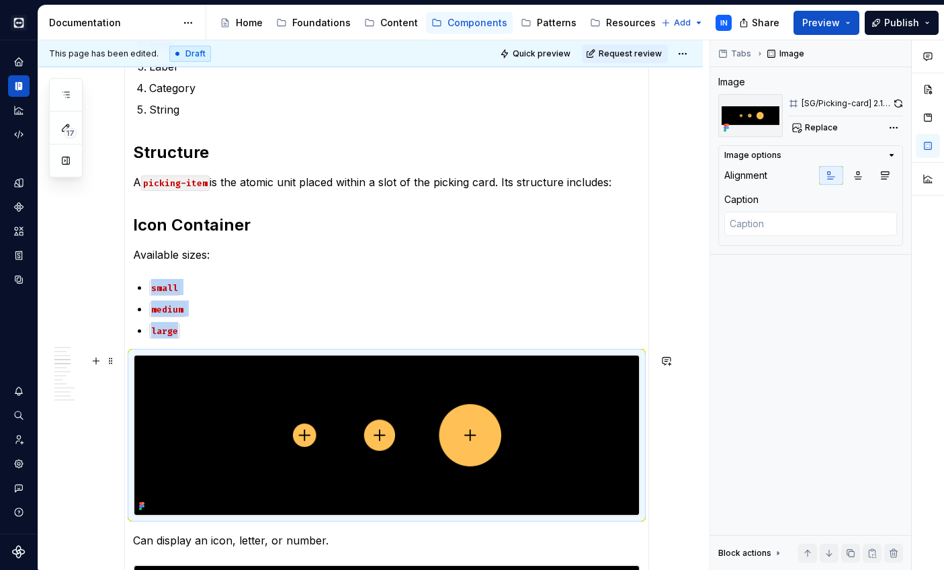
click at [380, 410] on img at bounding box center [387, 435] width 506 height 161
click at [817, 128] on span "Replace" at bounding box center [821, 127] width 33 height 11
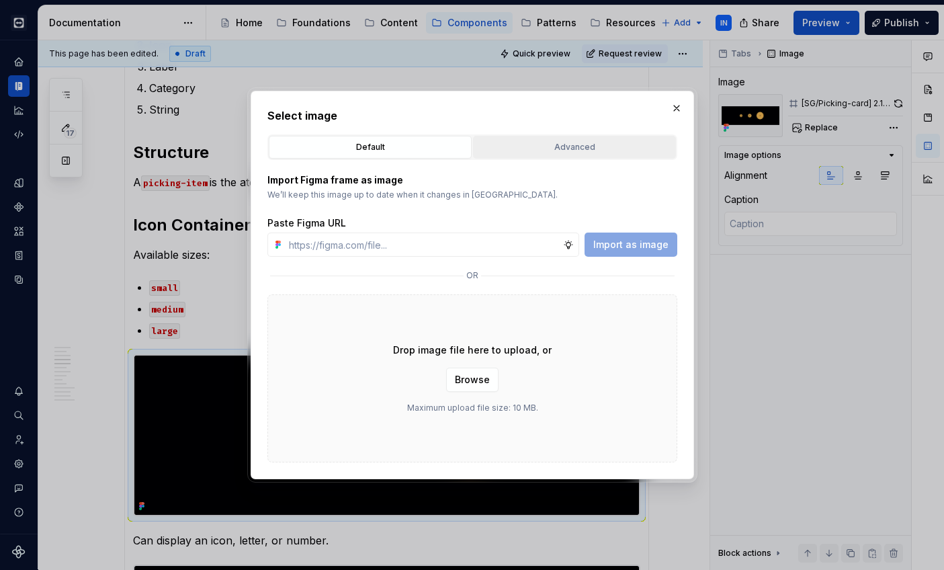
click at [583, 144] on div "Advanced" at bounding box center [575, 146] width 194 height 13
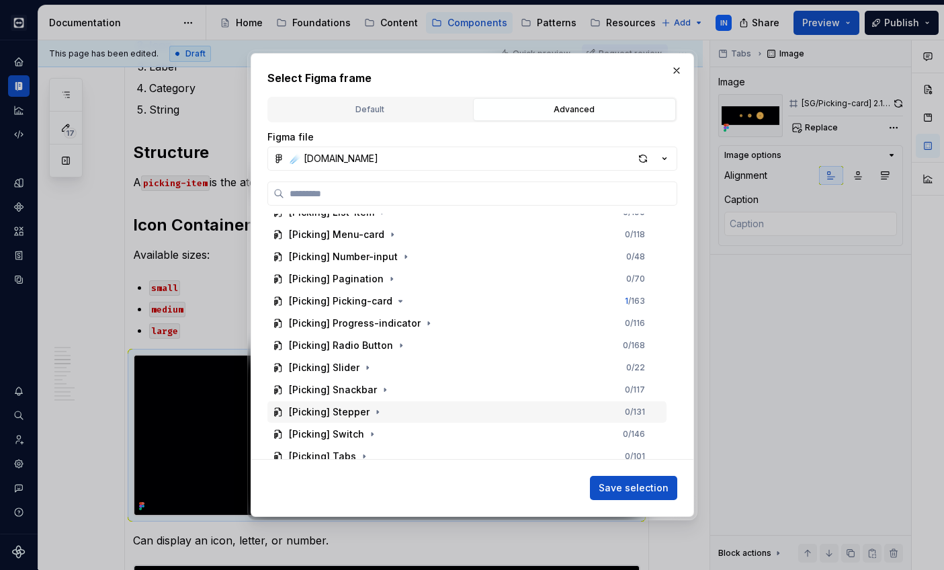
scroll to position [2578, 0]
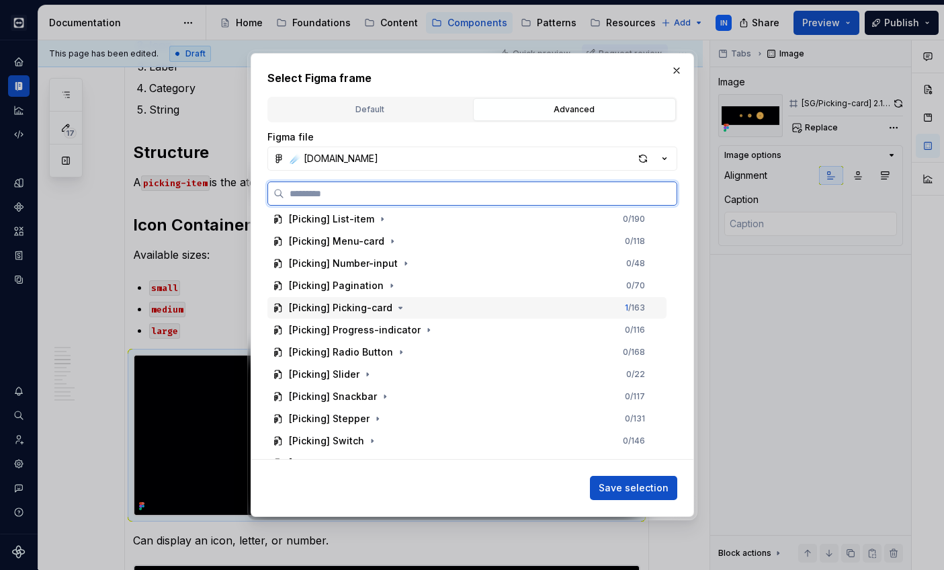
click at [454, 308] on div "[Picking] Picking-card 1 / 163" at bounding box center [466, 308] width 399 height 22
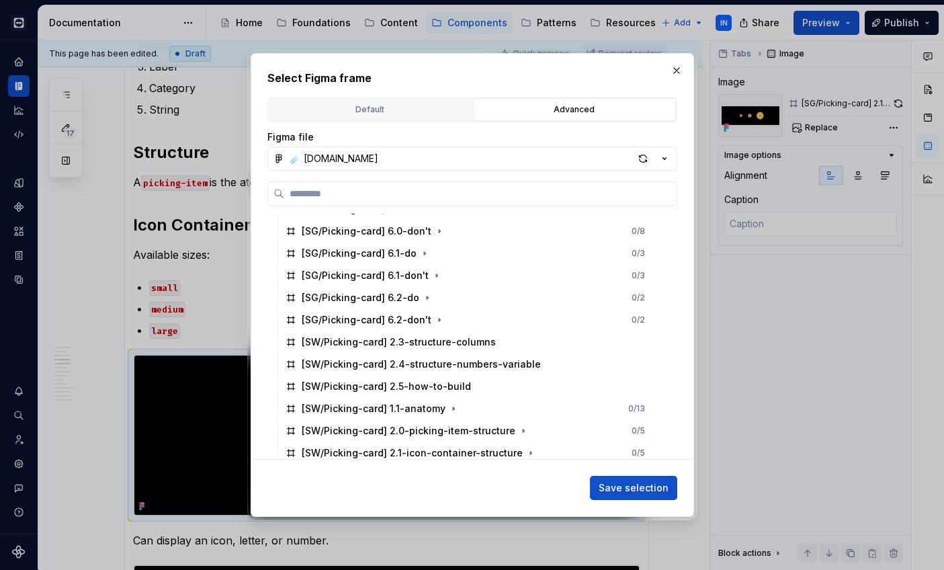
scroll to position [2998, 0]
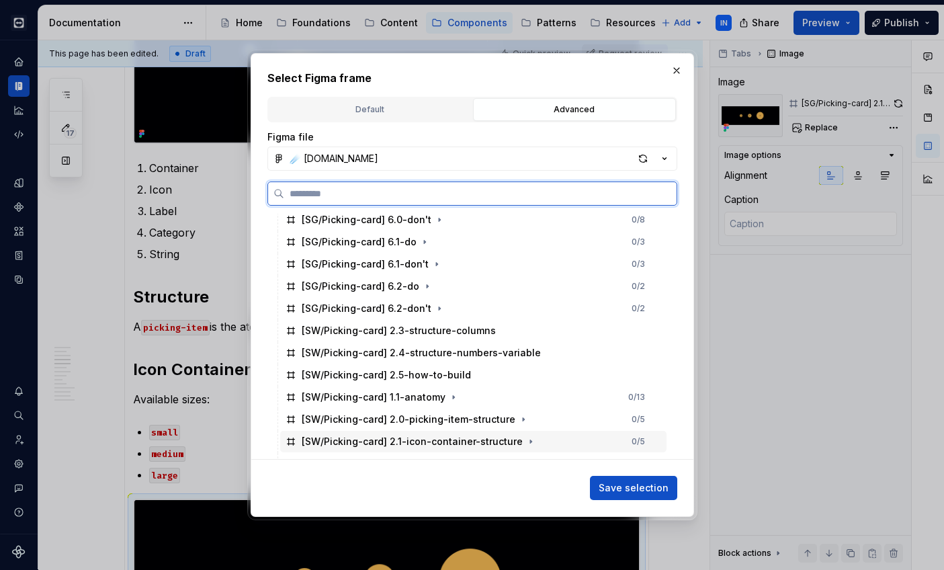
click at [482, 442] on div "[SW/Picking-card] 2.1-icon-container-structure" at bounding box center [412, 441] width 221 height 13
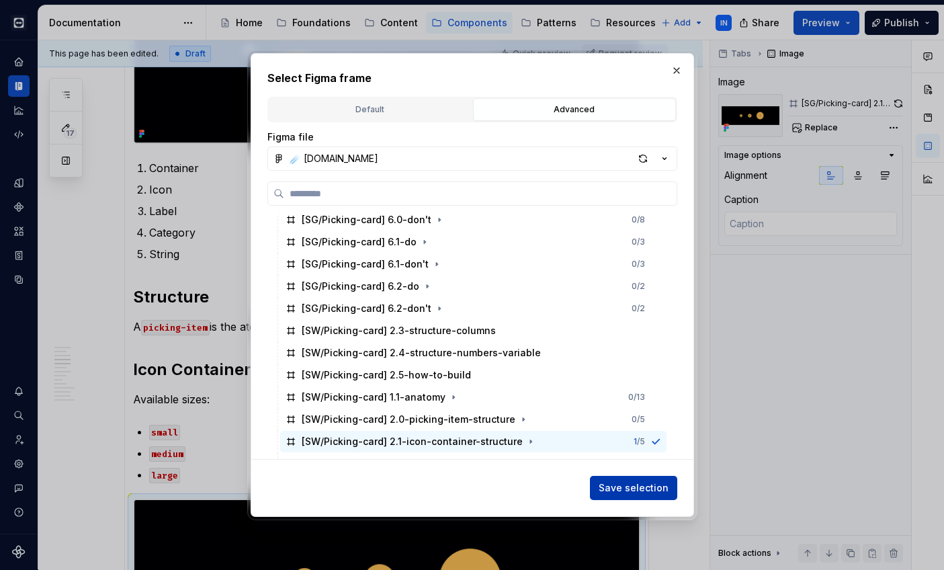
click at [614, 494] on span "Save selection" at bounding box center [634, 487] width 70 height 13
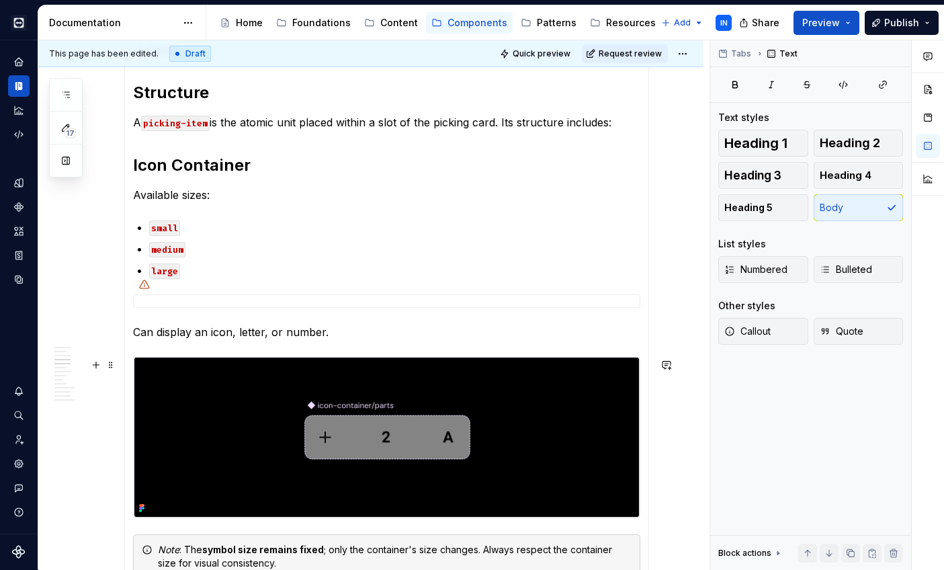
scroll to position [579, 0]
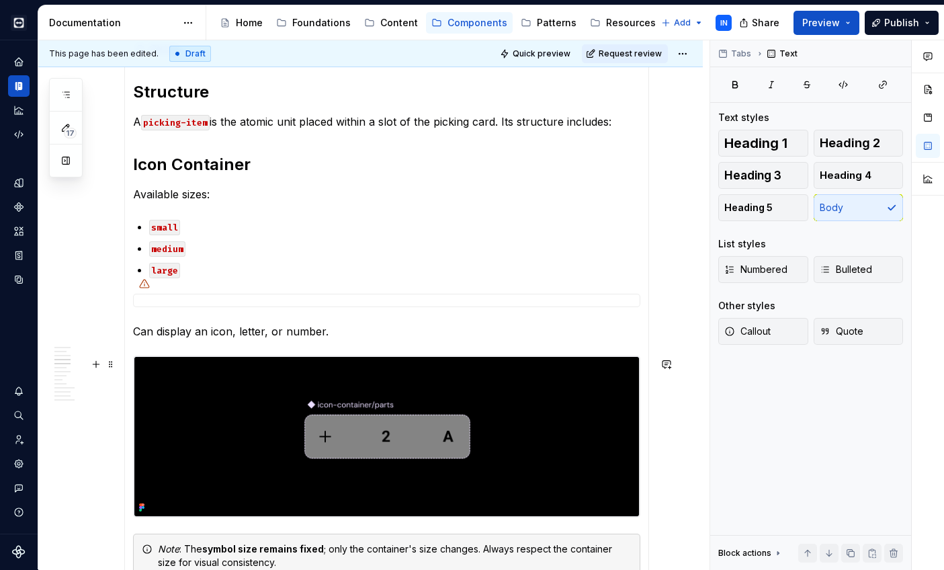
click at [502, 428] on img at bounding box center [387, 436] width 506 height 161
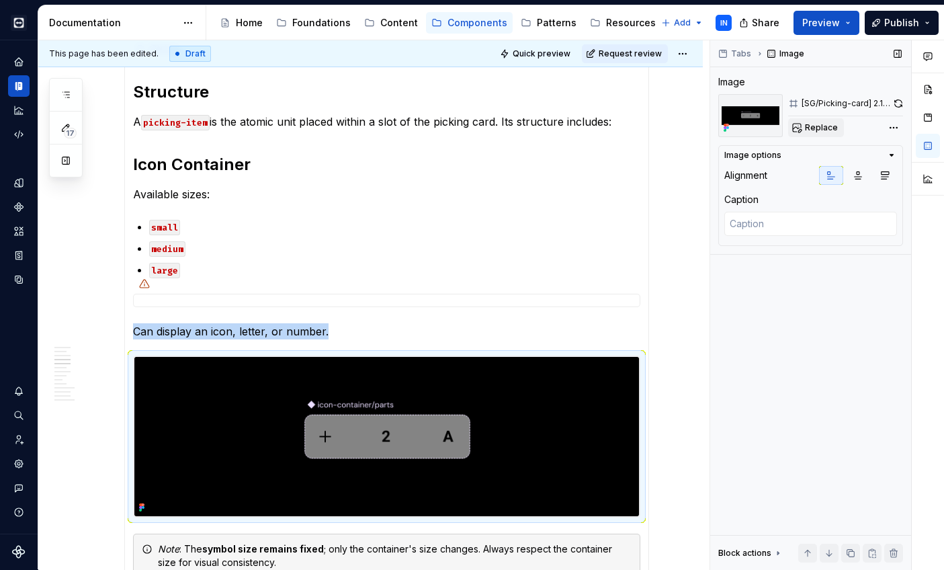
click at [819, 129] on span "Replace" at bounding box center [821, 127] width 33 height 11
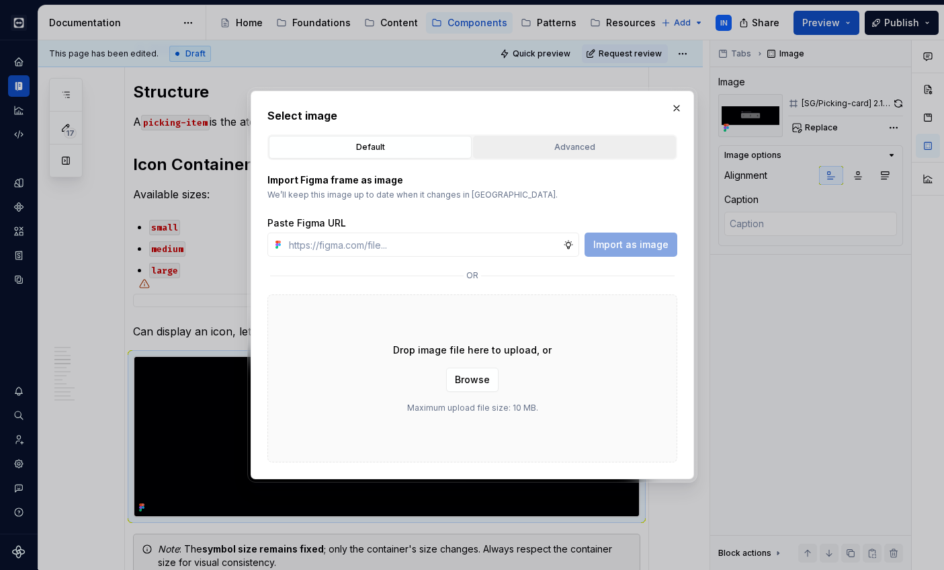
click at [559, 145] on div "Advanced" at bounding box center [575, 146] width 194 height 13
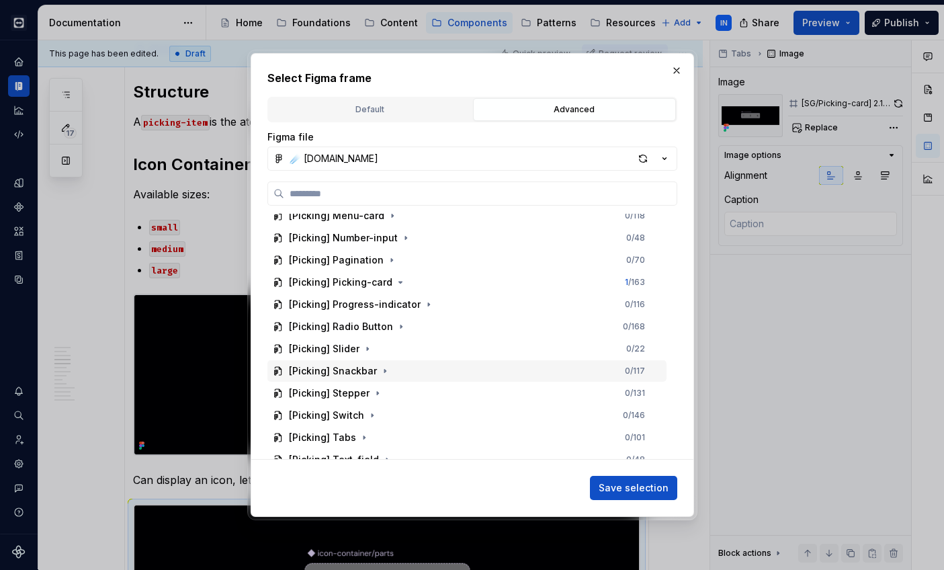
scroll to position [2595, 0]
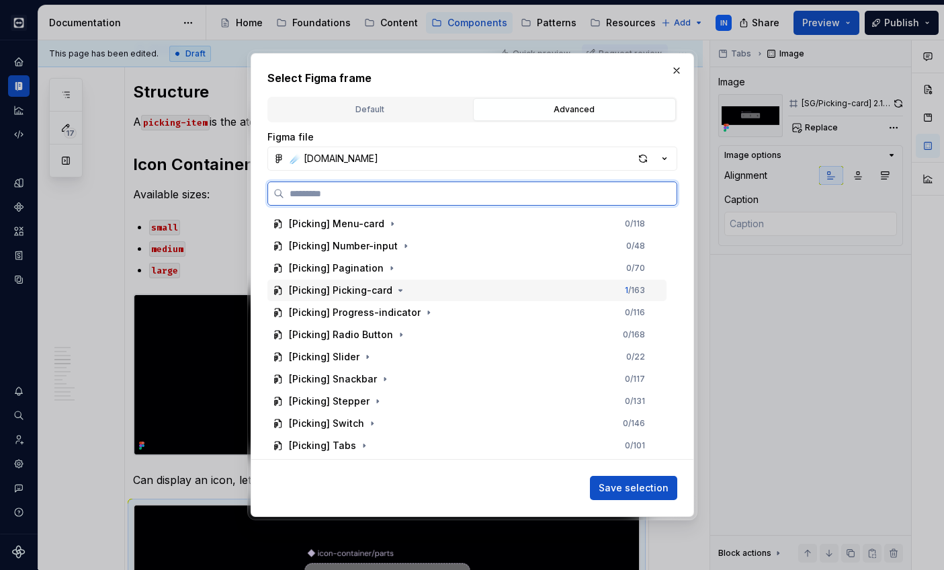
click at [454, 280] on div "[Picking] Picking-card 1 / 163" at bounding box center [466, 291] width 399 height 22
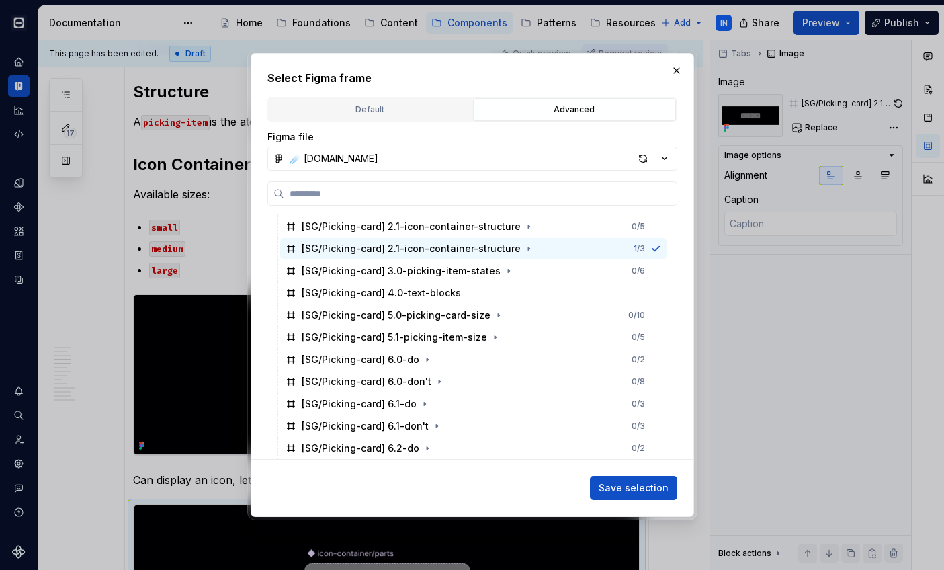
scroll to position [2849, 0]
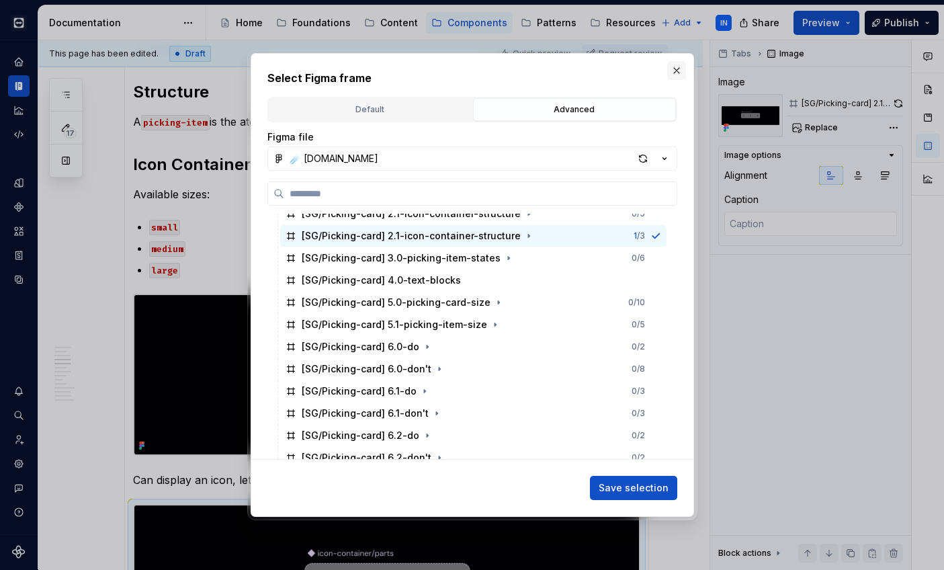
click at [676, 69] on button "button" at bounding box center [676, 70] width 19 height 19
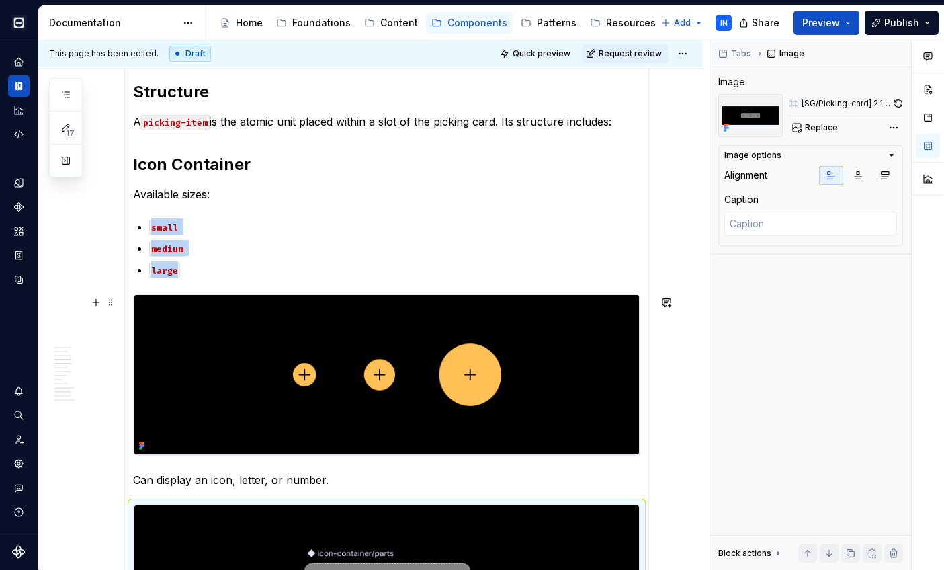
click at [500, 378] on img at bounding box center [387, 374] width 506 height 161
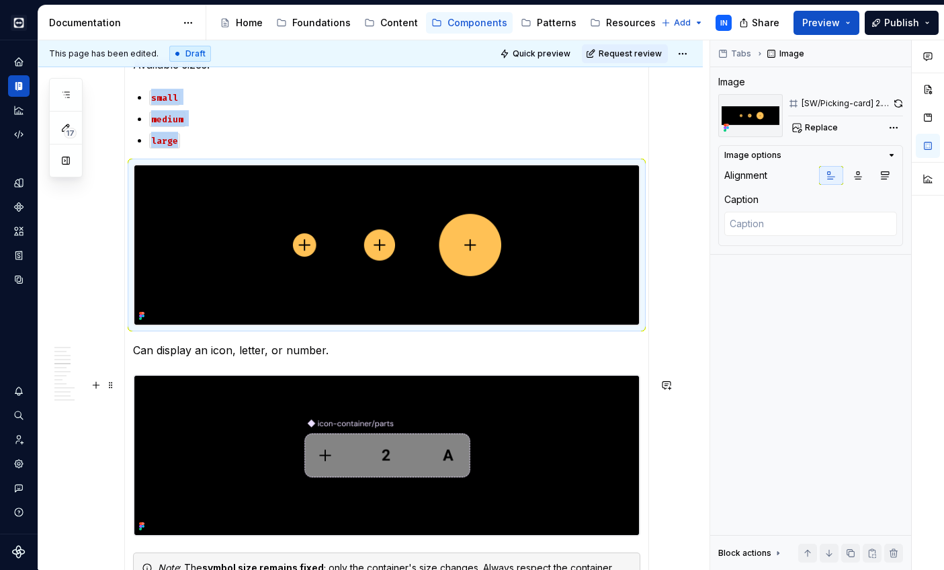
scroll to position [716, 0]
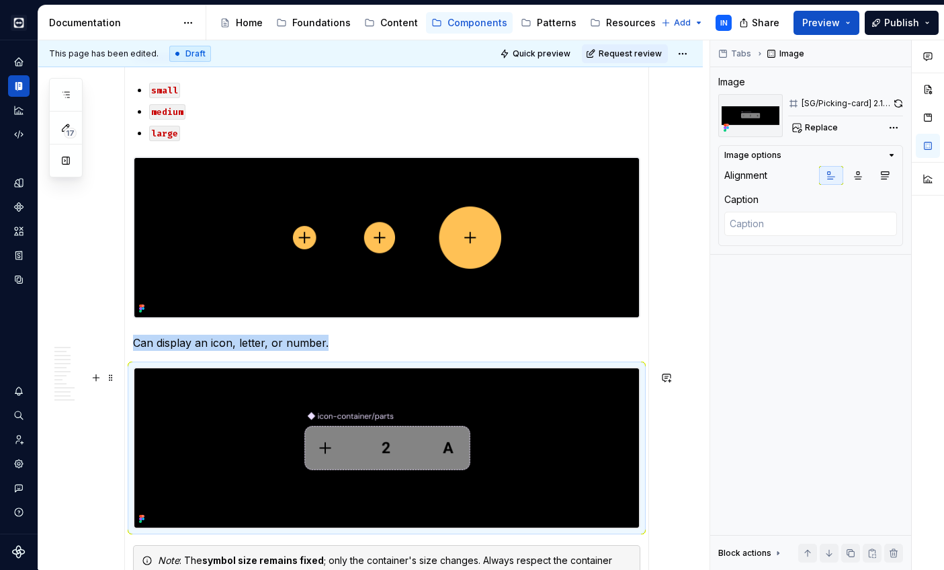
click at [459, 440] on img at bounding box center [387, 448] width 506 height 161
click at [804, 129] on button "Replace" at bounding box center [816, 127] width 56 height 19
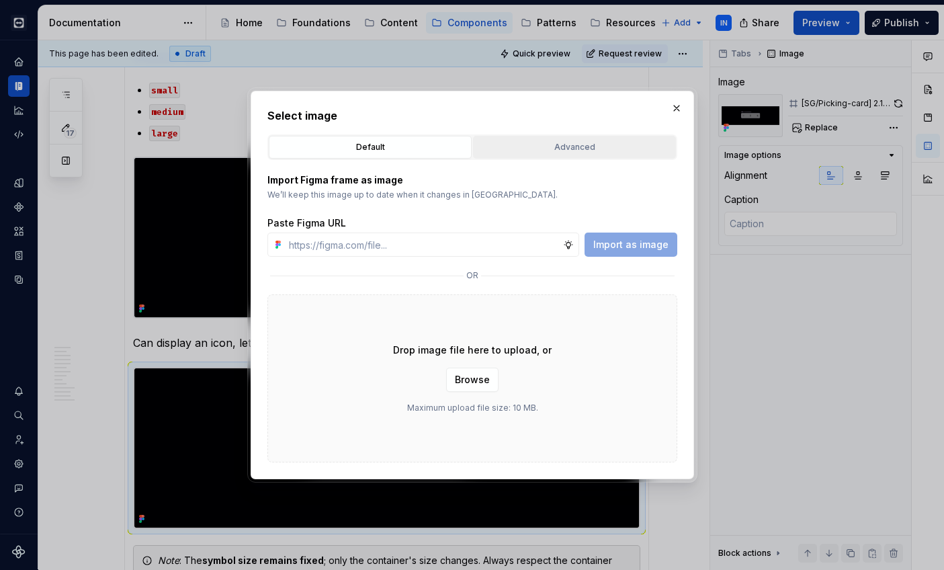
click at [595, 144] on div "Advanced" at bounding box center [575, 146] width 194 height 13
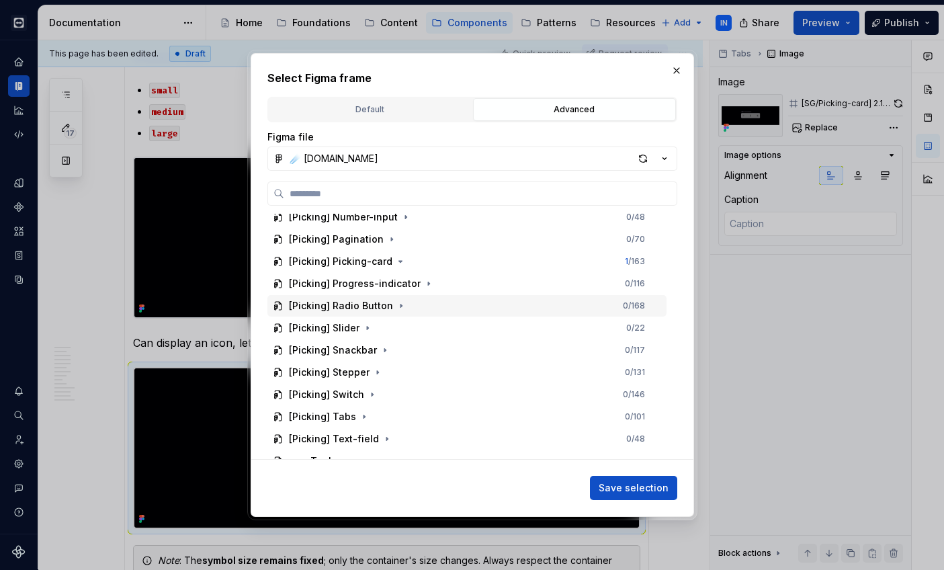
scroll to position [2615, 0]
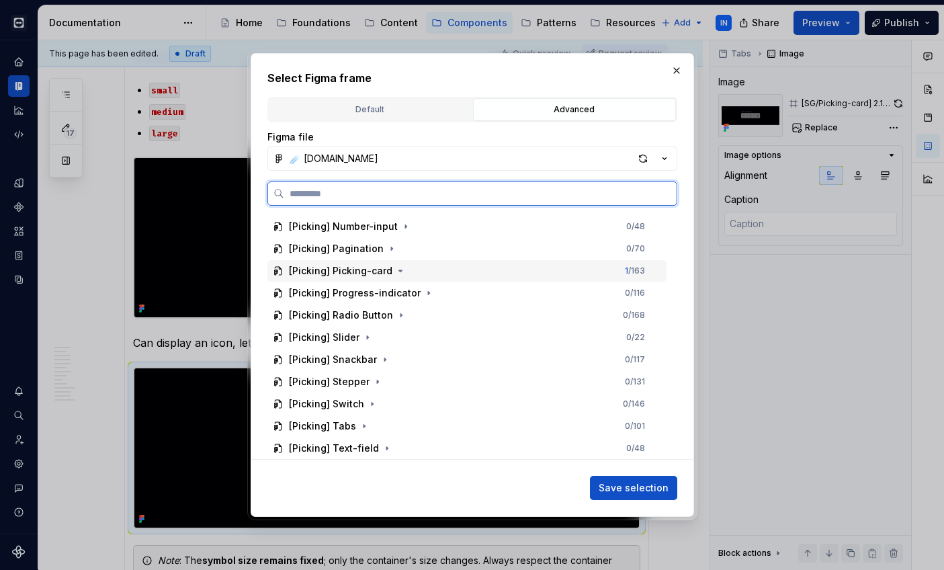
click at [423, 274] on div "[Picking] Picking-card 1 / 163" at bounding box center [466, 271] width 399 height 22
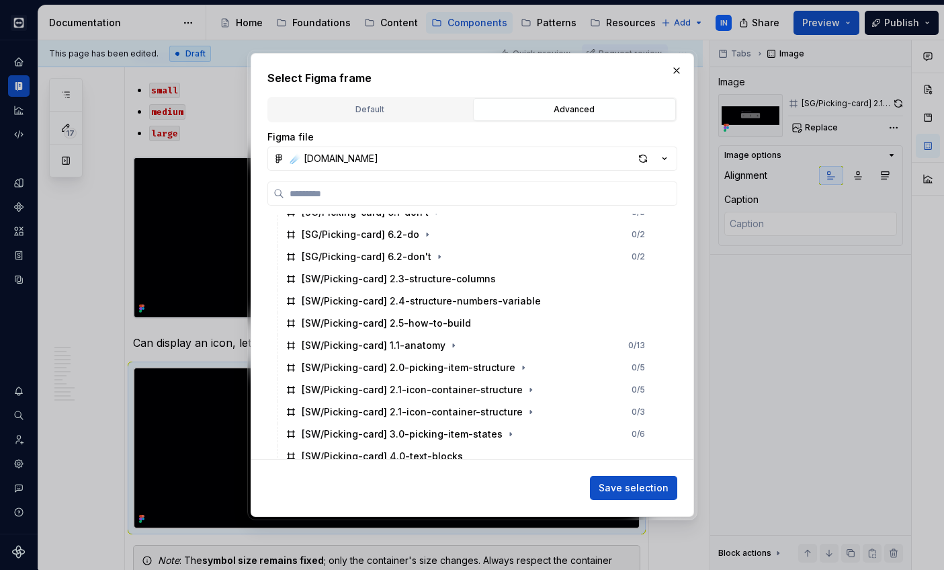
scroll to position [3076, 0]
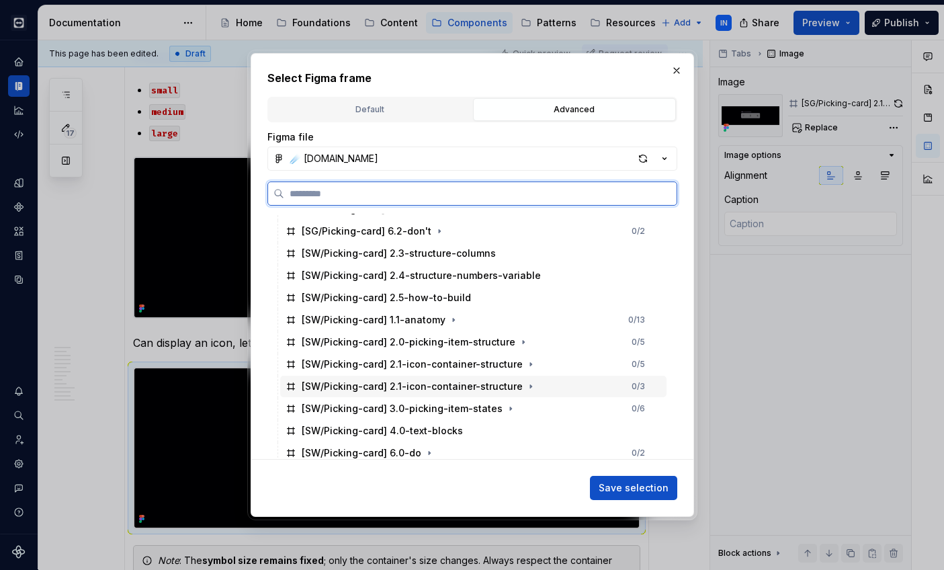
click at [451, 383] on div "[SW/Picking-card] 2.1-icon-container-structure" at bounding box center [412, 386] width 221 height 13
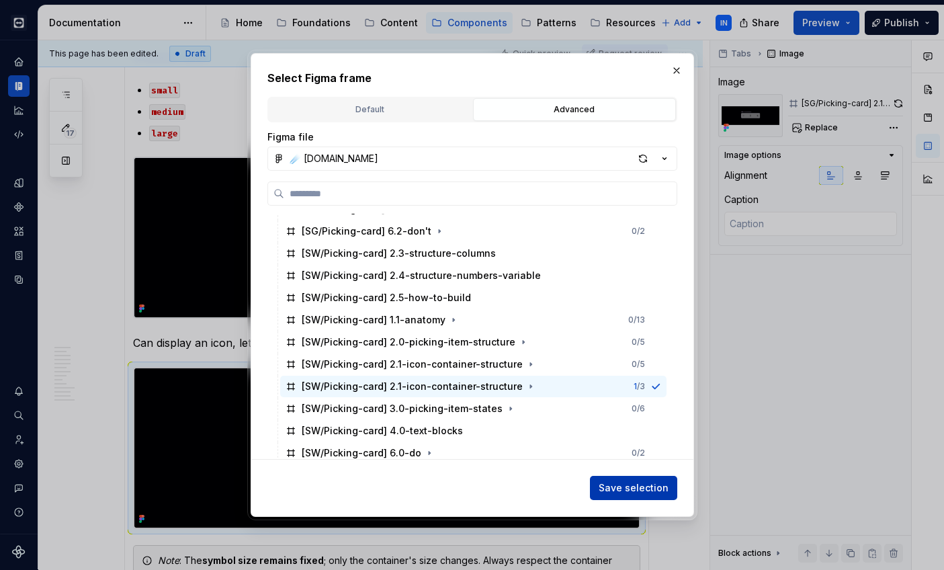
click at [621, 487] on span "Save selection" at bounding box center [634, 487] width 70 height 13
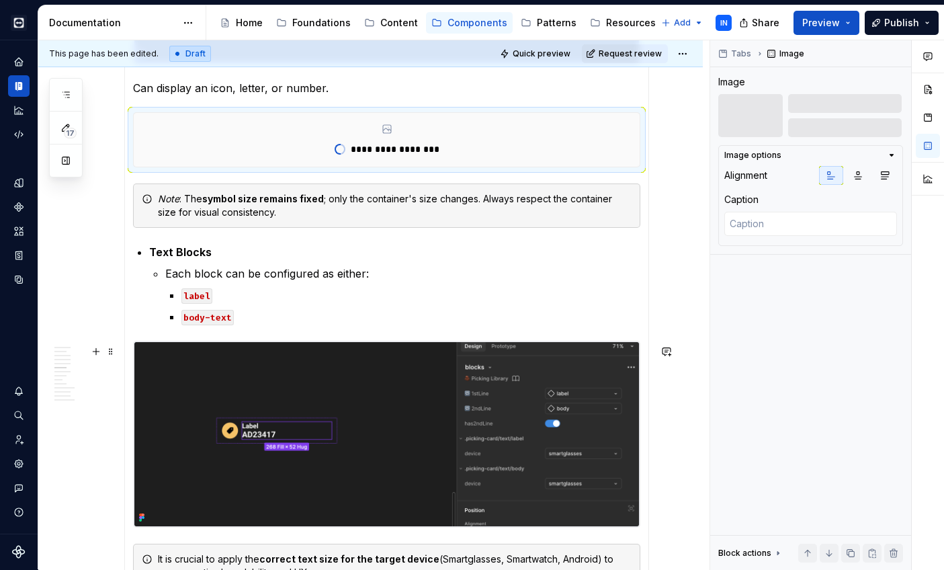
scroll to position [1062, 0]
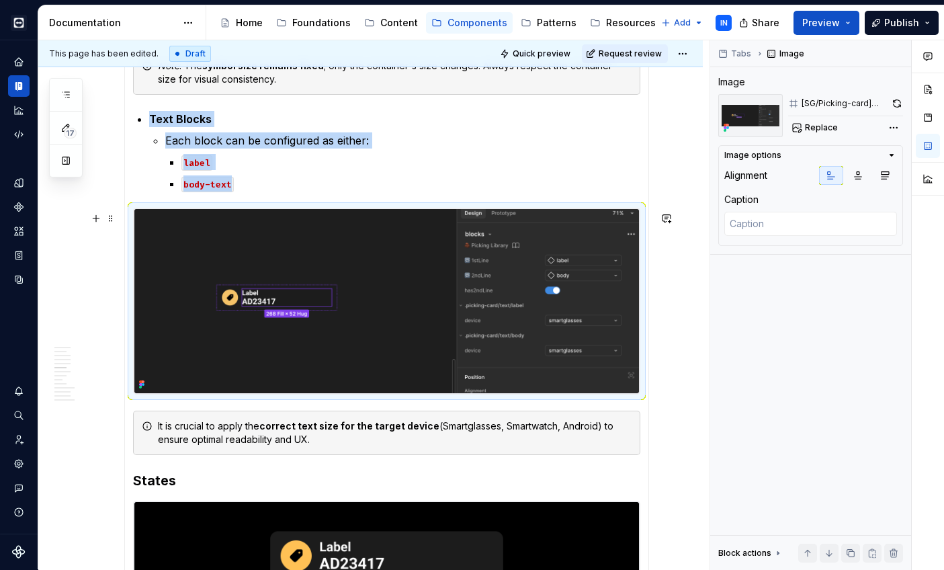
click at [524, 319] on img at bounding box center [387, 300] width 506 height 185
click at [830, 128] on span "Replace" at bounding box center [821, 127] width 33 height 11
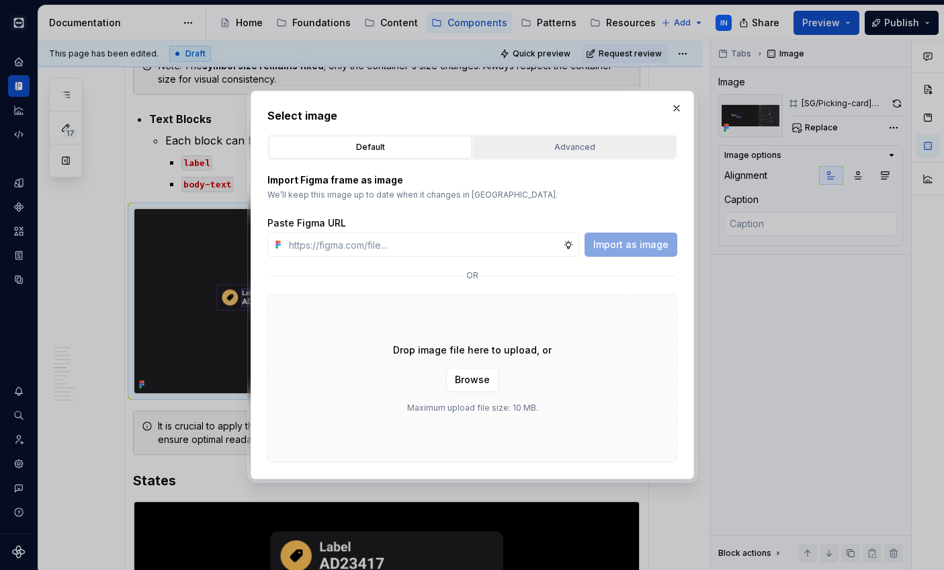
click at [618, 144] on div "Advanced" at bounding box center [575, 146] width 194 height 13
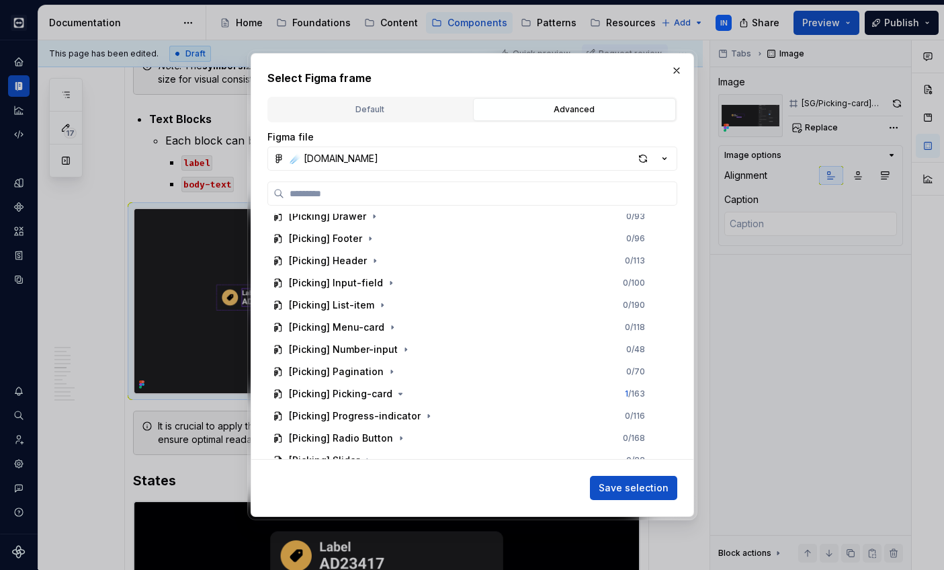
scroll to position [2498, 0]
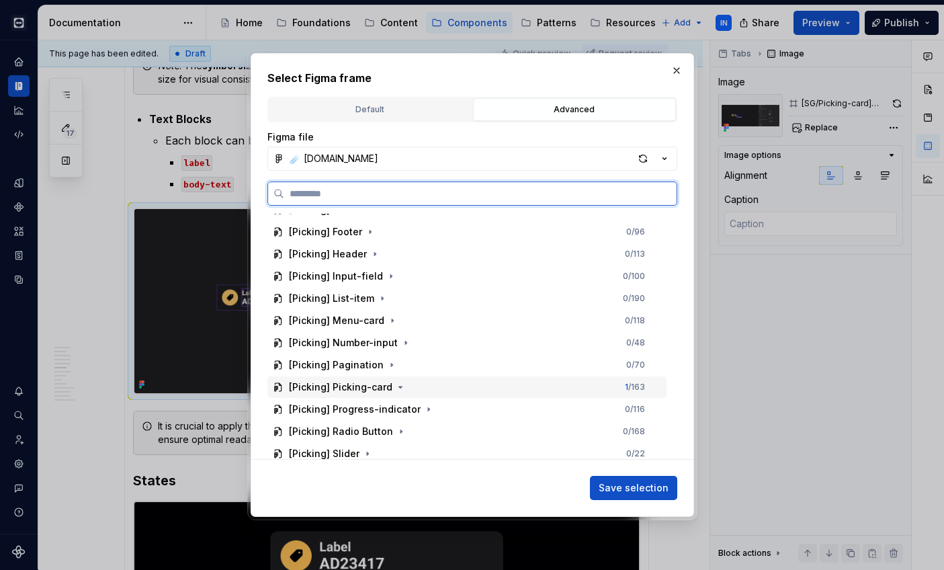
click at [474, 390] on div "[Picking] Picking-card 1 / 163" at bounding box center [466, 387] width 399 height 22
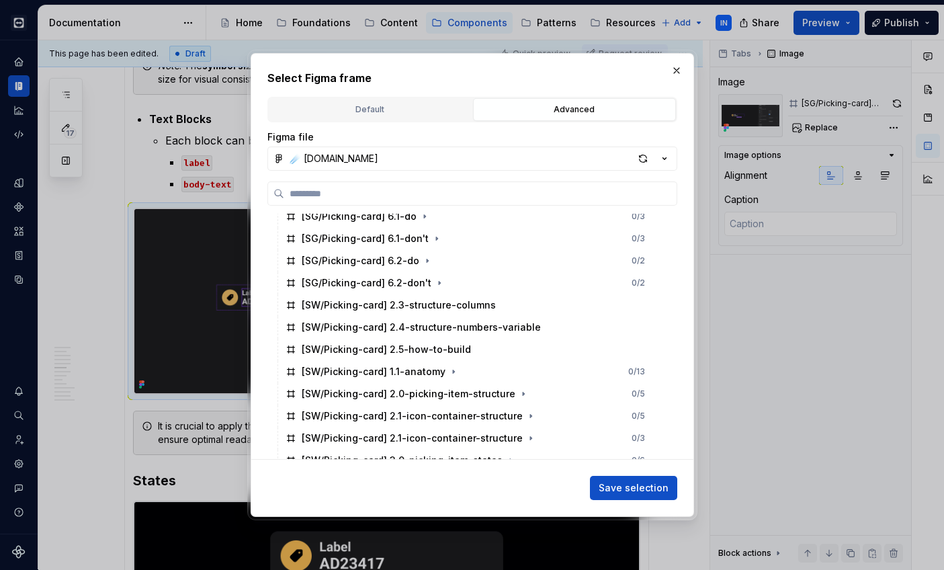
scroll to position [3054, 0]
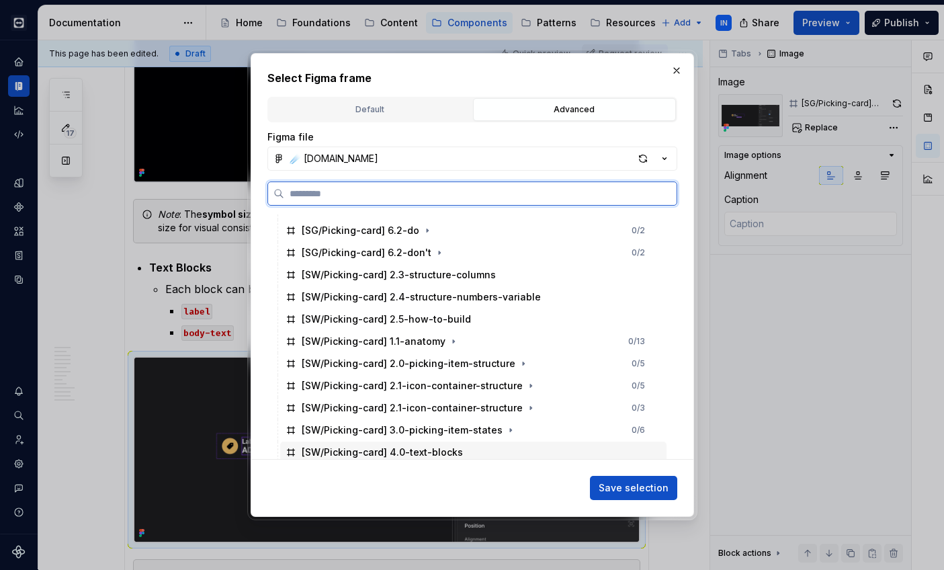
click at [467, 450] on div "[SW/Picking-card] 4.0-text-blocks" at bounding box center [473, 452] width 386 height 22
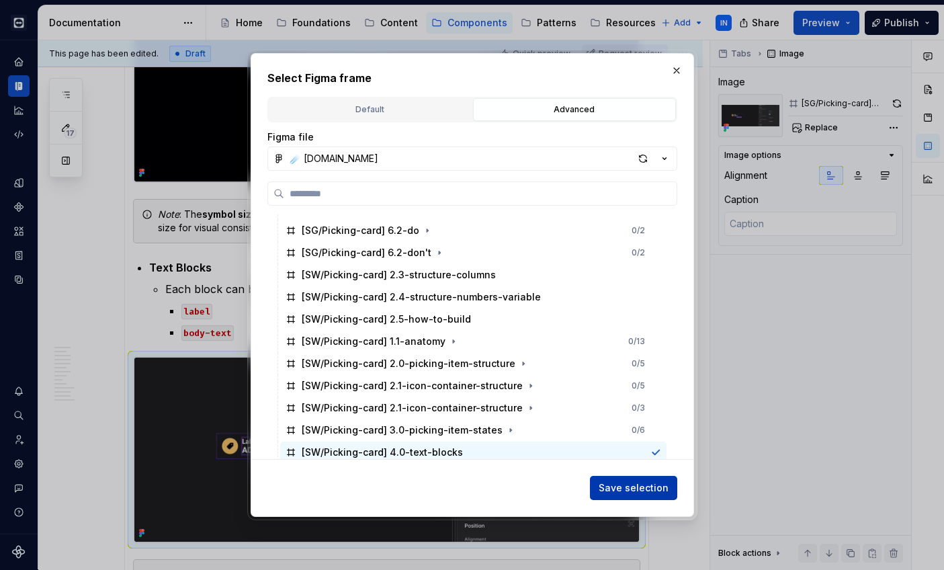
click at [615, 482] on span "Save selection" at bounding box center [634, 487] width 70 height 13
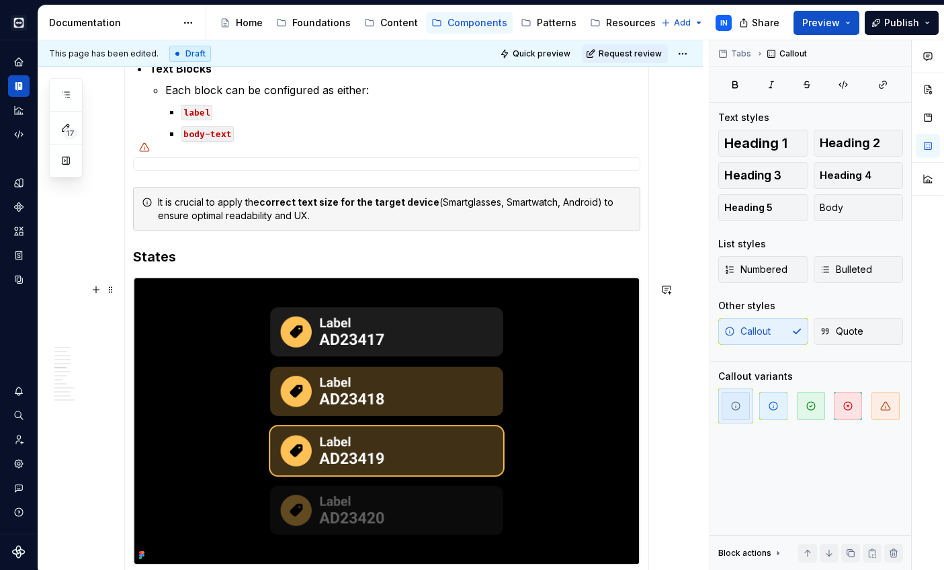
scroll to position [1264, 0]
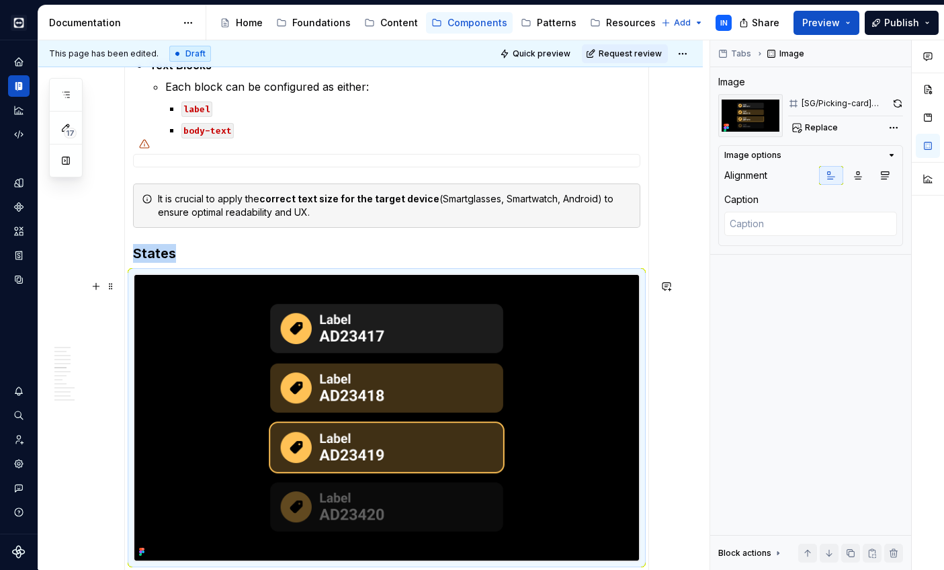
click at [377, 433] on img at bounding box center [387, 418] width 506 height 288
click at [823, 131] on span "Replace" at bounding box center [821, 127] width 33 height 11
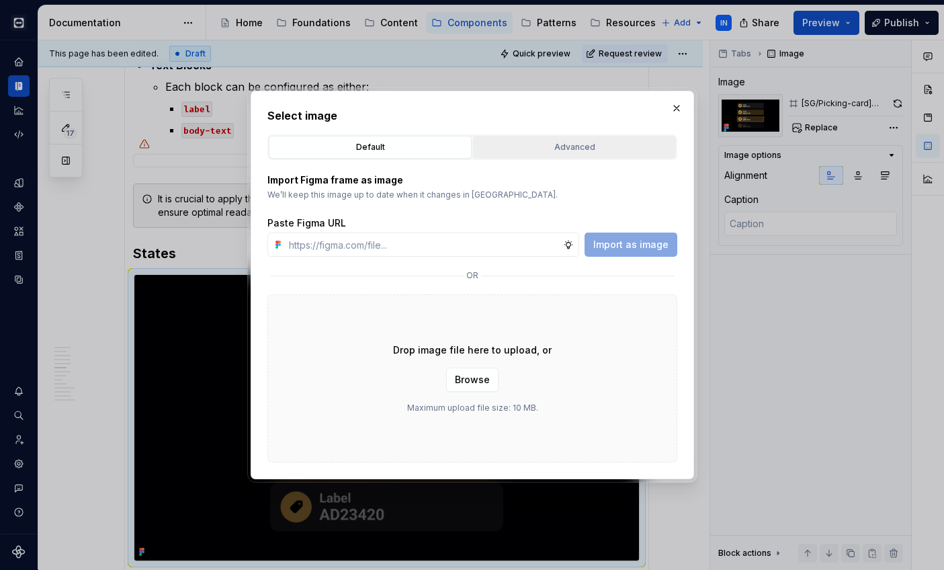
click at [620, 155] on button "Advanced" at bounding box center [574, 147] width 203 height 23
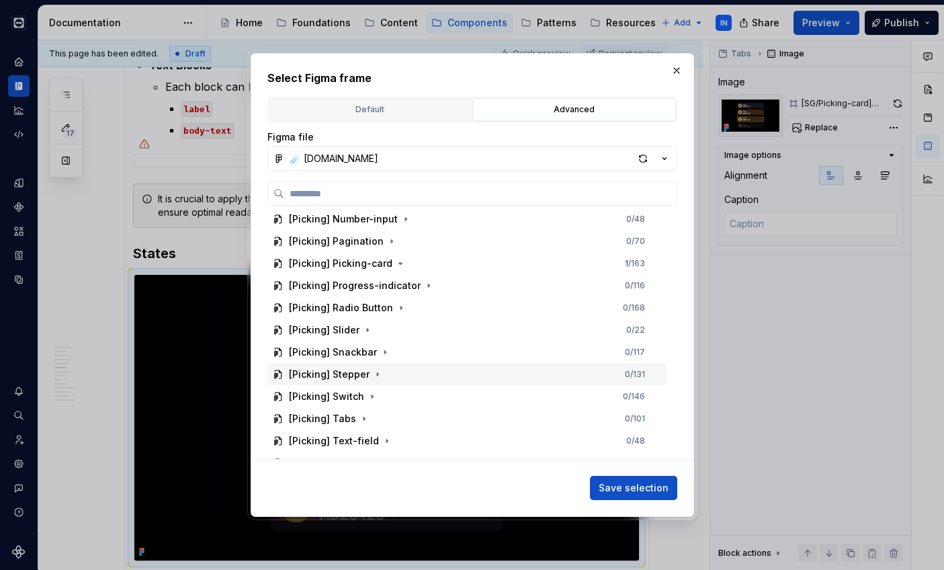
scroll to position [2618, 0]
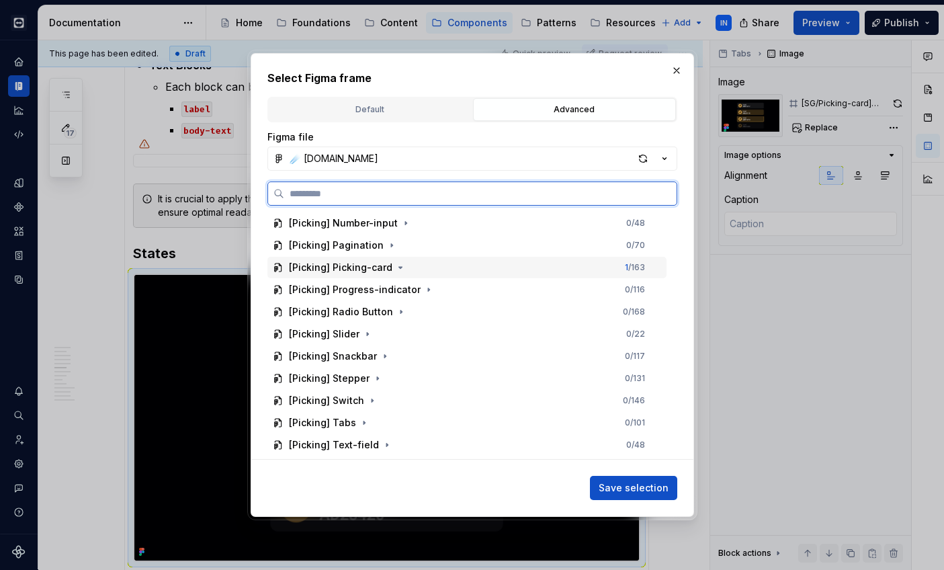
click at [484, 269] on div "[Picking] Picking-card 1 / 163" at bounding box center [466, 268] width 399 height 22
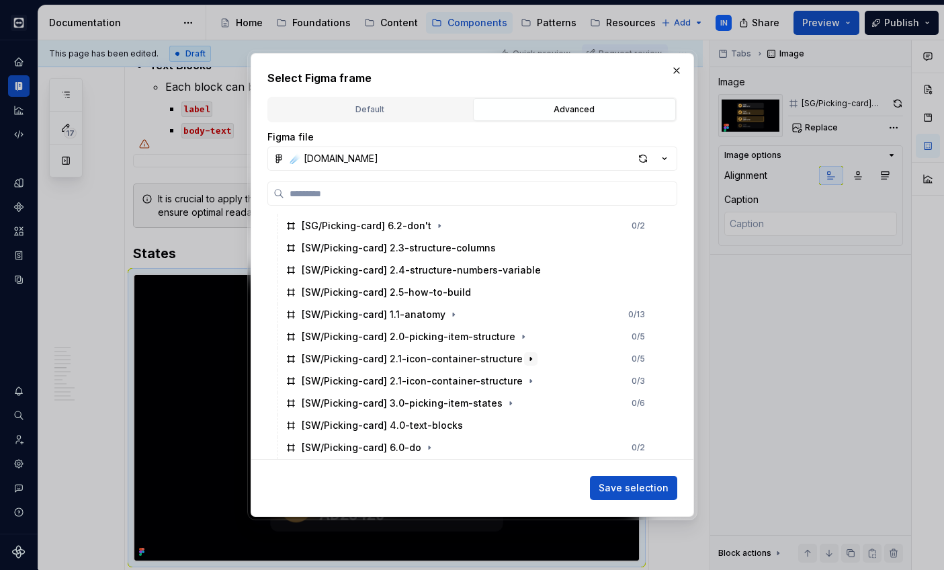
scroll to position [3103, 0]
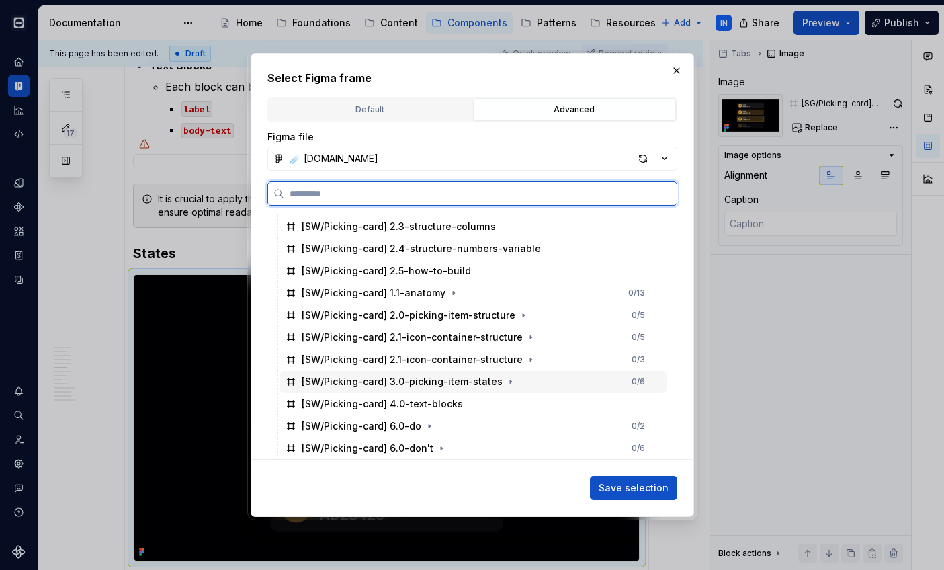
click at [542, 380] on div "[SW/Picking-card] 3.0-picking-item-states 0 / 6" at bounding box center [473, 382] width 386 height 22
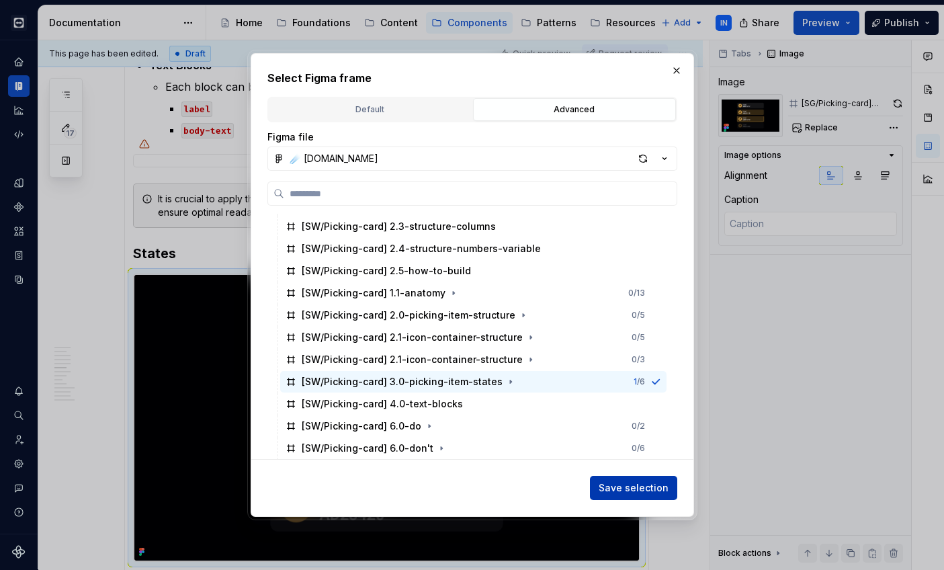
click at [630, 480] on button "Save selection" at bounding box center [633, 488] width 87 height 24
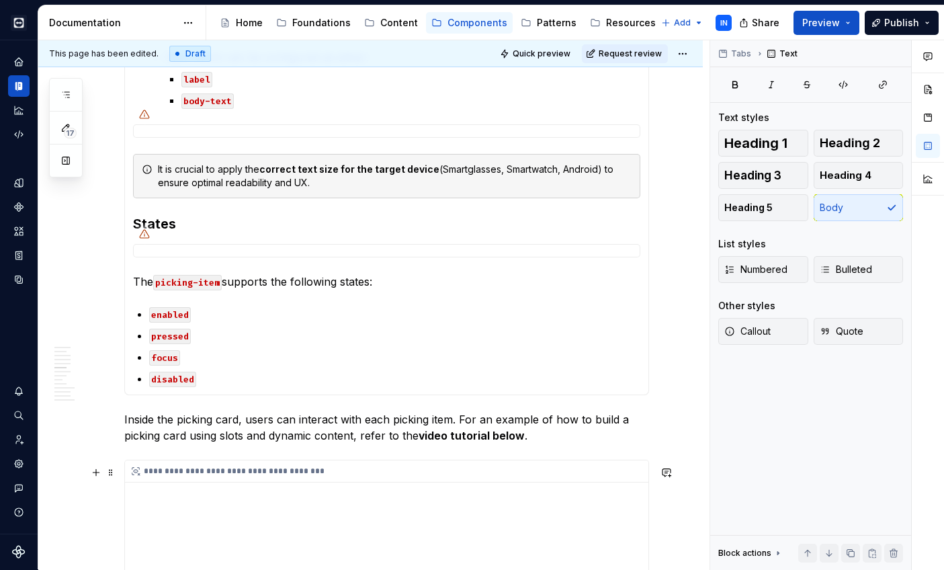
scroll to position [1293, 0]
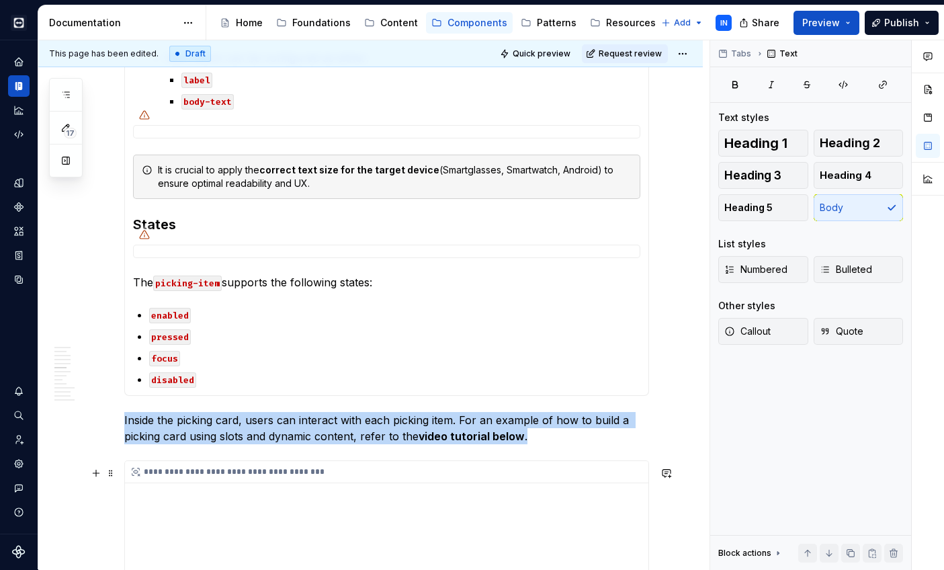
click at [534, 483] on div "**********" at bounding box center [390, 472] width 530 height 22
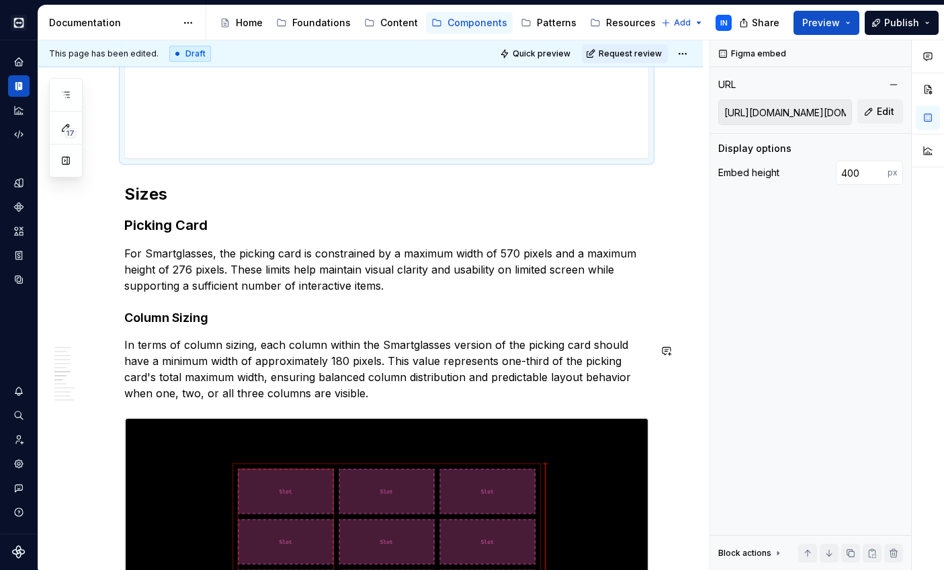
scroll to position [1941, 0]
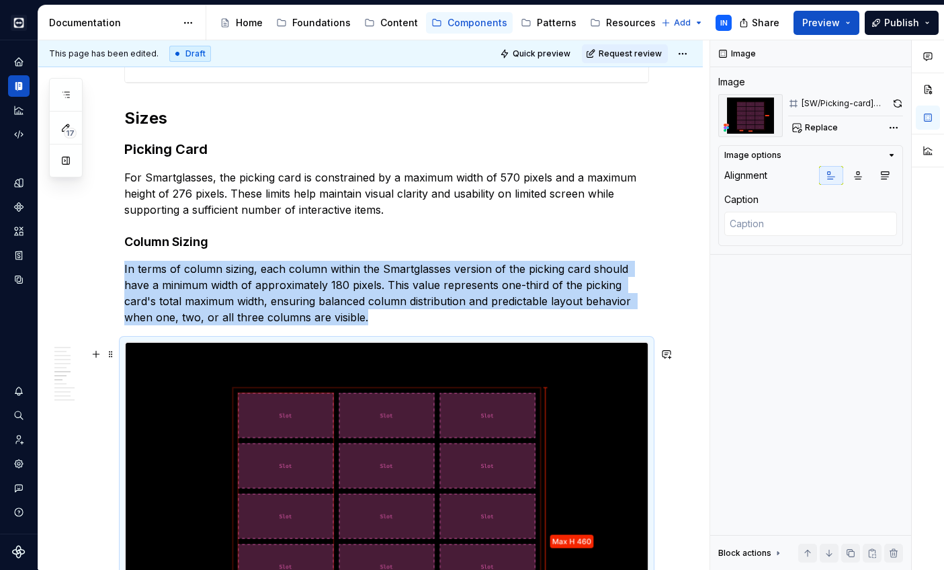
click at [517, 417] on img at bounding box center [386, 541] width 523 height 399
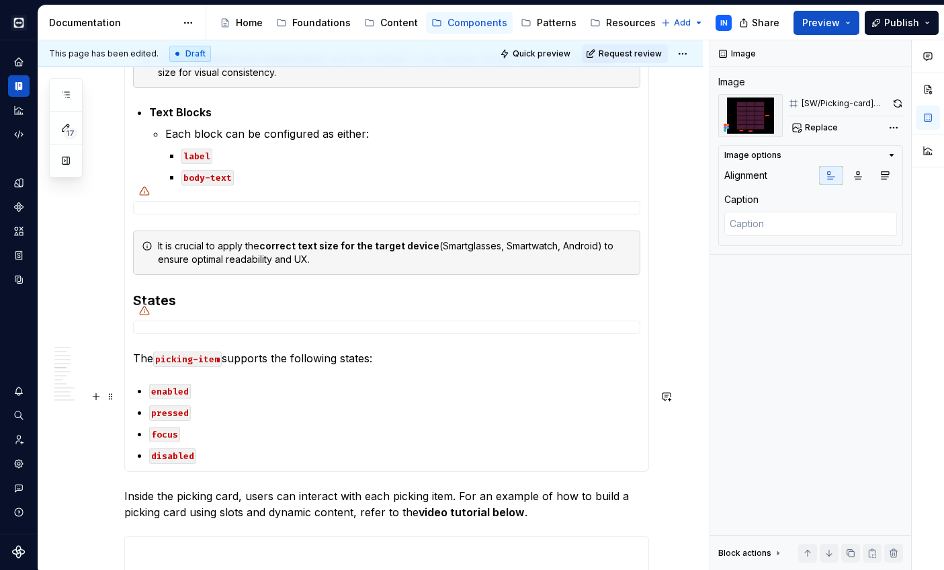
scroll to position [1216, 0]
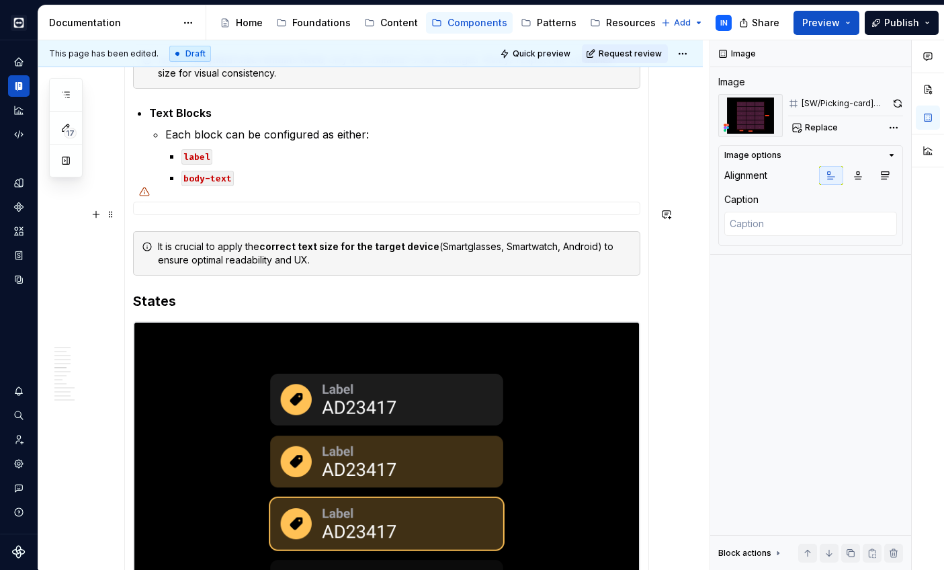
type textarea "*"
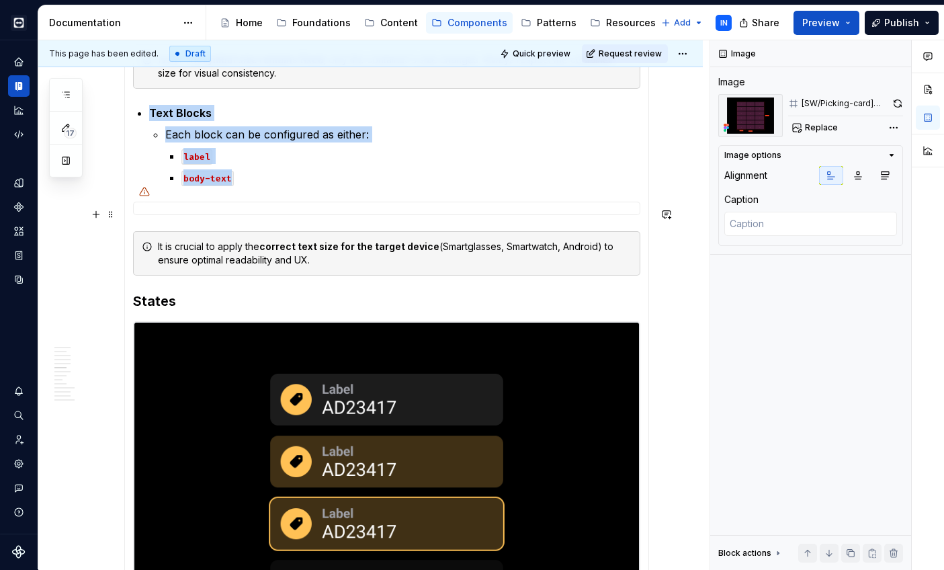
click at [407, 210] on div at bounding box center [386, 208] width 507 height 13
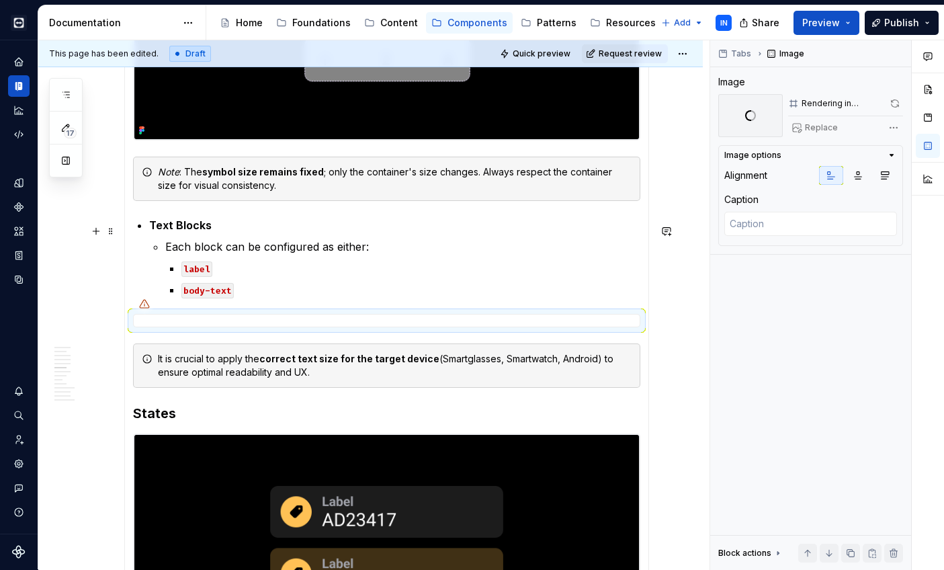
scroll to position [1087, 0]
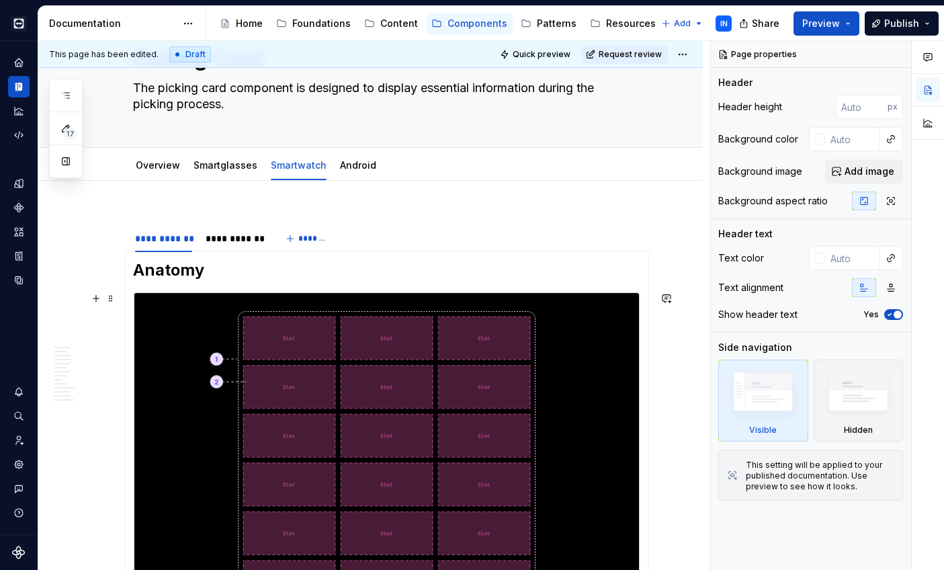
scroll to position [67, 0]
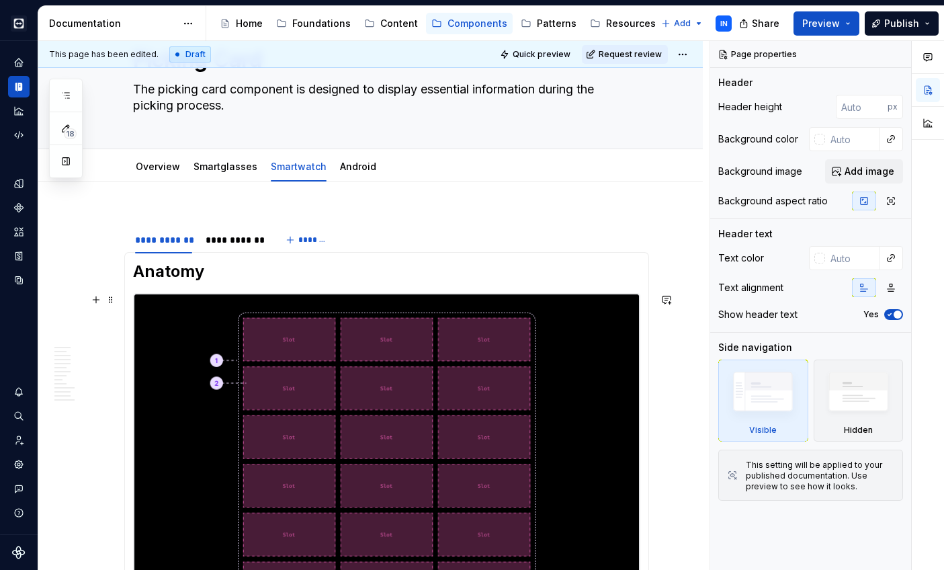
type textarea "*"
